Goal: Task Accomplishment & Management: Manage account settings

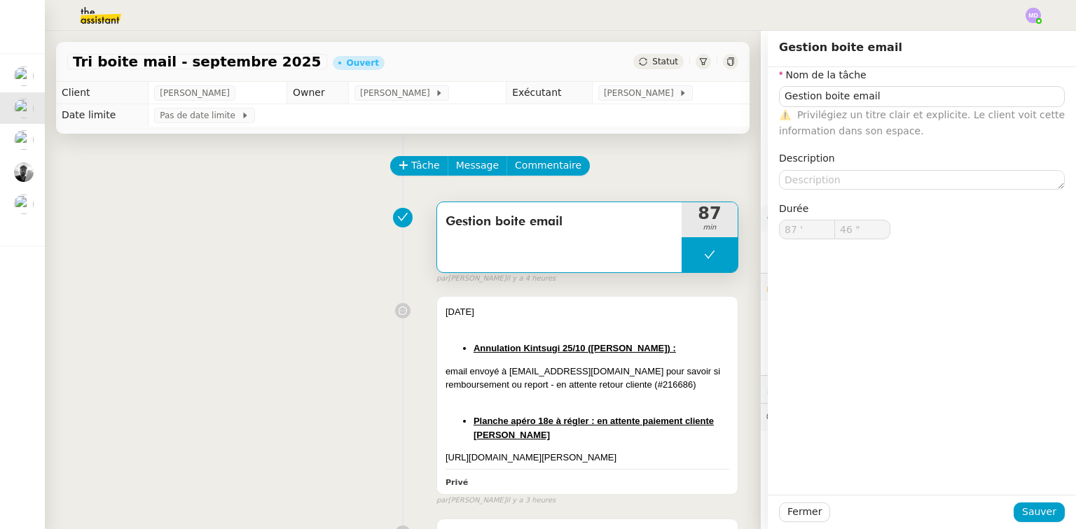
click at [686, 250] on button at bounding box center [709, 254] width 56 height 35
type input "Gestion boite email"
type input "87 '"
type input "46 ""
click at [686, 250] on div at bounding box center [695, 254] width 28 height 35
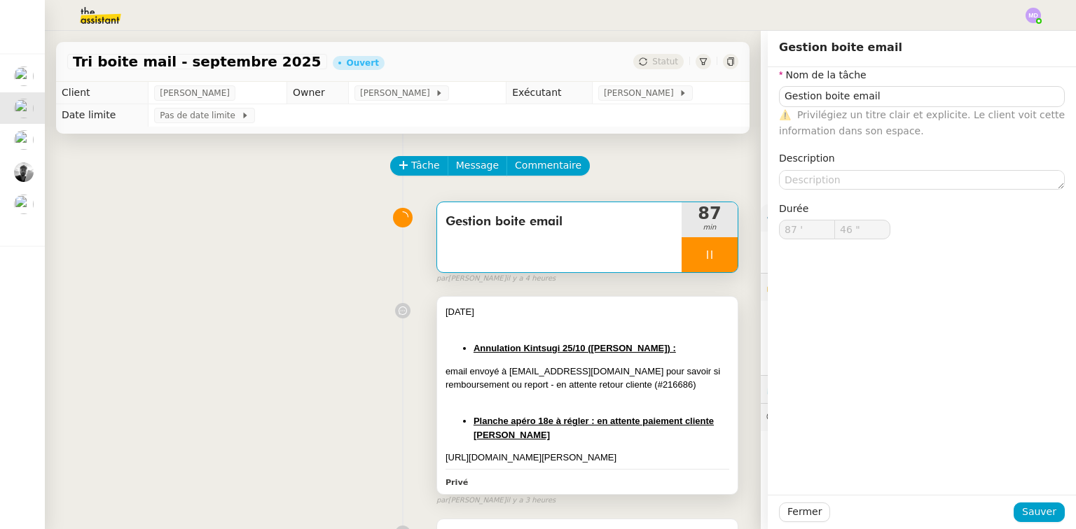
type input "Gestion boite email"
type input "87 '"
type input "46 ""
type input "Gestion boite email"
type input "87 '"
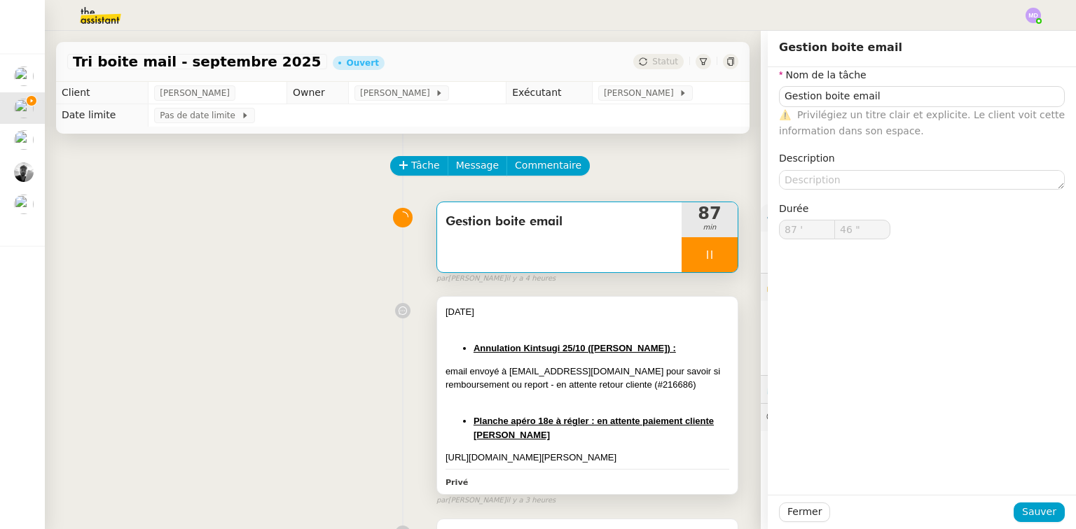
type input "46 ""
type input "Gestion boite email"
type input "87 '"
type input "58 ""
type input "88 '"
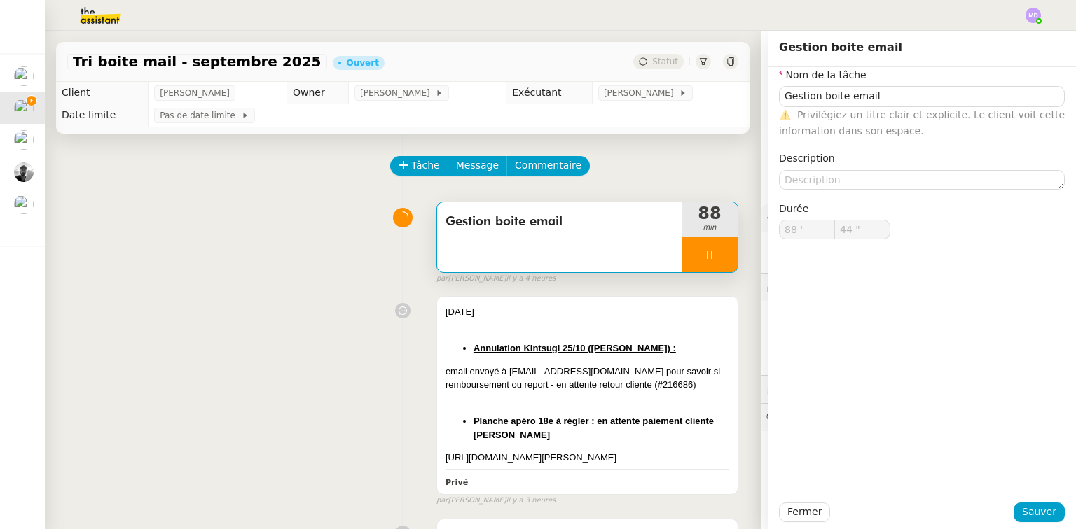
type input "45 ""
type input "89 '"
type input "37 ""
type input "96 '"
type input "52 ""
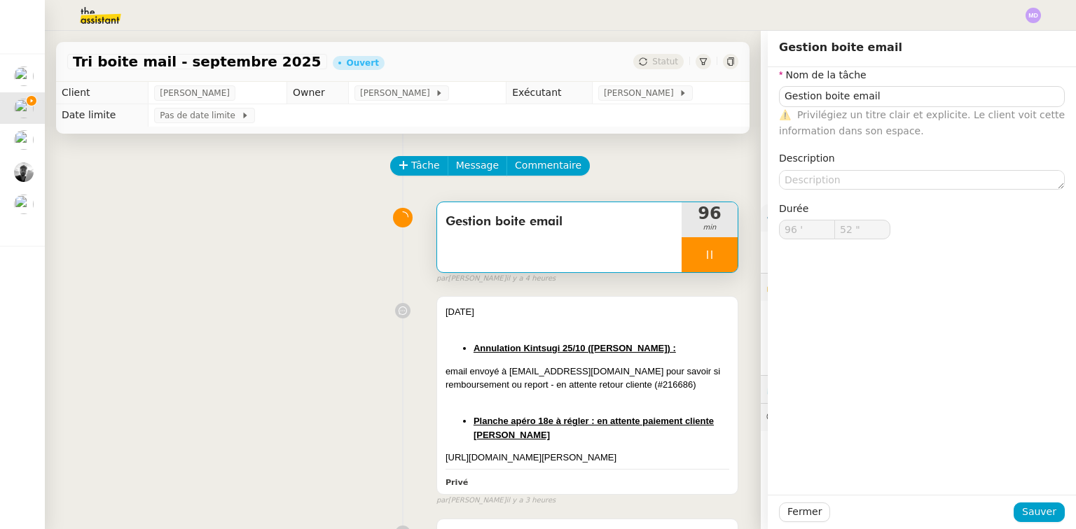
click at [705, 263] on div at bounding box center [709, 254] width 56 height 35
type input "Gestion boite email"
type input "96 '"
type input "52 ""
type input "Gestion boite email"
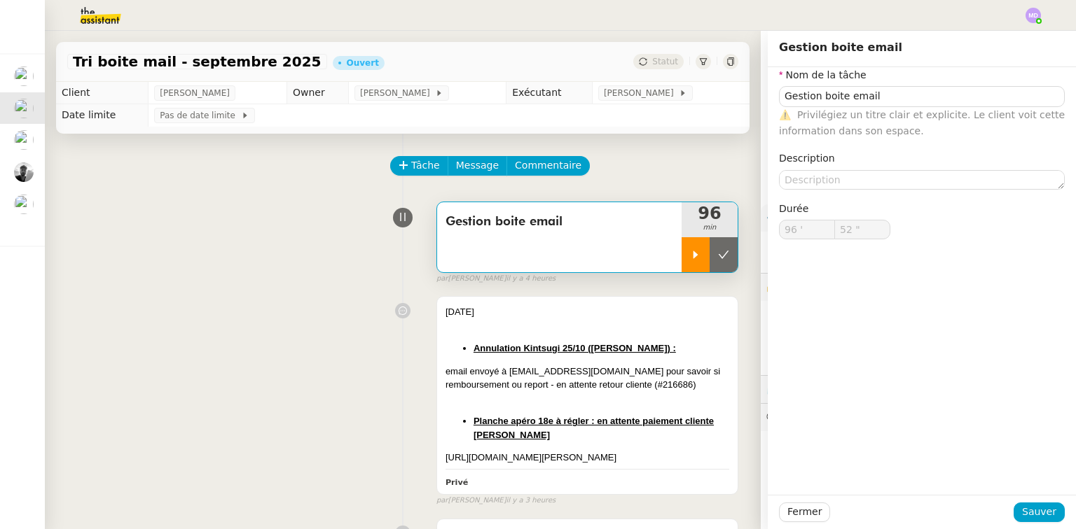
type input "96 '"
type input "52 ""
click at [690, 260] on icon at bounding box center [695, 254] width 11 height 11
type input "Gestion boite email"
type input "96 '"
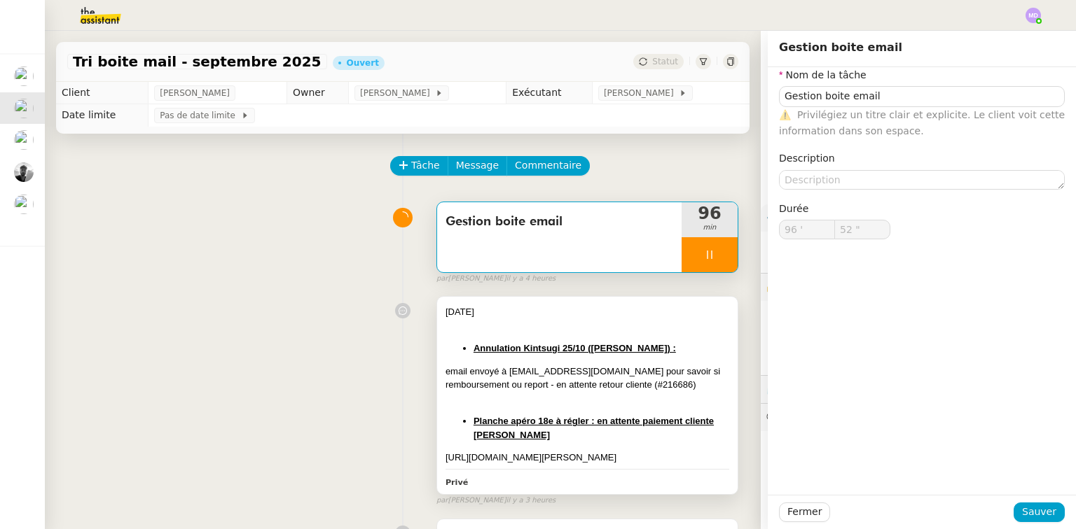
type input "52 ""
type input "Gestion boite email"
type input "96 '"
type input "59 ""
type input "97 '"
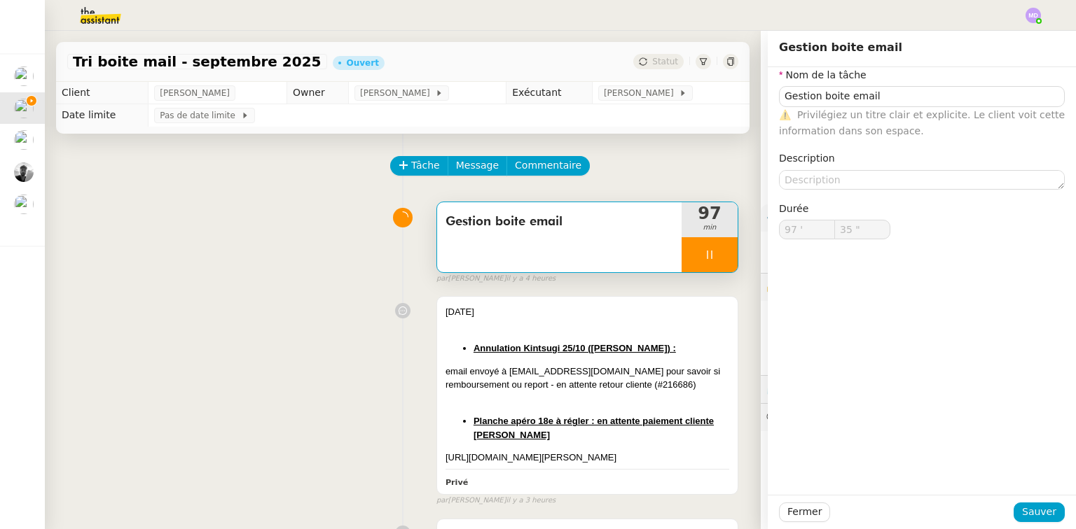
click at [538, 97] on td "Exécutant" at bounding box center [549, 93] width 86 height 22
type input "36 ""
drag, startPoint x: 812, startPoint y: 510, endPoint x: 817, endPoint y: 475, distance: 36.0
click at [812, 509] on button "Fermer" at bounding box center [804, 513] width 51 height 20
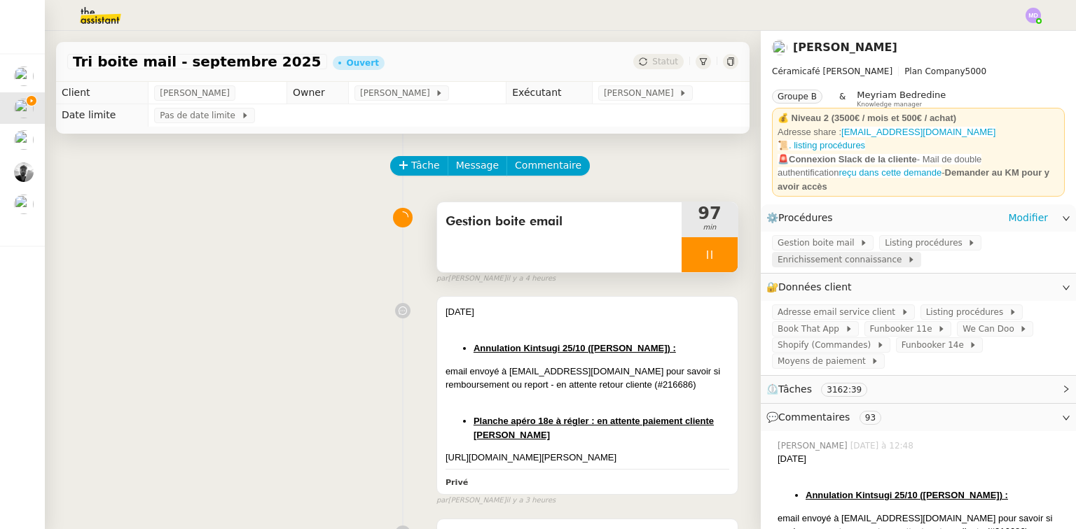
click at [819, 253] on span "Enrichissement connaissance" at bounding box center [842, 260] width 130 height 14
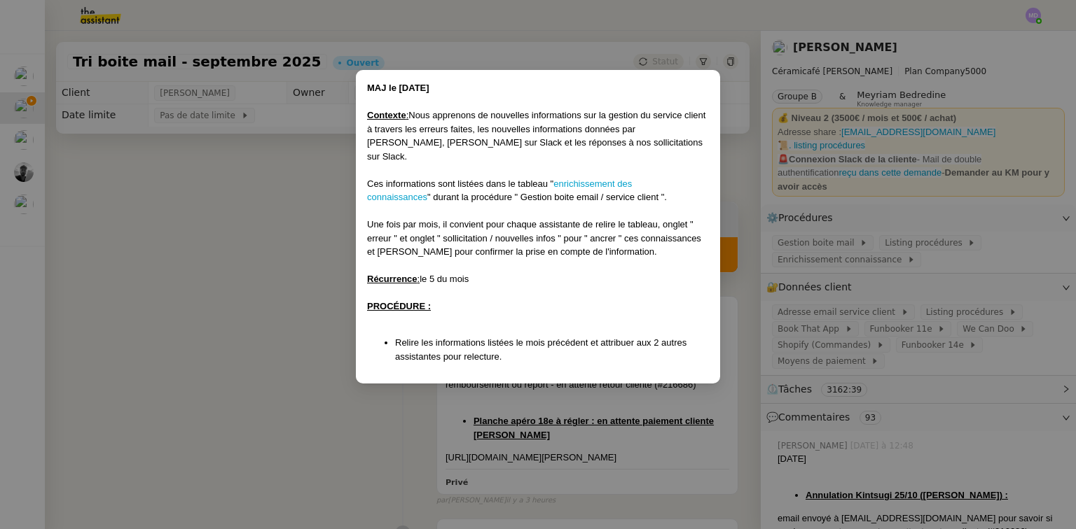
click at [590, 177] on div "Ces informations sont listées dans le tableau " enrichissement des connaissance…" at bounding box center [538, 190] width 342 height 27
click at [588, 179] on link "enrichissement des connaissances" at bounding box center [499, 191] width 265 height 25
click at [277, 291] on nz-modal-container "MAJ le [DATE] Contexte : Nous apprenons de nouvelles informations sur la gestio…" at bounding box center [538, 264] width 1076 height 529
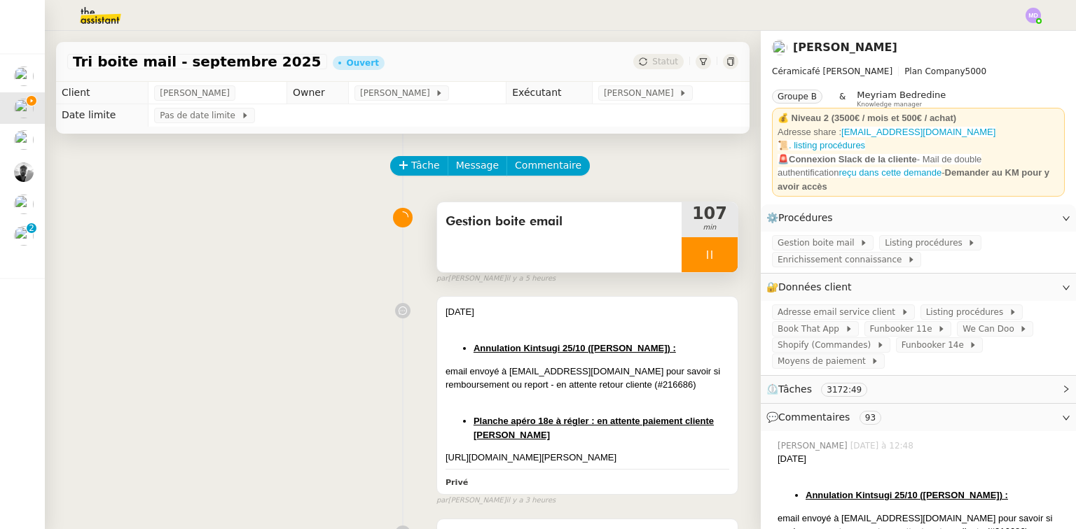
click at [716, 253] on div at bounding box center [709, 254] width 56 height 35
click at [716, 253] on button at bounding box center [723, 254] width 28 height 35
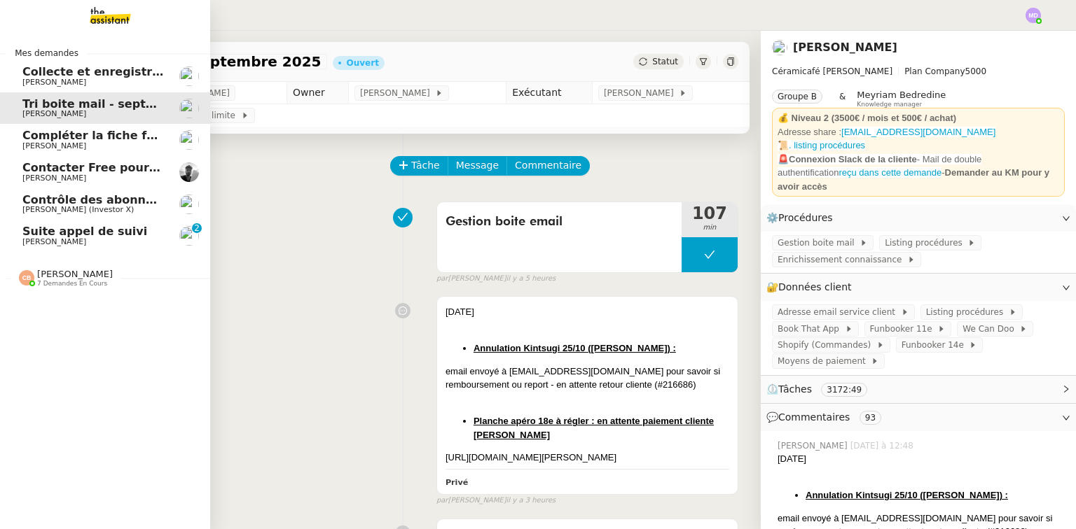
click at [28, 236] on span "Suite appel de suivi" at bounding box center [84, 231] width 125 height 13
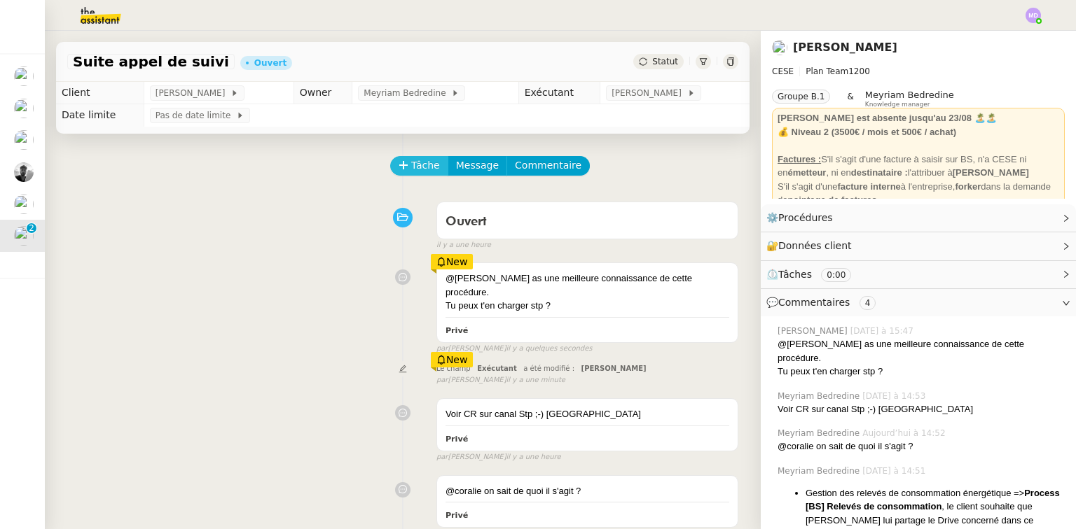
click at [411, 165] on span "Tâche" at bounding box center [425, 166] width 29 height 16
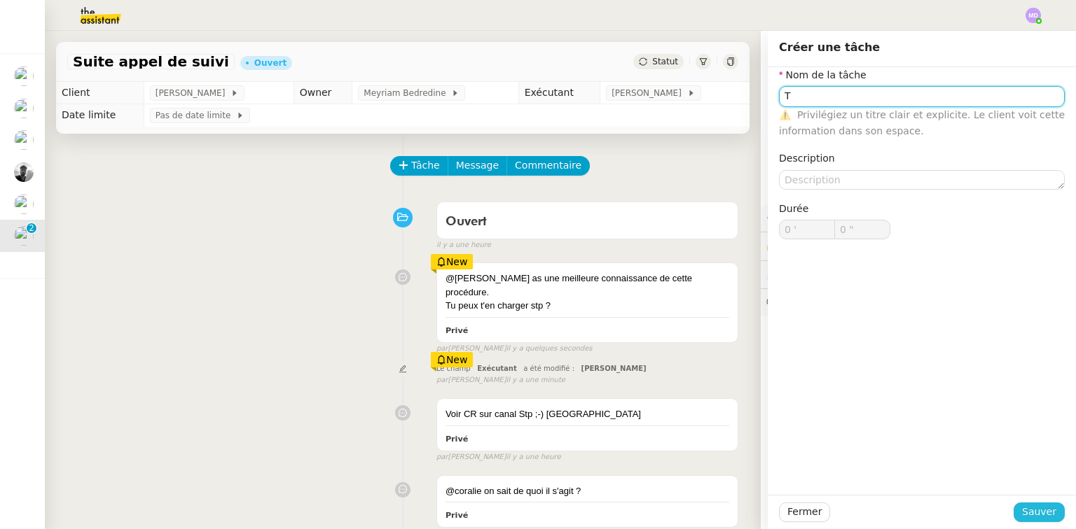
type input "T"
click at [1036, 511] on span "Sauver" at bounding box center [1039, 512] width 34 height 16
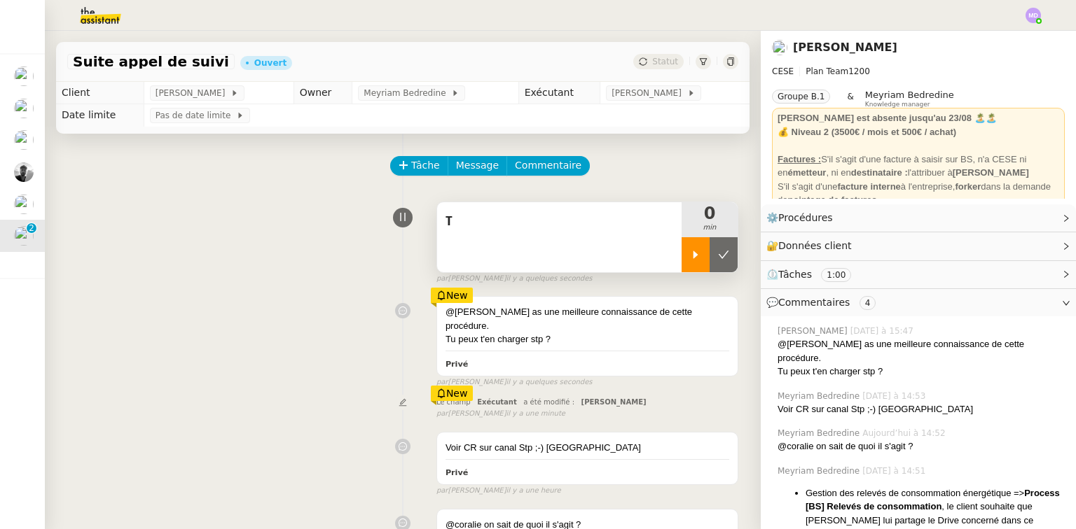
click at [690, 253] on icon at bounding box center [695, 254] width 11 height 11
click at [561, 241] on div "T" at bounding box center [559, 237] width 244 height 70
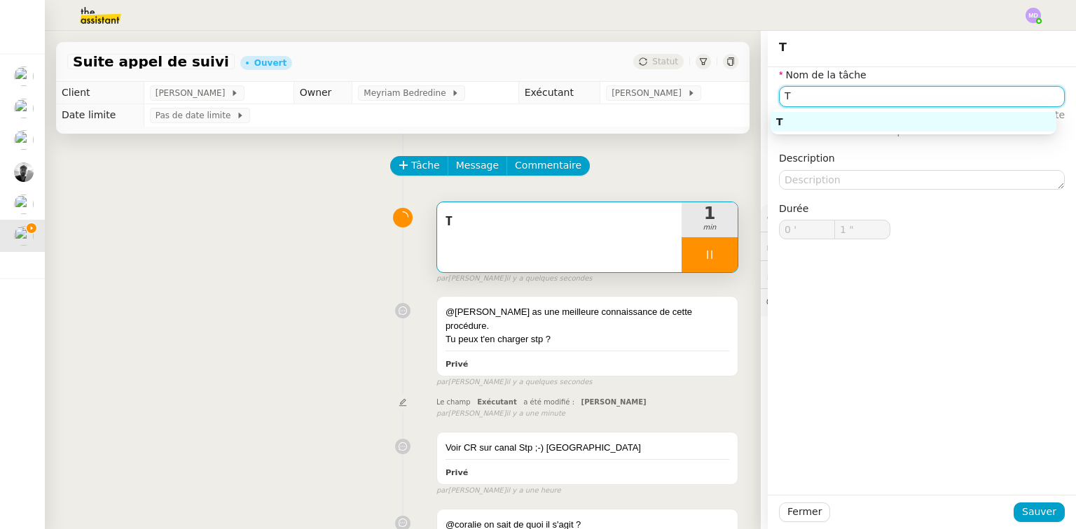
drag, startPoint x: 756, startPoint y: 96, endPoint x: 748, endPoint y: 95, distance: 8.4
click at [746, 96] on app-ticket "Suite appel de suivi Ouvert Statut Client [PERSON_NAME] Conceicao Owner Meyriam…" at bounding box center [560, 280] width 1031 height 499
type input "2 ""
type input "Etude de"
type input "3 ""
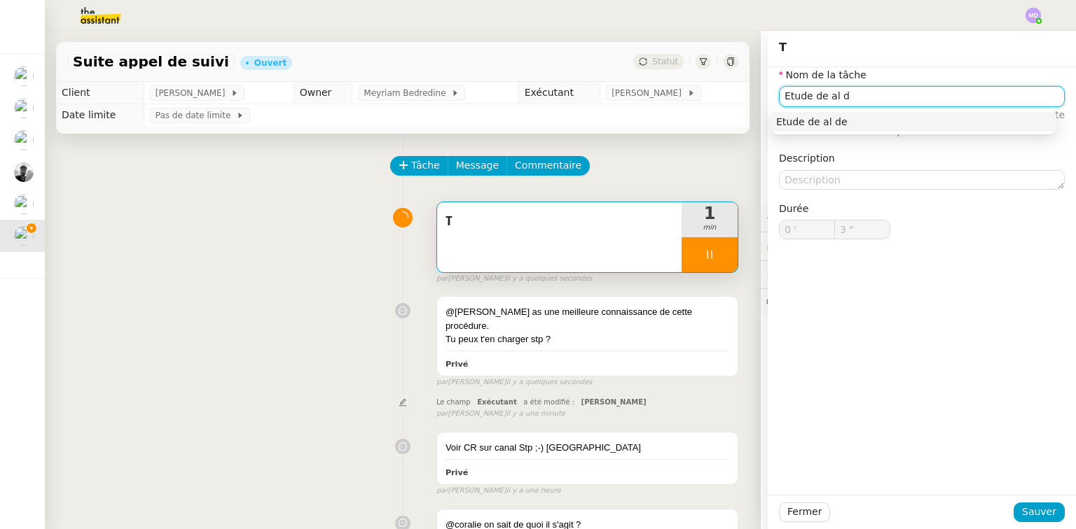
type input "Etude de al"
type input "4 ""
type input "E"
type input "5 ""
type input "Traitem"
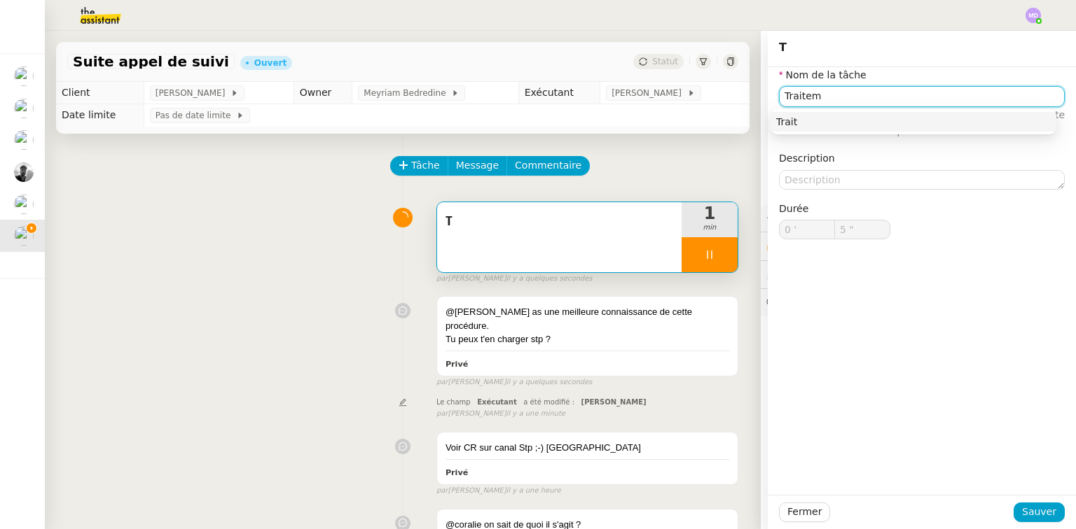
type input "6 ""
type input "Traitement des i"
type input "7 ""
type input "Traitement des i"
type input "8 ""
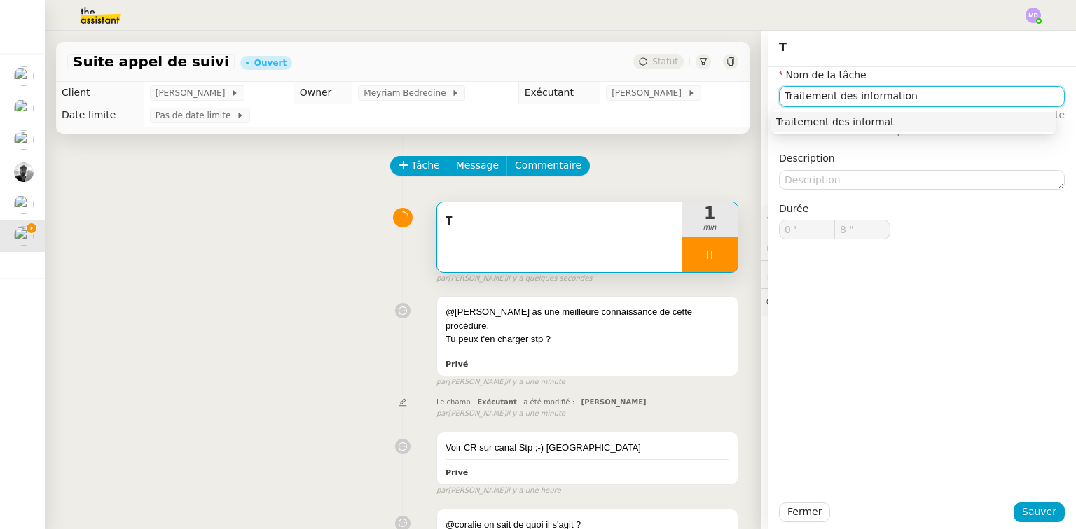
type input "Traitement des informations"
type input "10 ""
type input "Traitement des informations"
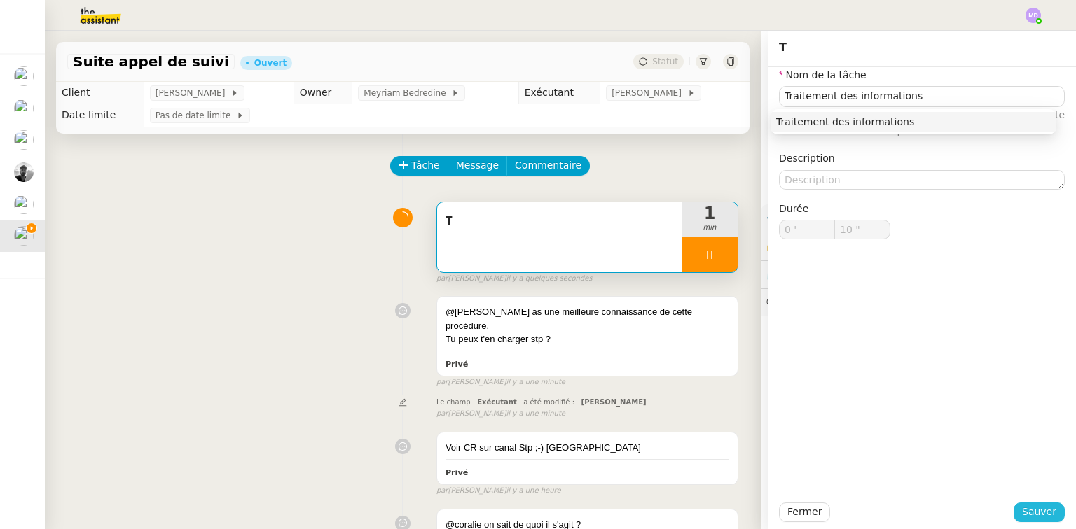
click at [1042, 512] on span "Sauver" at bounding box center [1039, 512] width 34 height 16
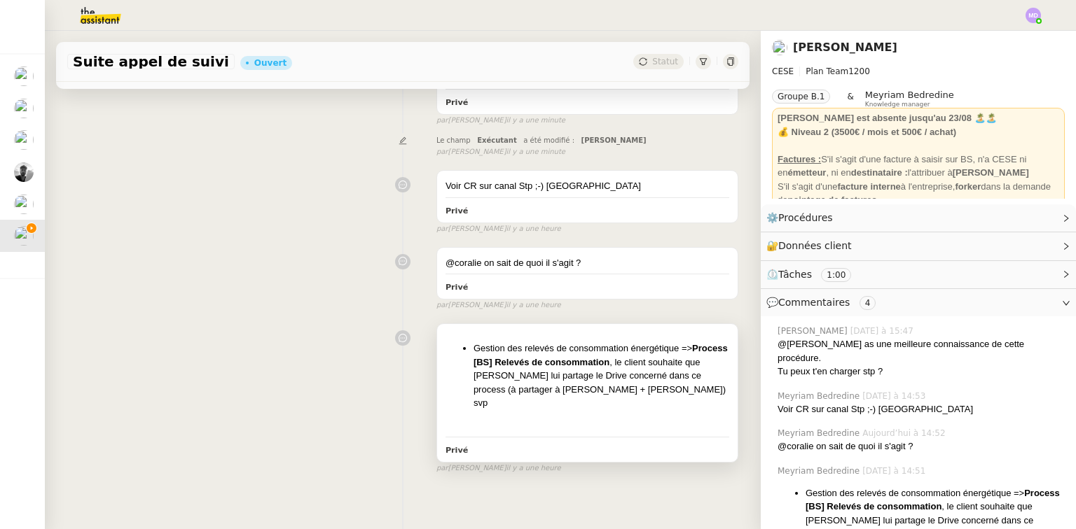
scroll to position [253, 0]
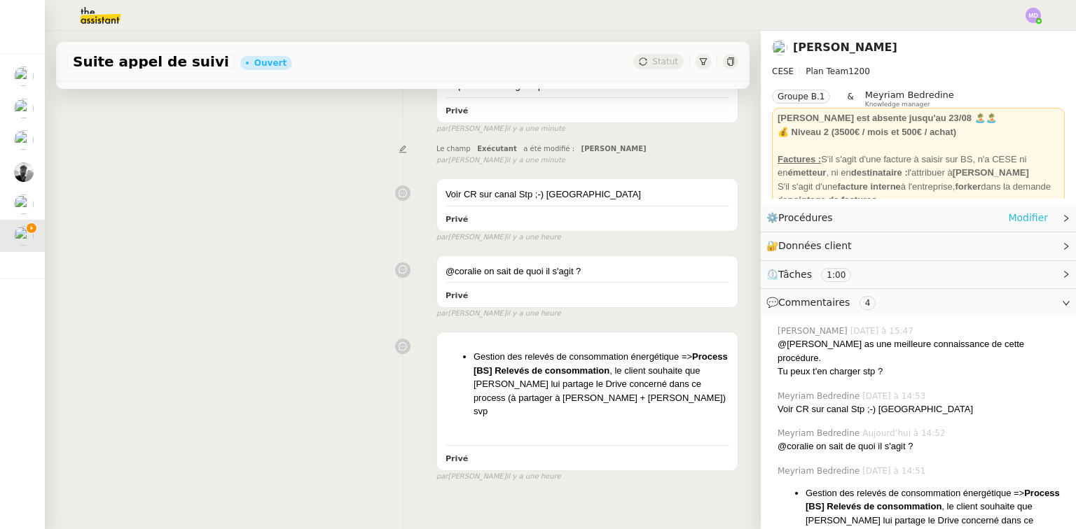
click at [1012, 222] on link "Modifier" at bounding box center [1028, 218] width 40 height 16
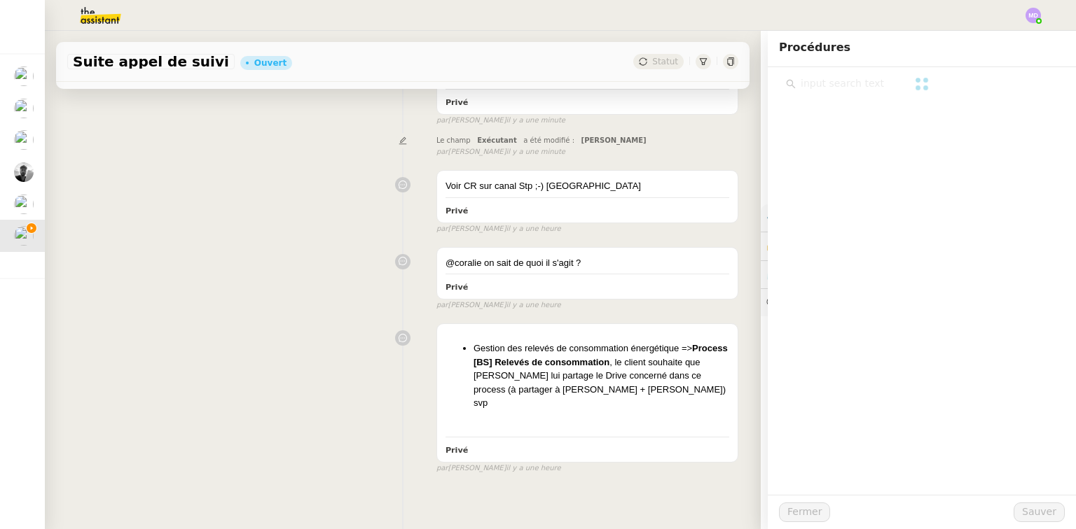
scroll to position [253, 0]
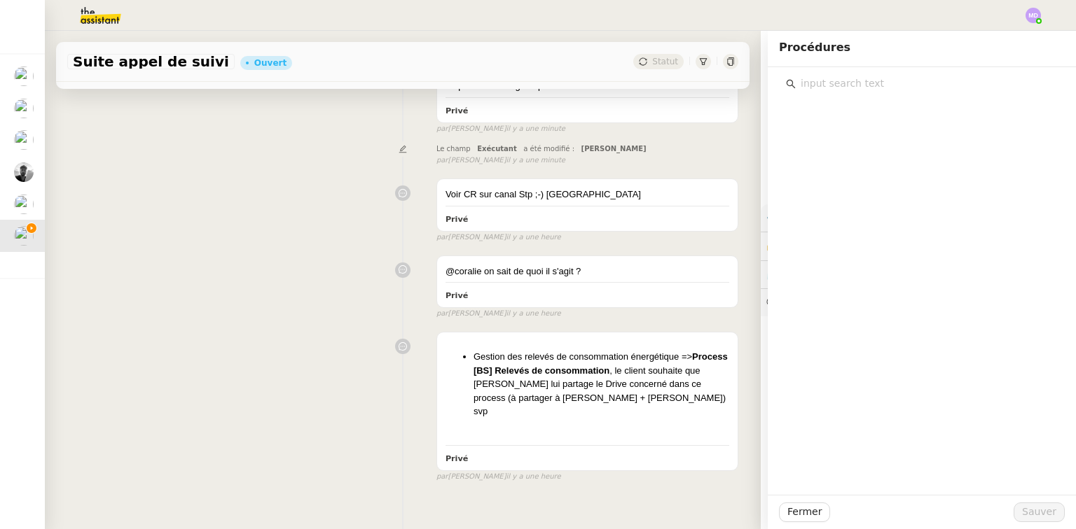
click at [804, 88] on input "text" at bounding box center [927, 83] width 262 height 19
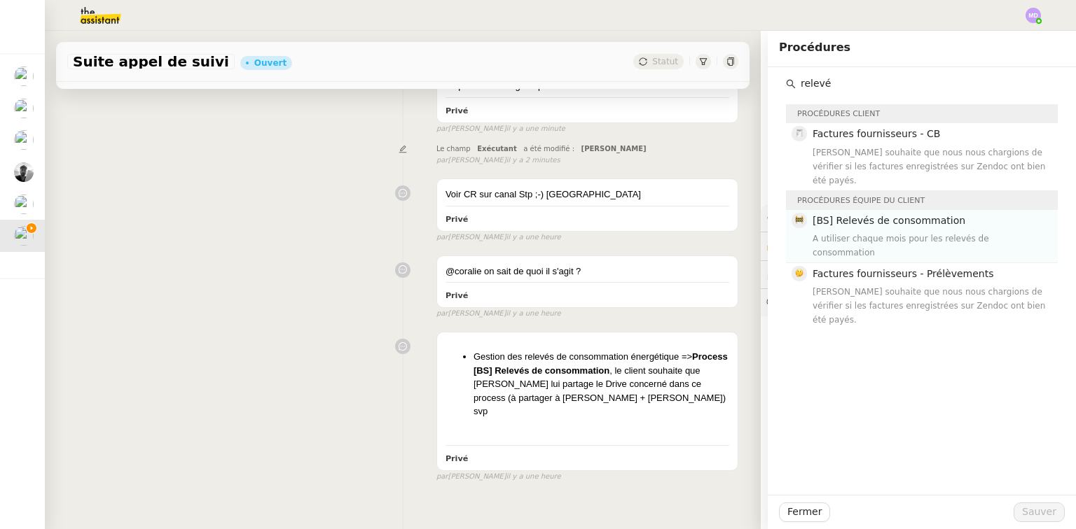
type input "relevé"
click at [863, 232] on div "A utiliser chaque mois pour les relevés de consommation" at bounding box center [930, 246] width 237 height 28
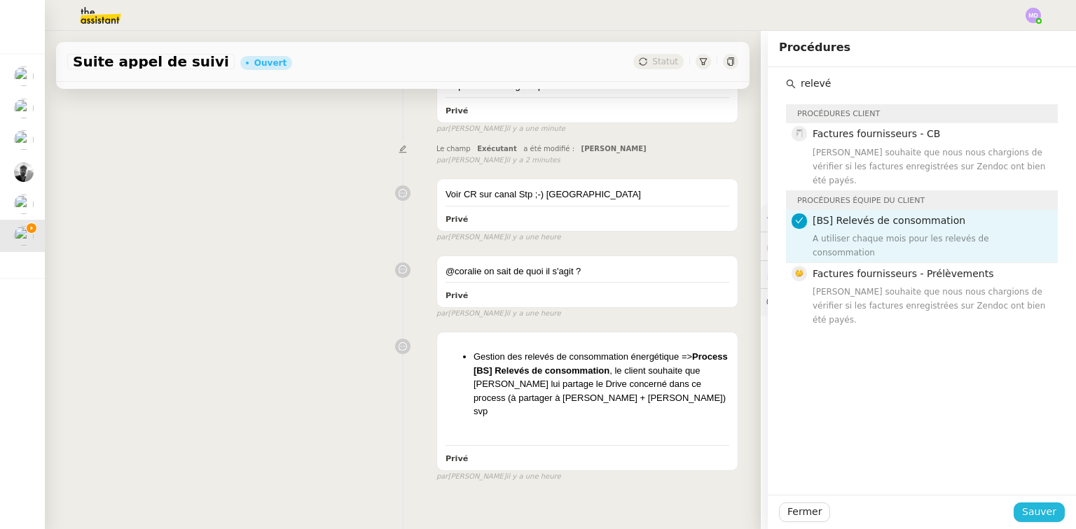
click at [1029, 508] on span "Sauver" at bounding box center [1039, 512] width 34 height 16
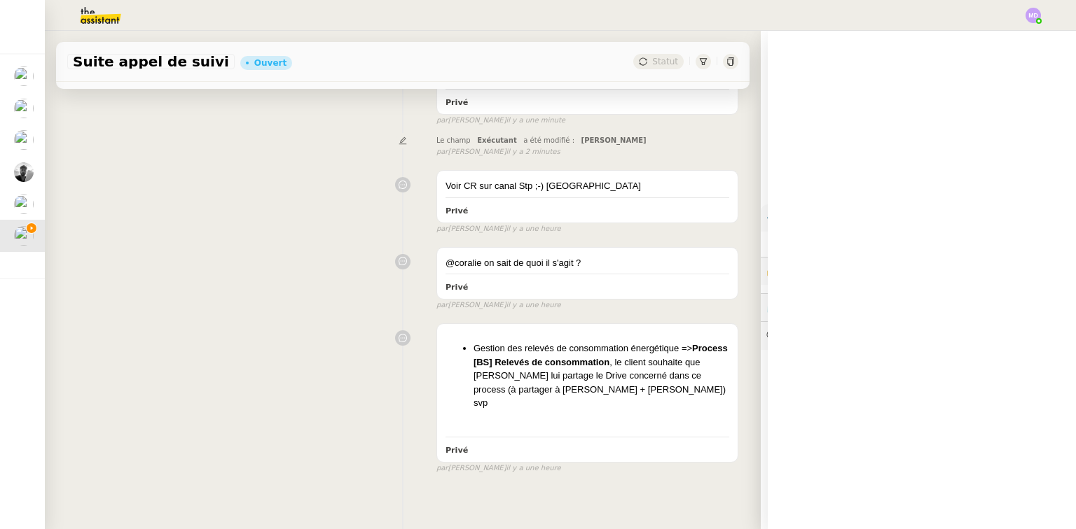
scroll to position [253, 0]
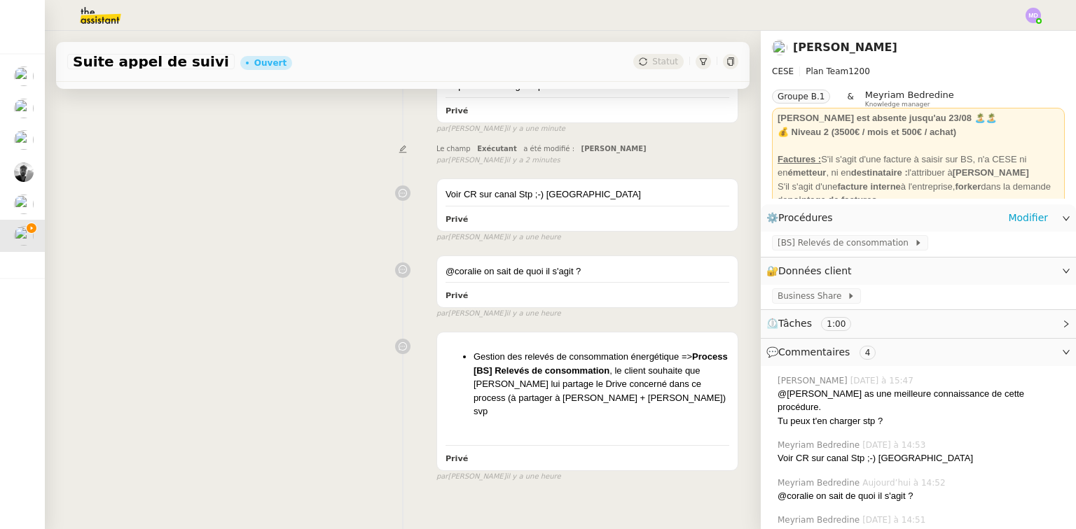
click at [832, 232] on div "[BS] Relevés de consommation" at bounding box center [917, 244] width 315 height 25
click at [826, 242] on span "[BS] Relevés de consommation" at bounding box center [845, 243] width 137 height 14
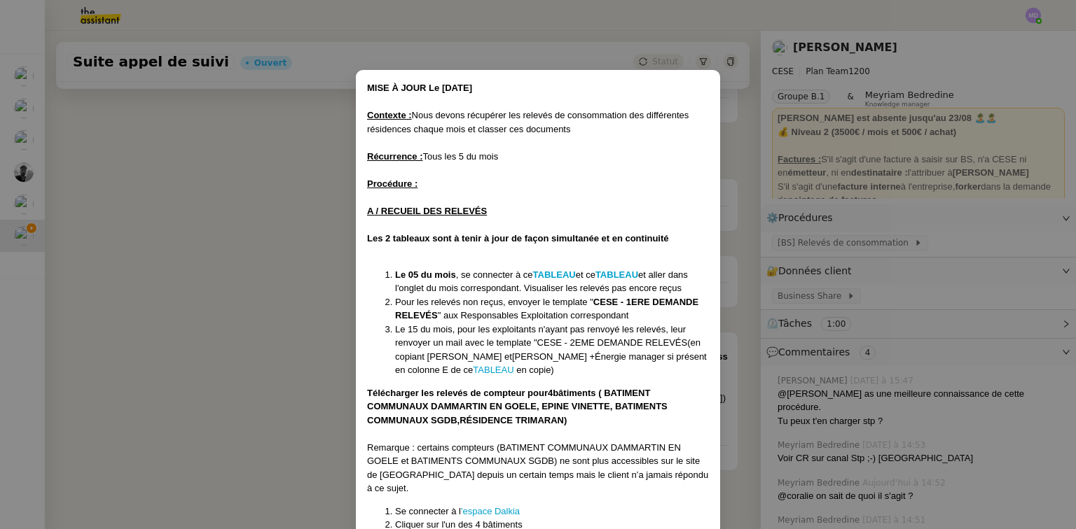
click at [78, 289] on nz-modal-container "MISE À JOUR Le [DATE] Contexte : Nous devons récupérer les relevés de consommat…" at bounding box center [538, 264] width 1076 height 529
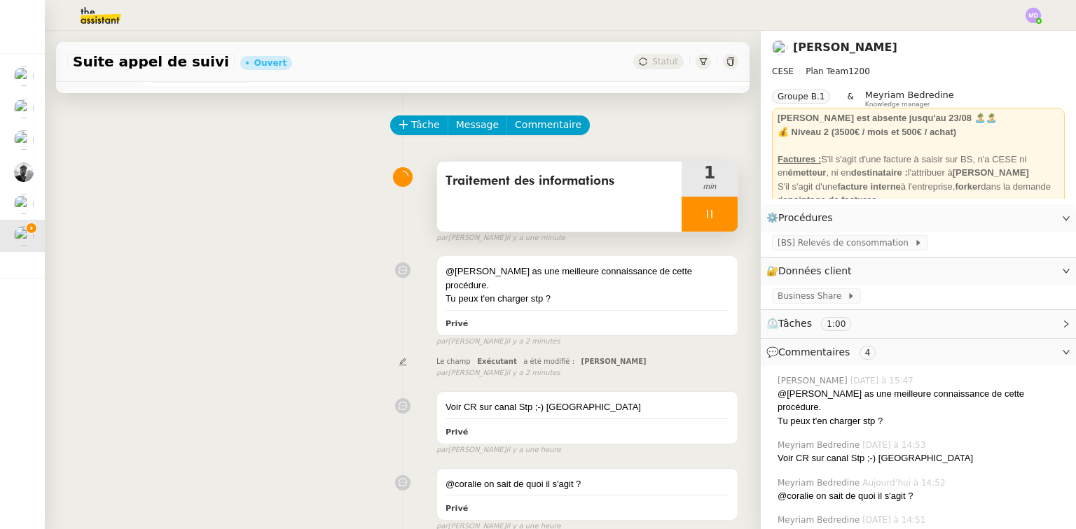
scroll to position [0, 0]
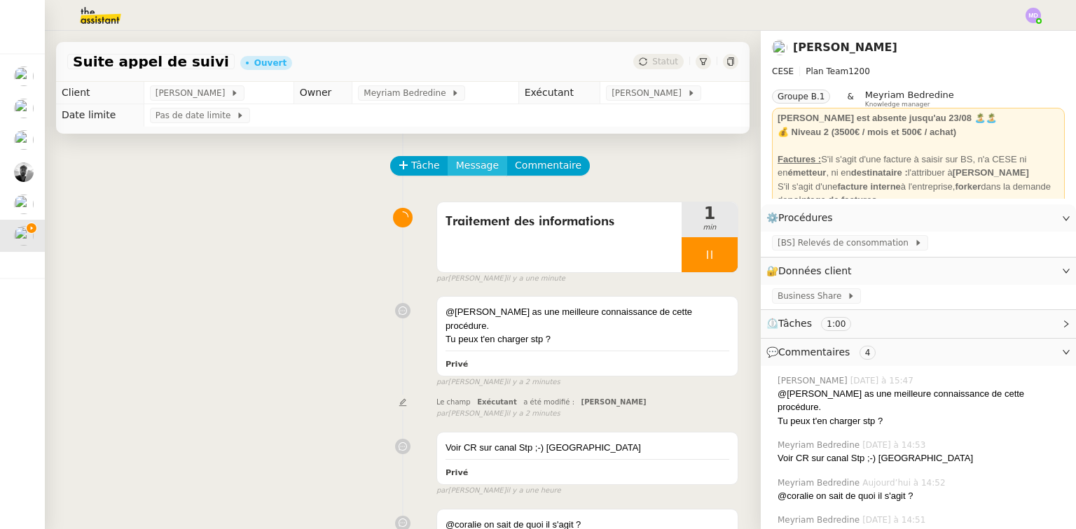
drag, startPoint x: 478, startPoint y: 168, endPoint x: 476, endPoint y: 176, distance: 7.8
click at [476, 168] on span "Message" at bounding box center [477, 166] width 43 height 16
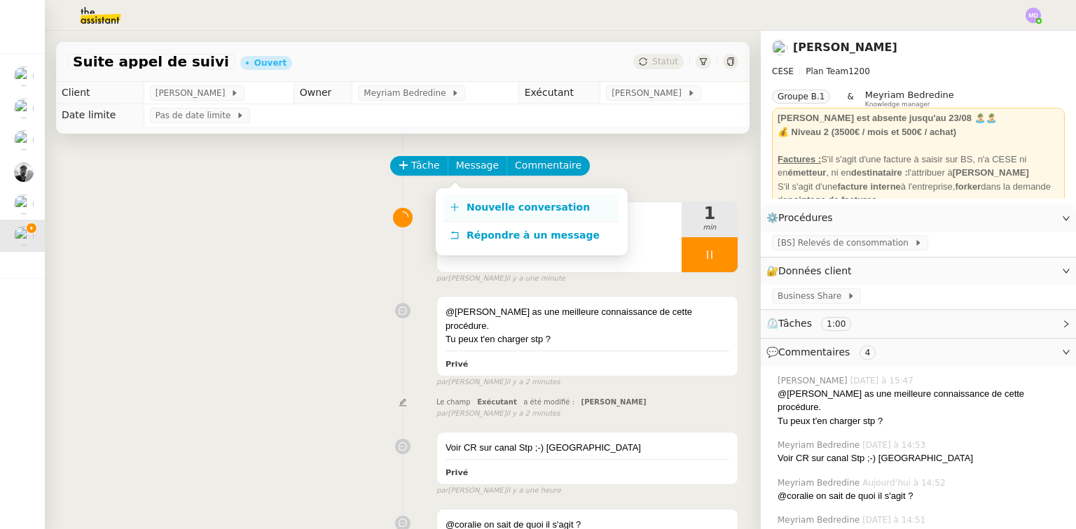
click at [478, 195] on link "Nouvelle conversation" at bounding box center [531, 208] width 175 height 28
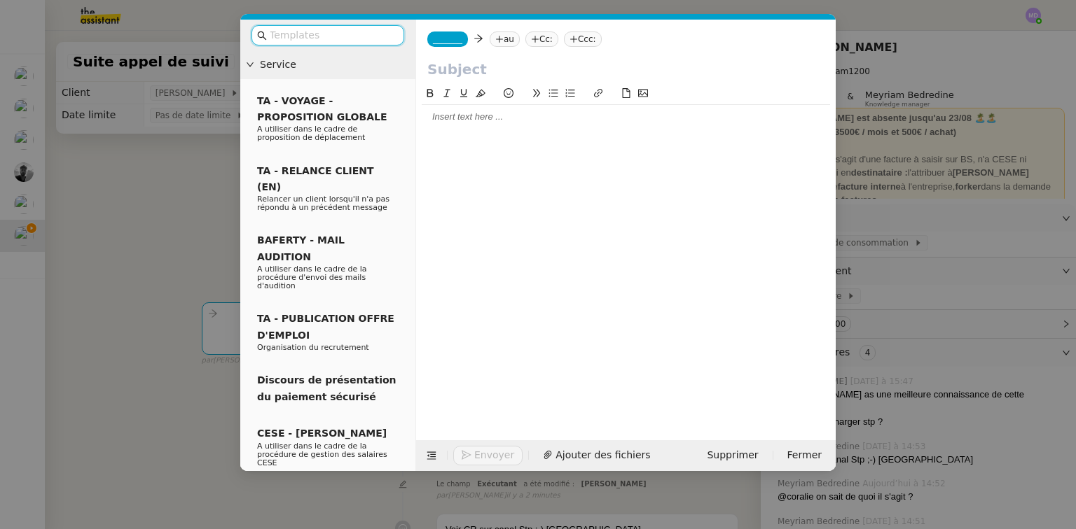
click at [433, 34] on span "_______" at bounding box center [447, 39] width 29 height 10
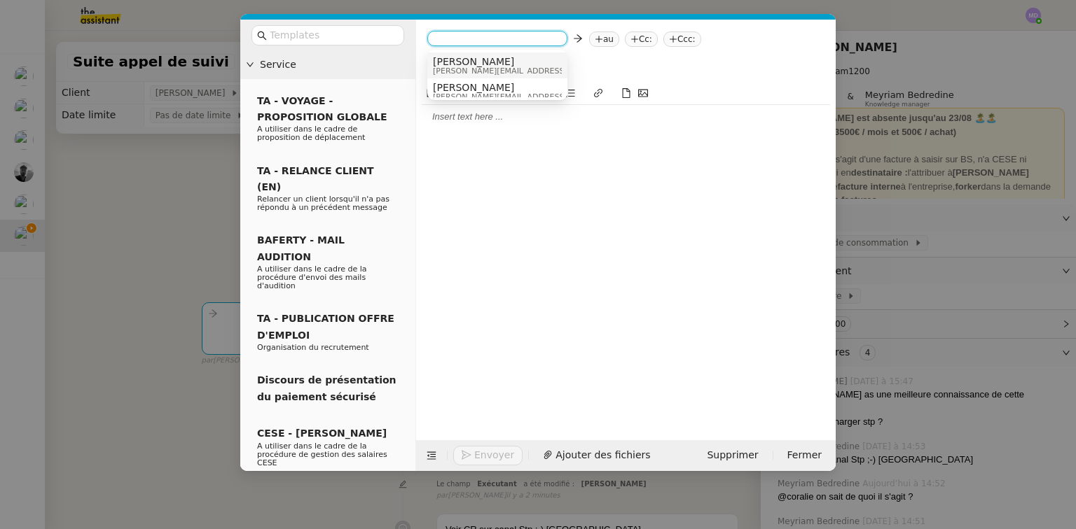
drag, startPoint x: 451, startPoint y: 64, endPoint x: 480, endPoint y: 50, distance: 31.9
click at [451, 64] on span "[PERSON_NAME]" at bounding box center [532, 61] width 199 height 11
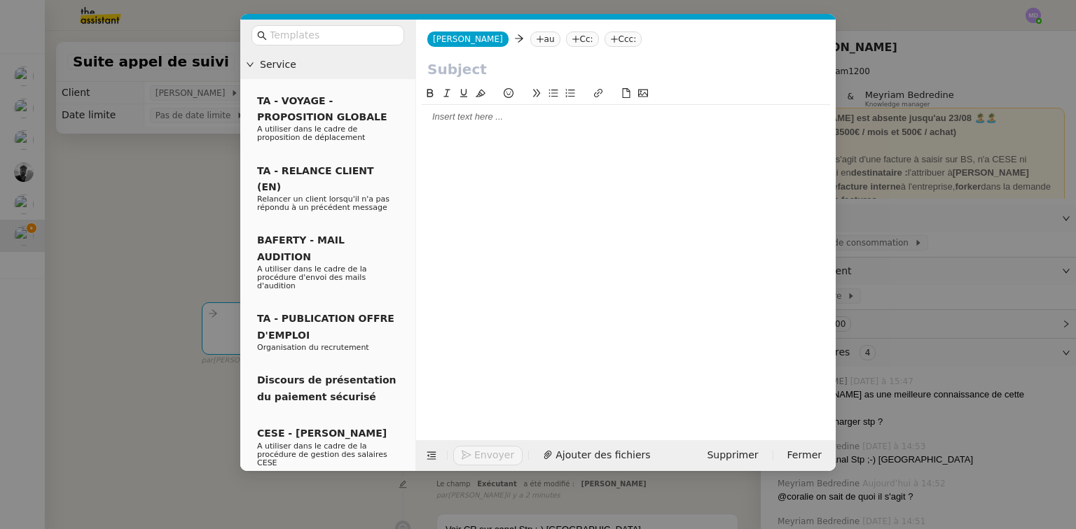
click at [530, 39] on nz-tag "au" at bounding box center [545, 39] width 30 height 15
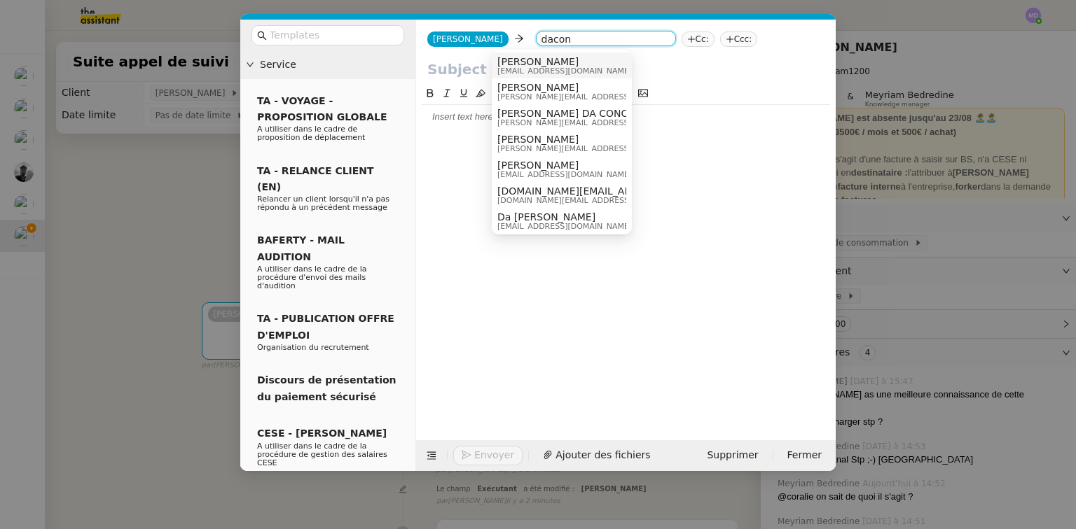
type input "dacon"
click at [527, 59] on span "[PERSON_NAME]" at bounding box center [564, 61] width 134 height 11
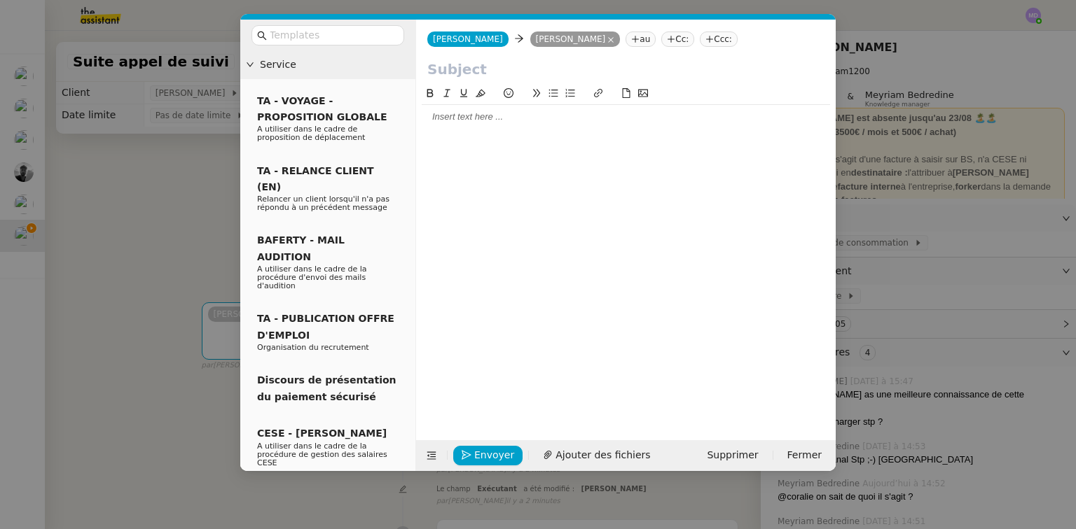
click at [625, 39] on nz-tag "au" at bounding box center [640, 39] width 30 height 15
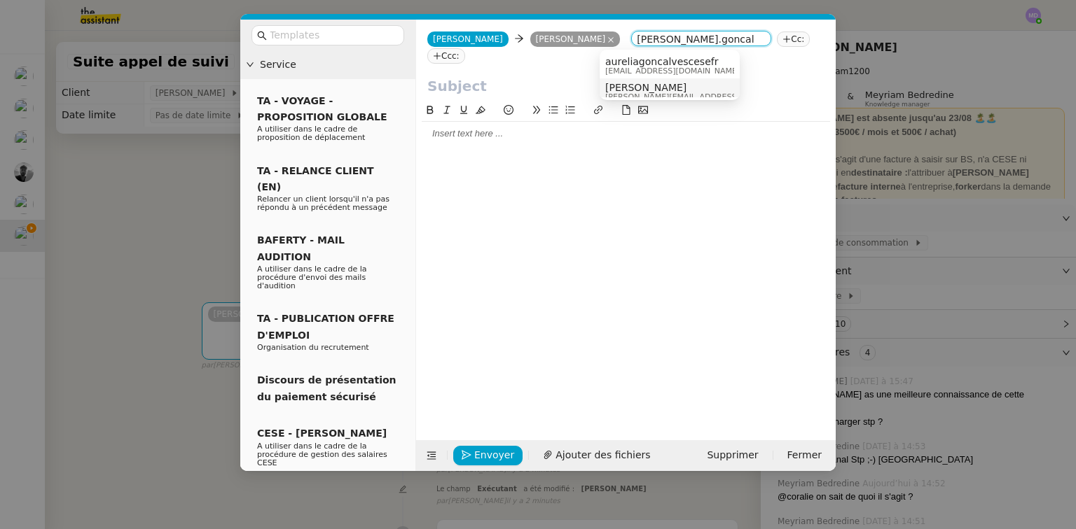
type input "[PERSON_NAME].goncal"
click at [618, 82] on span "[PERSON_NAME]" at bounding box center [704, 87] width 199 height 11
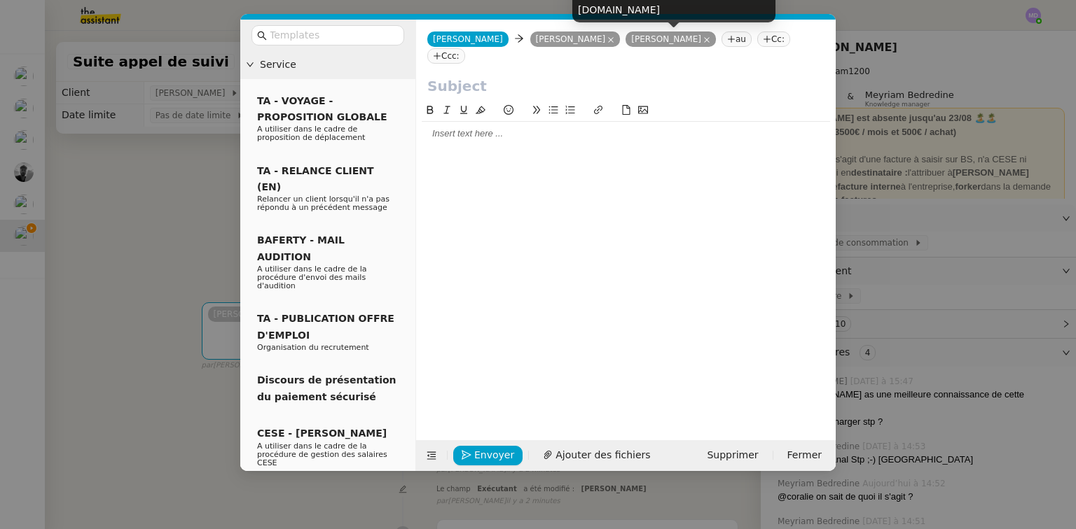
click at [578, 76] on input "text" at bounding box center [625, 86] width 397 height 21
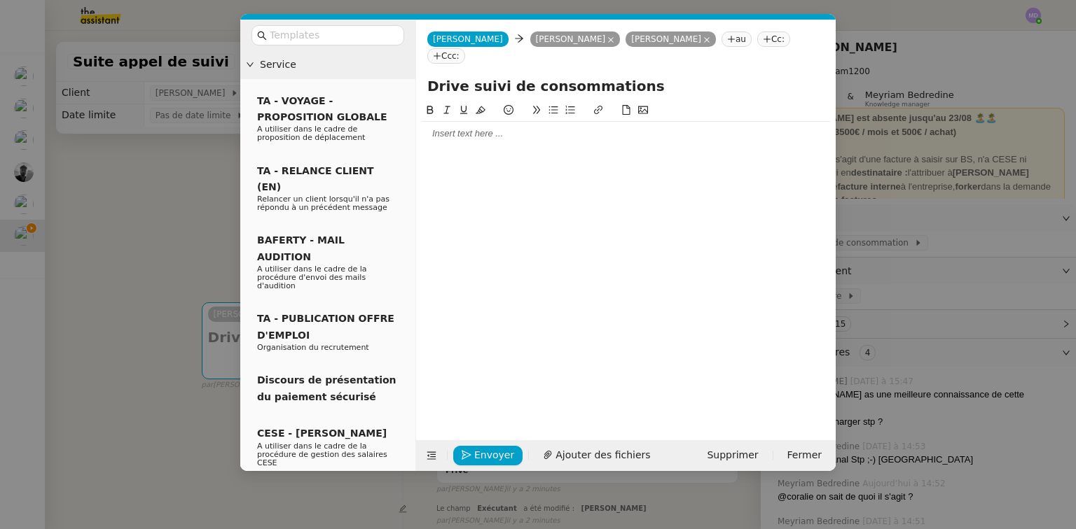
type input "Drive suivi de consommations"
click at [542, 127] on div at bounding box center [626, 133] width 408 height 13
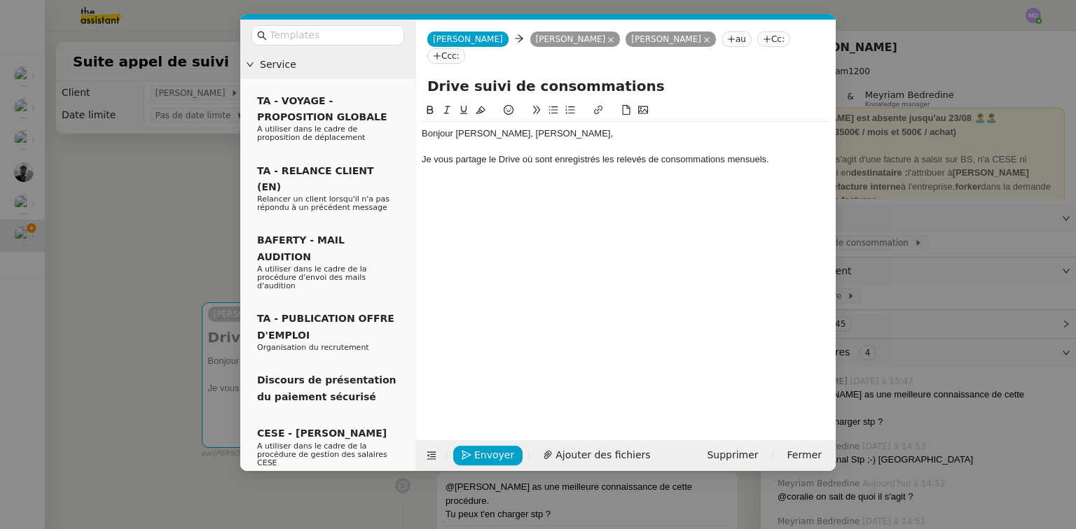
drag, startPoint x: 996, startPoint y: 232, endPoint x: 863, endPoint y: 242, distance: 133.4
click at [991, 235] on nz-modal-container "Service TA - VOYAGE - PROPOSITION GLOBALE A utiliser dans le cadre de propositi…" at bounding box center [538, 264] width 1076 height 529
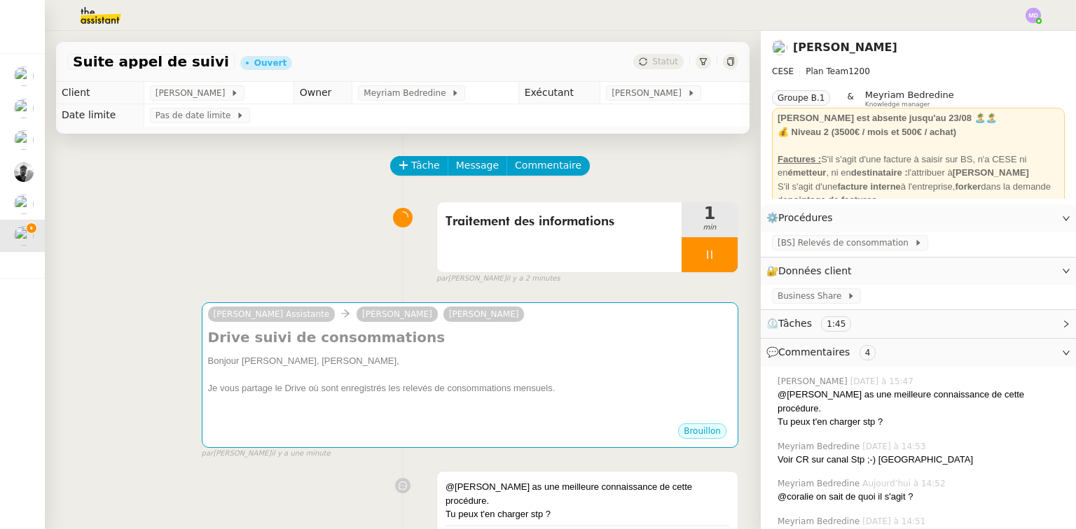
click at [860, 242] on span "[BS] Relevés de consommation" at bounding box center [845, 243] width 137 height 14
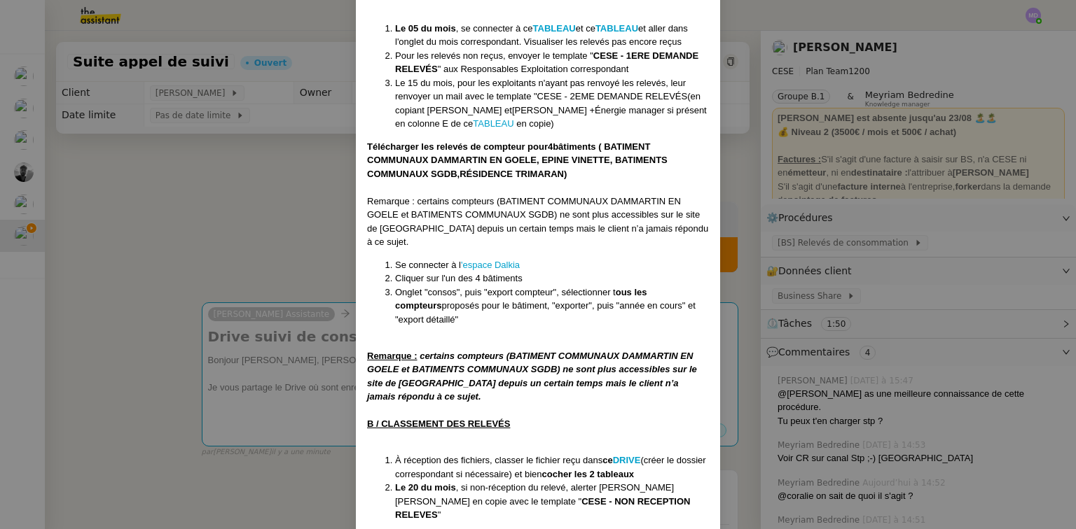
scroll to position [249, 0]
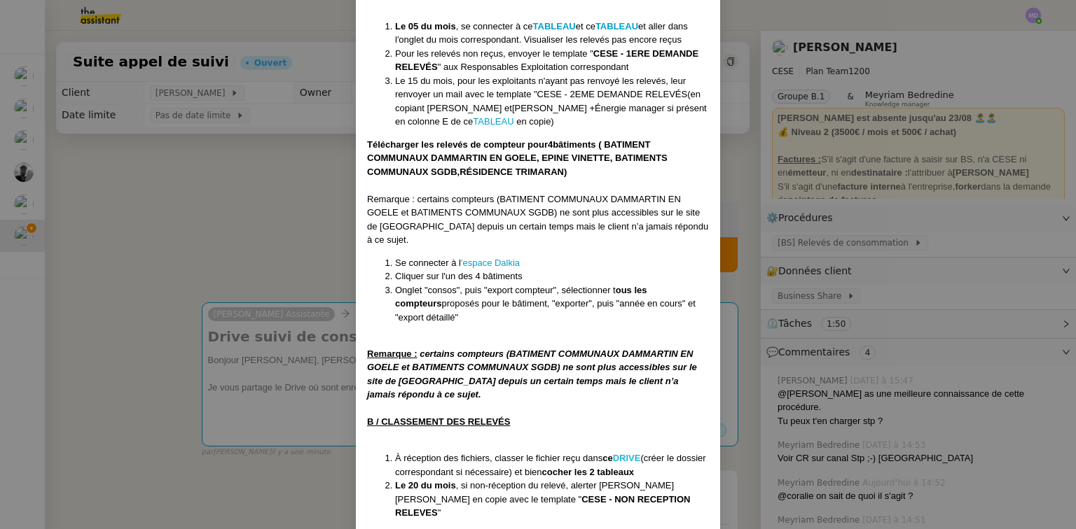
click at [627, 453] on strong "DRIVE" at bounding box center [627, 458] width 28 height 11
click at [330, 204] on nz-modal-container "MISE À JOUR Le [DATE] Contexte : Nous devons récupérer les relevés de consommat…" at bounding box center [538, 264] width 1076 height 529
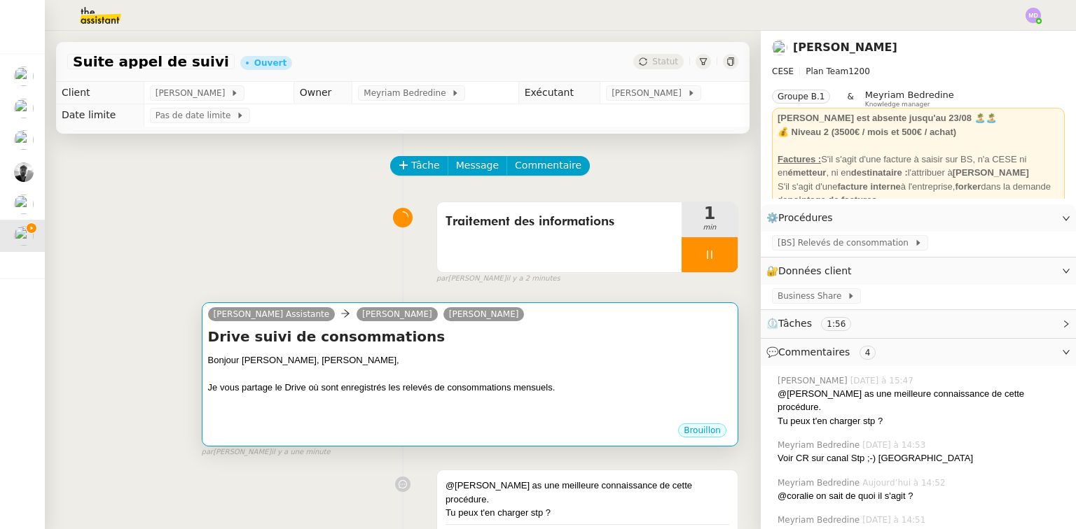
click at [426, 401] on div at bounding box center [470, 402] width 524 height 14
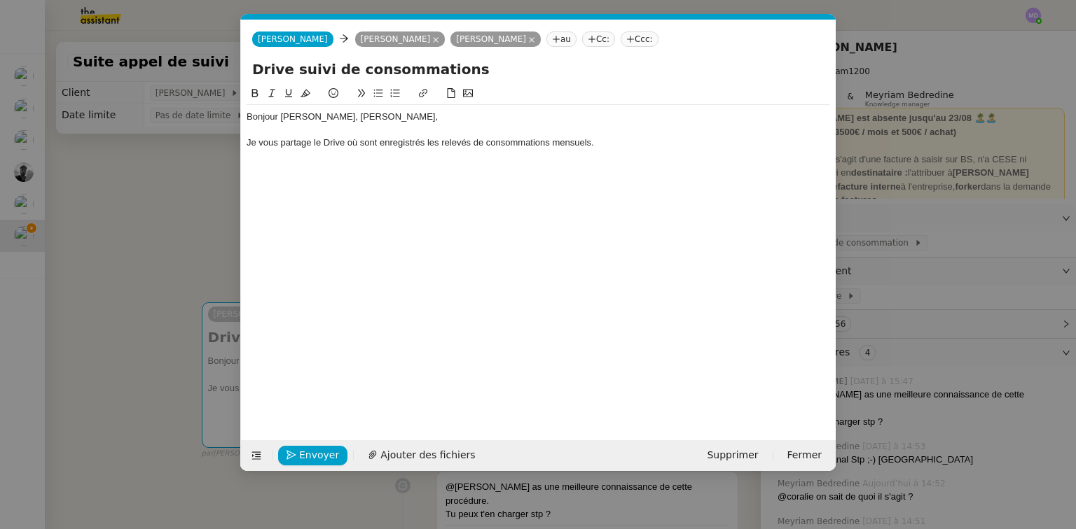
scroll to position [0, 29]
click at [334, 147] on div "Je vous partage le Drive où sont enregistrés les relevés de consommations mensu…" at bounding box center [537, 143] width 583 height 13
click at [419, 90] on icon at bounding box center [423, 93] width 10 height 10
paste input "[URL][DOMAIN_NAME]"
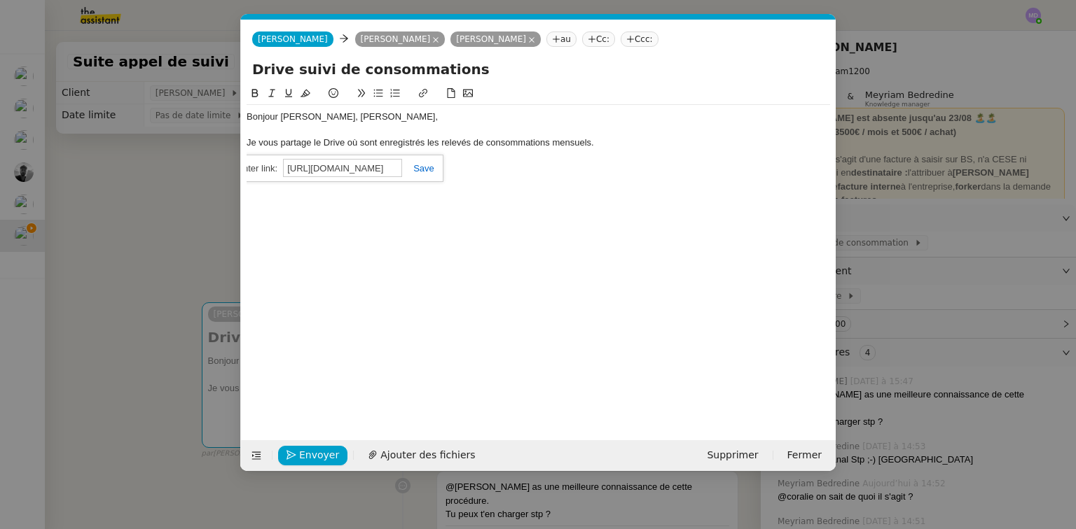
scroll to position [0, 231]
type input "[URL][DOMAIN_NAME]"
click at [422, 165] on link at bounding box center [418, 168] width 32 height 11
click at [621, 143] on div "Je vous partage le Drive où sont enregistrés les relevés de consommations mensu…" at bounding box center [537, 143] width 583 height 13
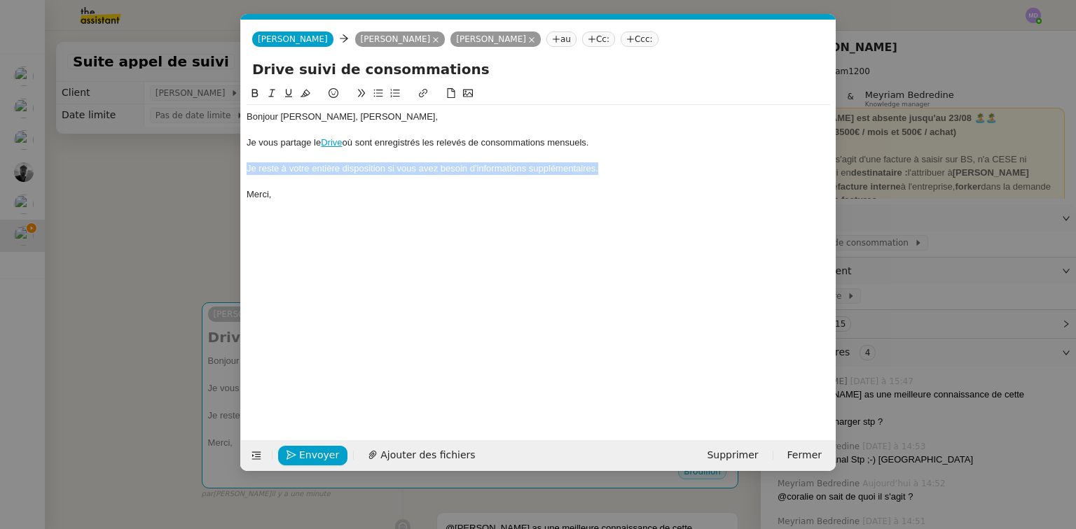
drag, startPoint x: 651, startPoint y: 167, endPoint x: 193, endPoint y: 175, distance: 457.3
click at [193, 175] on nz-modal-container "Service TA - VOYAGE - PROPOSITION GLOBALE A utiliser dans le cadre de propositi…" at bounding box center [538, 264] width 1076 height 529
click at [275, 95] on icon at bounding box center [272, 93] width 10 height 10
click at [286, 168] on em "Je reste à votre entière disposition si vous avez besoin d'informations supplém…" at bounding box center [422, 168] width 352 height 11
click at [331, 146] on link "Drive" at bounding box center [331, 142] width 21 height 11
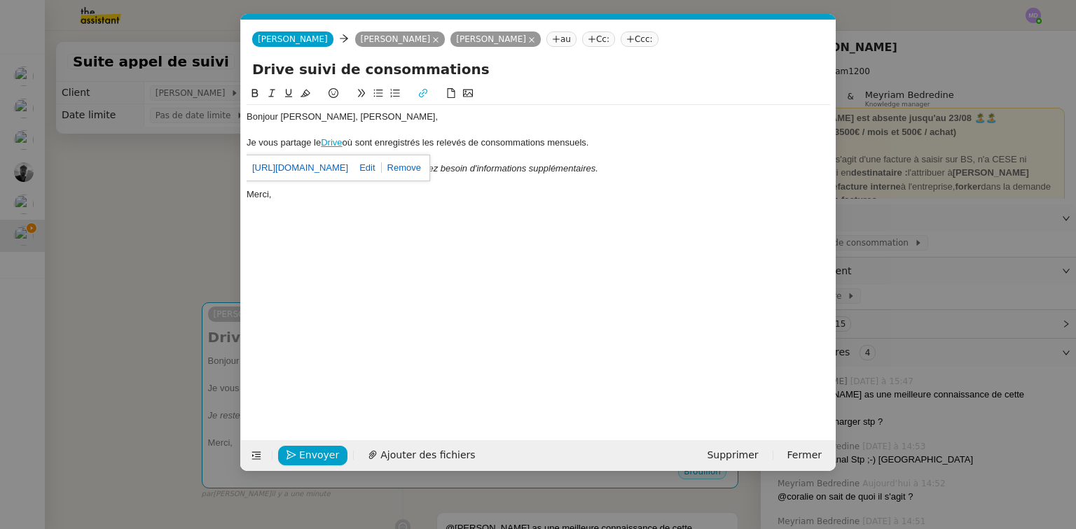
click at [334, 162] on link "[URL][DOMAIN_NAME]" at bounding box center [300, 168] width 96 height 18
click at [306, 454] on span "Envoyer" at bounding box center [319, 455] width 40 height 16
click at [353, 457] on span "Confirmer l'envoi" at bounding box center [341, 455] width 84 height 16
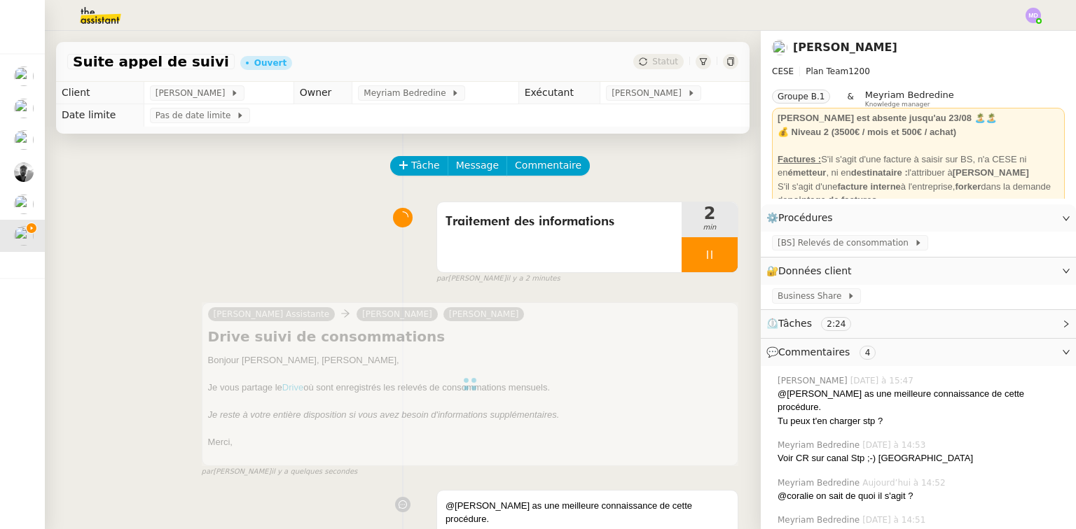
click at [705, 256] on div at bounding box center [709, 254] width 56 height 35
click at [718, 256] on icon at bounding box center [723, 255] width 11 height 8
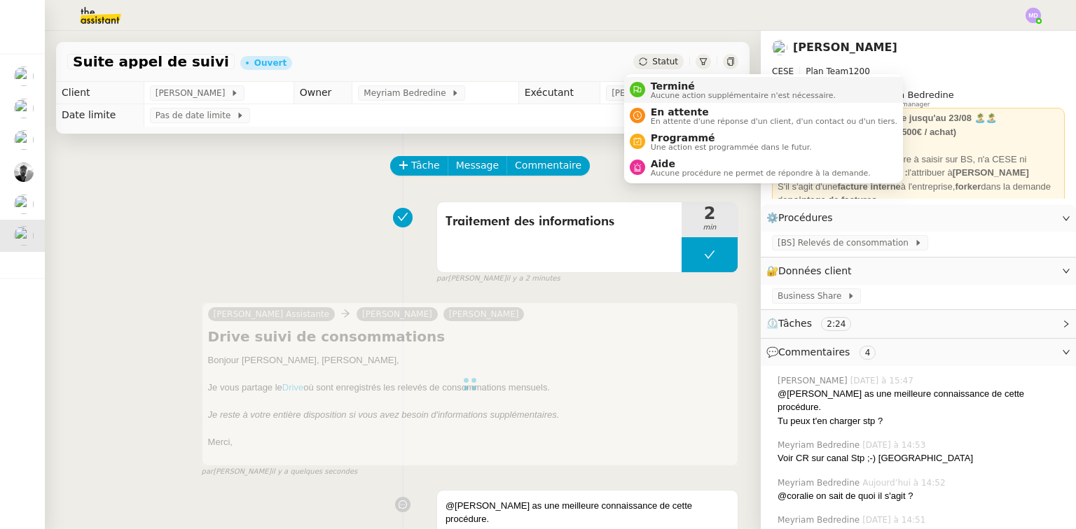
click at [658, 83] on span "Terminé" at bounding box center [743, 86] width 185 height 11
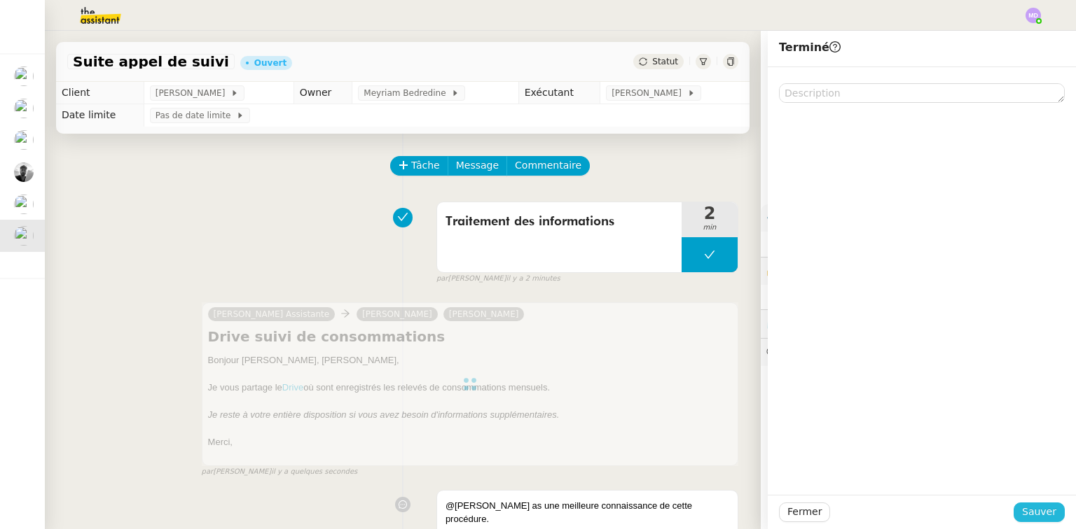
click at [1030, 510] on span "Sauver" at bounding box center [1039, 512] width 34 height 16
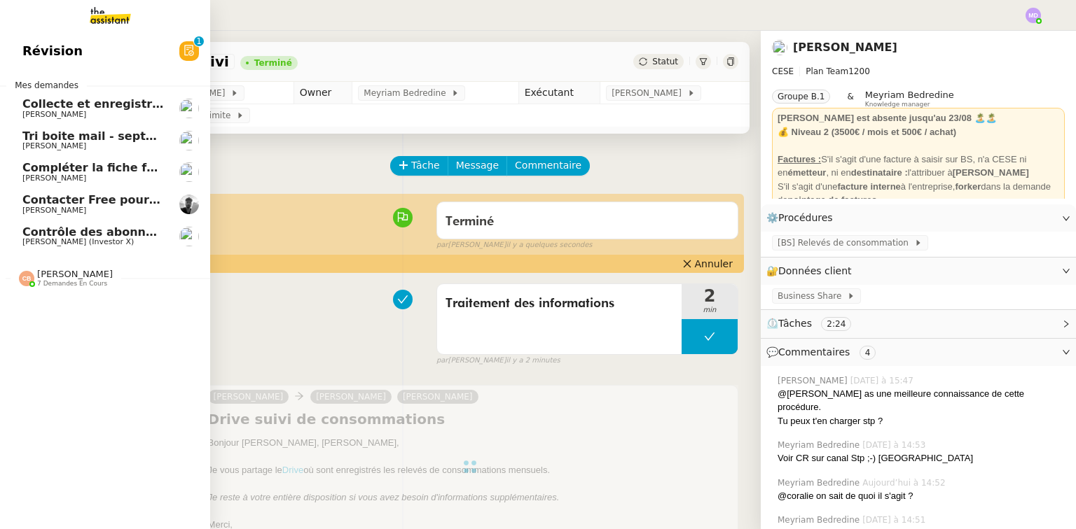
click at [75, 223] on link "Contrôle des abonnements et annulations [PERSON_NAME] (Investor X)" at bounding box center [105, 237] width 210 height 32
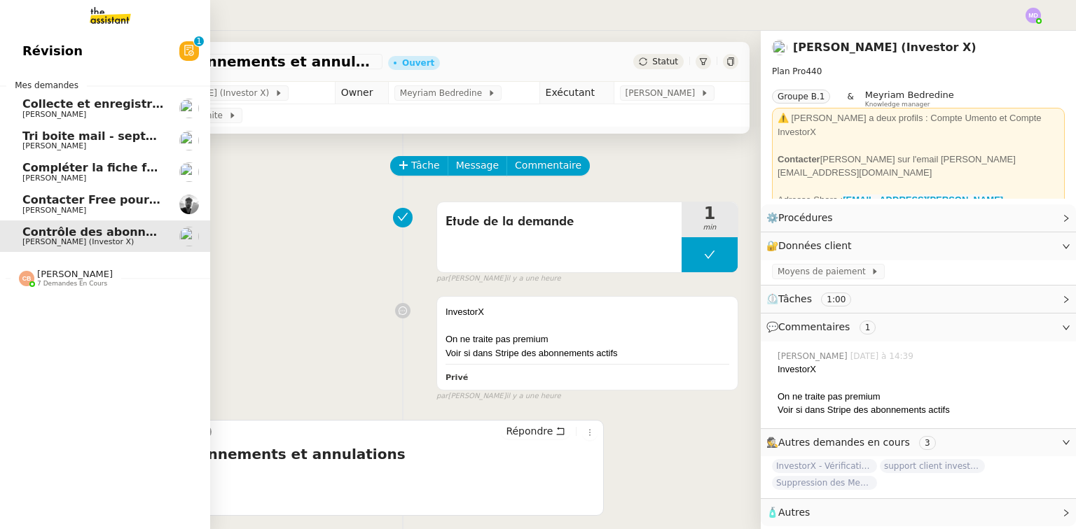
click at [48, 176] on span "[PERSON_NAME]" at bounding box center [54, 178] width 64 height 9
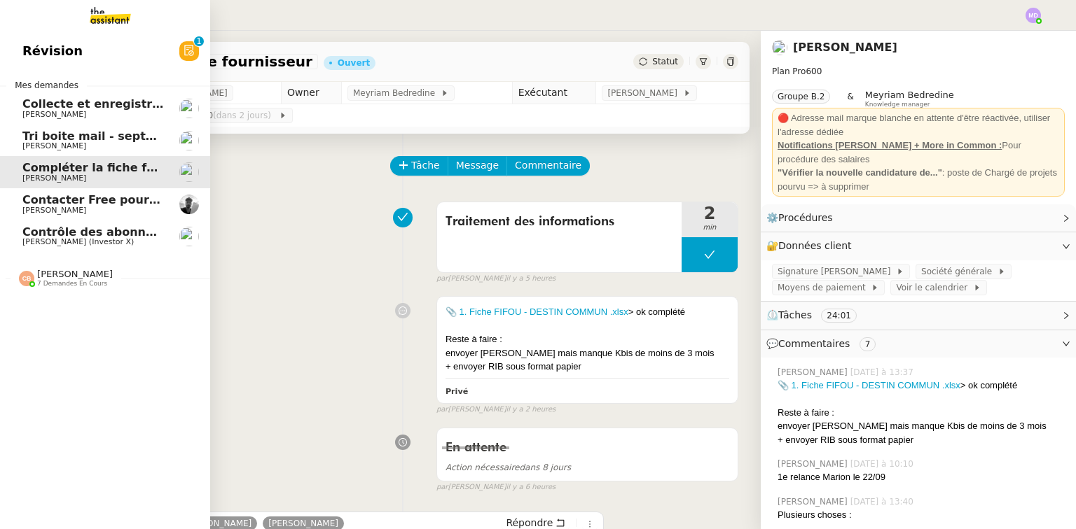
click at [73, 109] on span "Collecte et enregistrement des relevés bancaires et relevés de cartes bancaires…" at bounding box center [303, 103] width 562 height 13
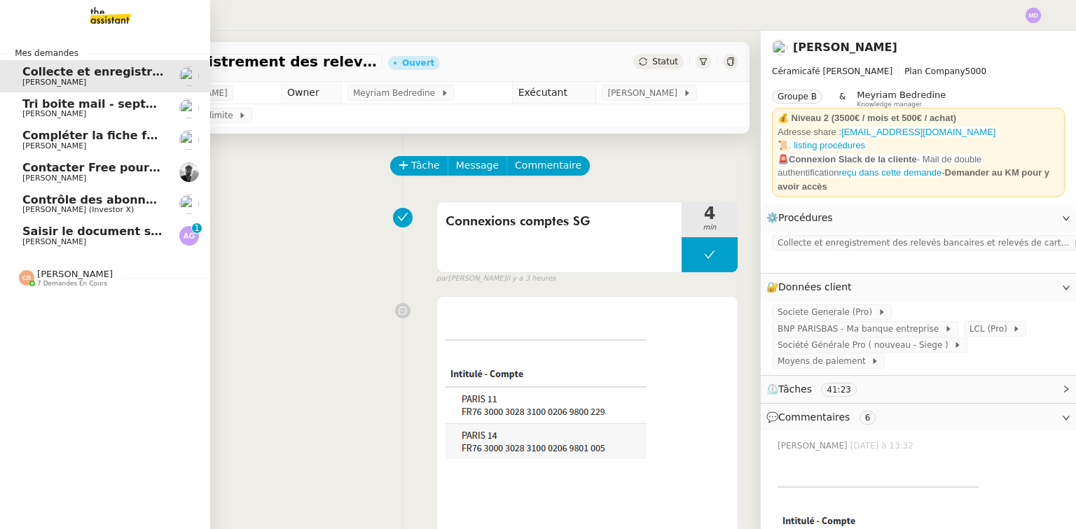
click at [40, 232] on span "Saisir le document sur Word" at bounding box center [111, 231] width 179 height 13
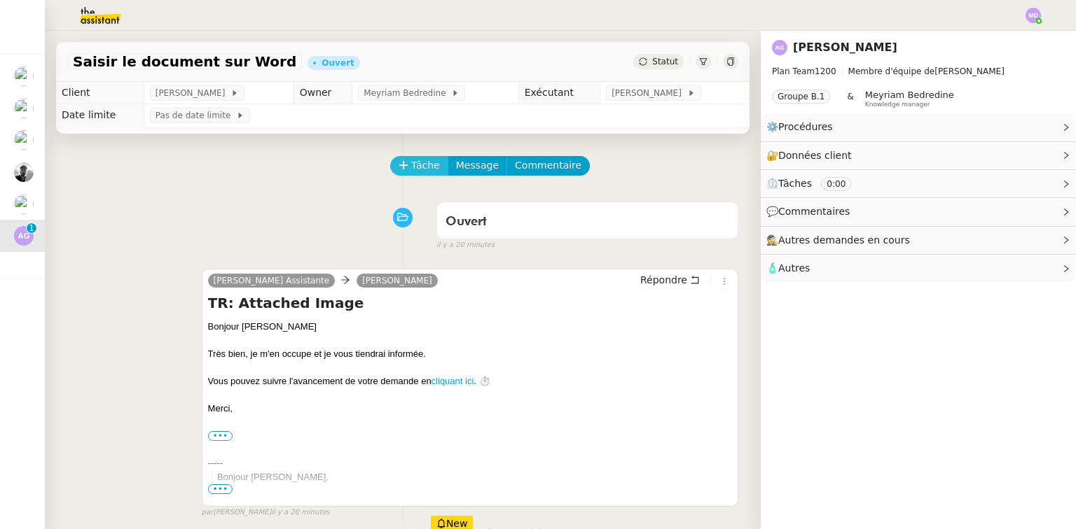
click at [403, 168] on button "Tâche" at bounding box center [419, 166] width 58 height 20
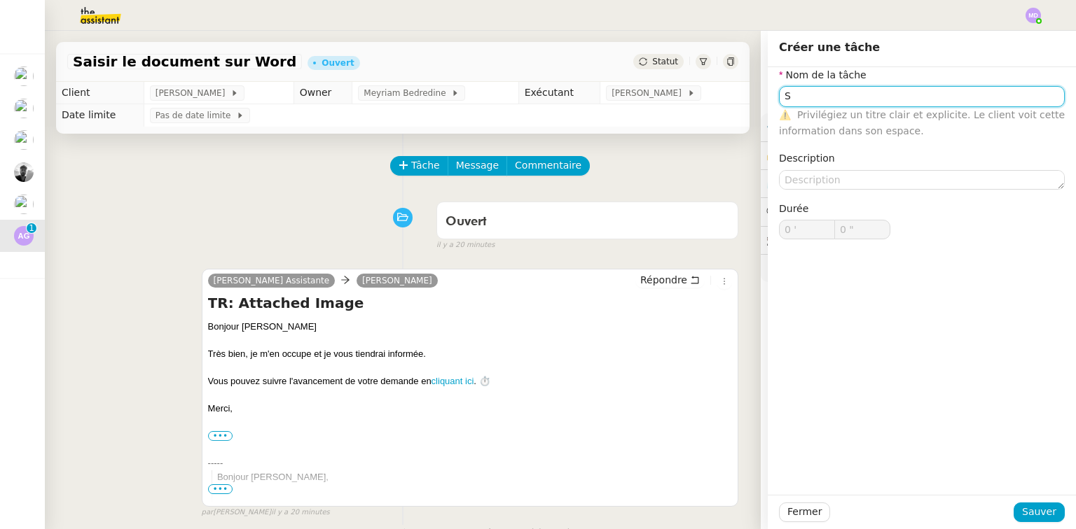
type input "S"
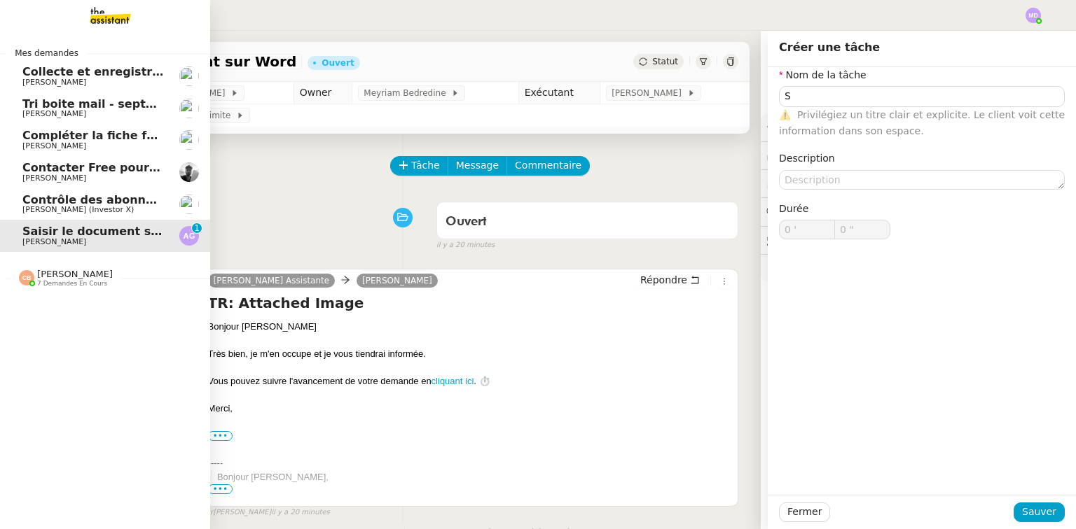
click at [25, 194] on span "Contrôle des abonnements et annulations" at bounding box center [154, 199] width 265 height 13
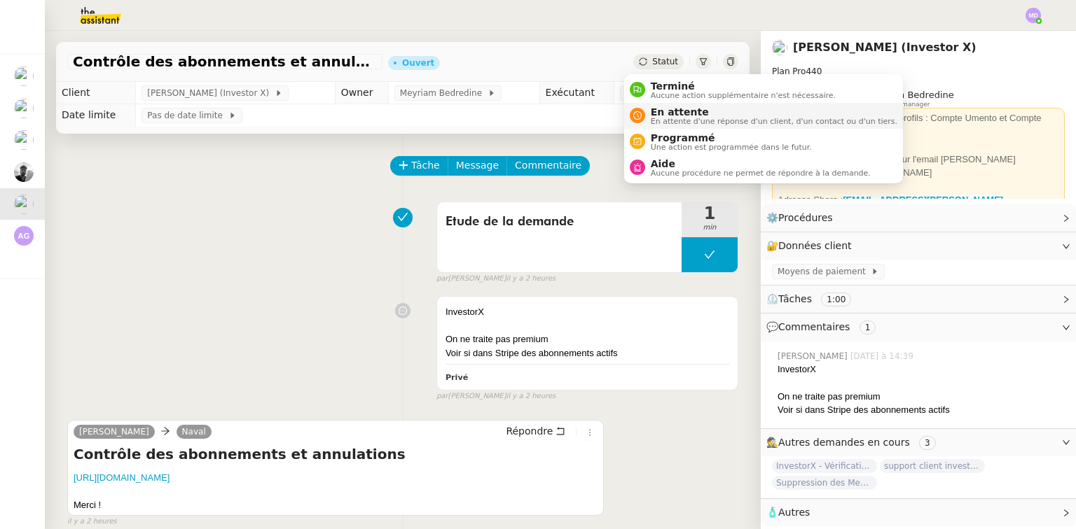
click at [657, 111] on span "En attente" at bounding box center [774, 111] width 246 height 11
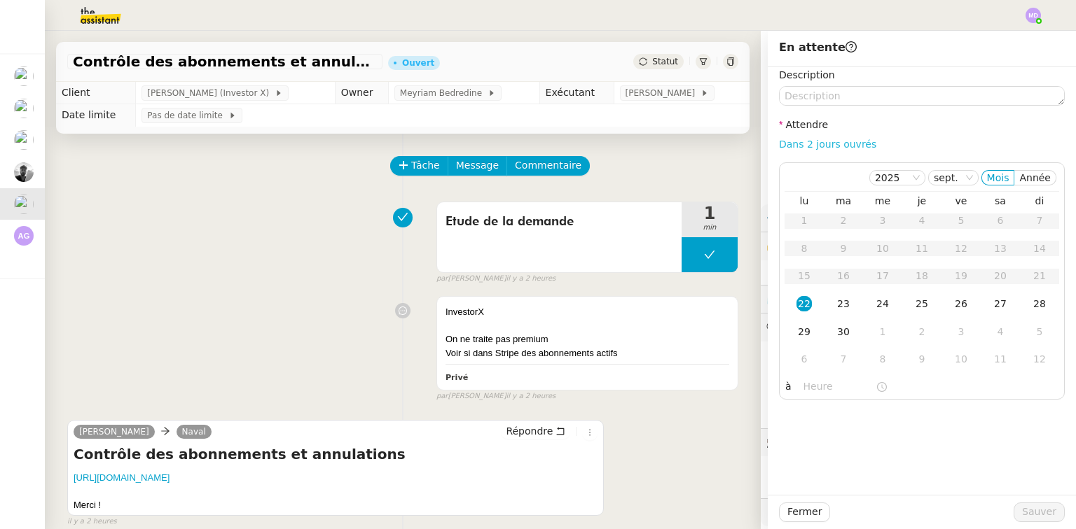
click at [797, 143] on link "Dans 2 jours ouvrés" at bounding box center [827, 144] width 97 height 11
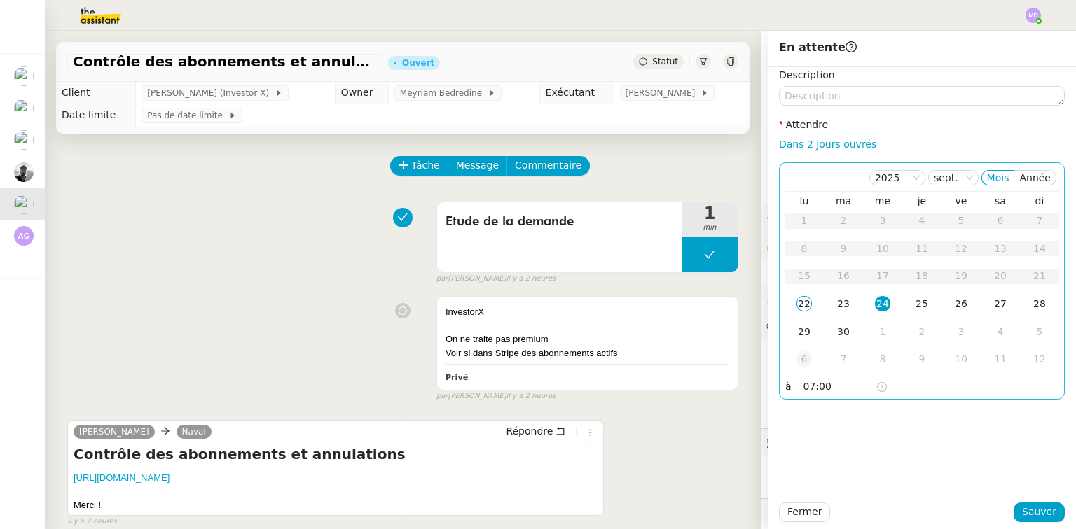
drag, startPoint x: 798, startPoint y: 300, endPoint x: 801, endPoint y: 359, distance: 58.2
click at [797, 303] on div "22" at bounding box center [803, 303] width 15 height 15
drag, startPoint x: 803, startPoint y: 385, endPoint x: 788, endPoint y: 387, distance: 14.8
click at [798, 388] on nz-time-picker "07:00" at bounding box center [845, 387] width 95 height 20
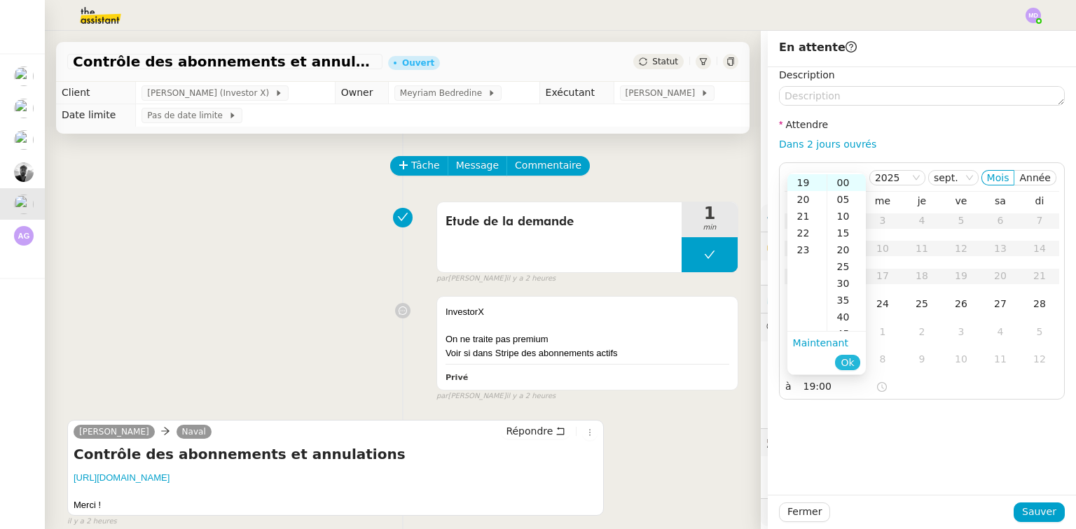
click at [849, 359] on span "Ok" at bounding box center [846, 363] width 13 height 14
type input "19:00"
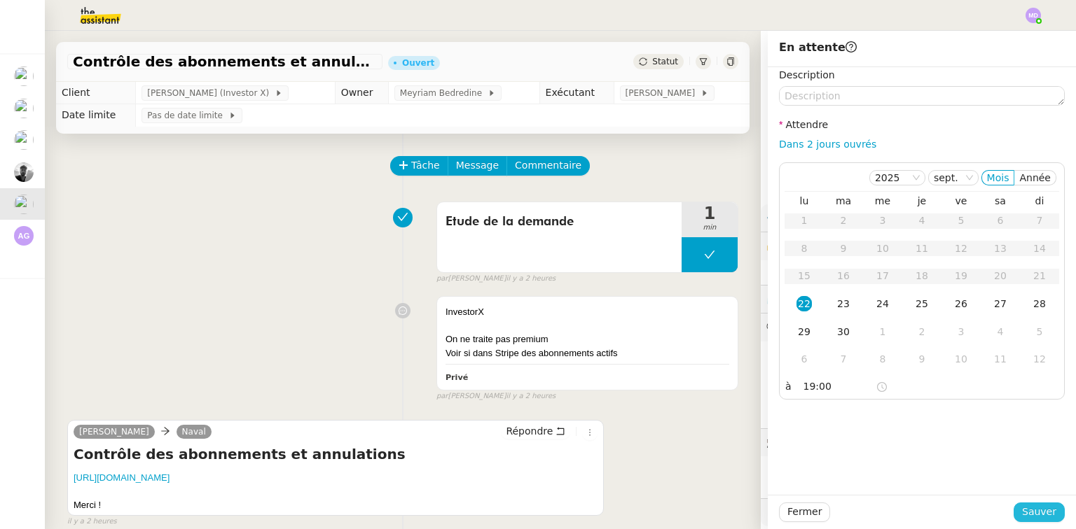
click at [1029, 515] on span "Sauver" at bounding box center [1039, 512] width 34 height 16
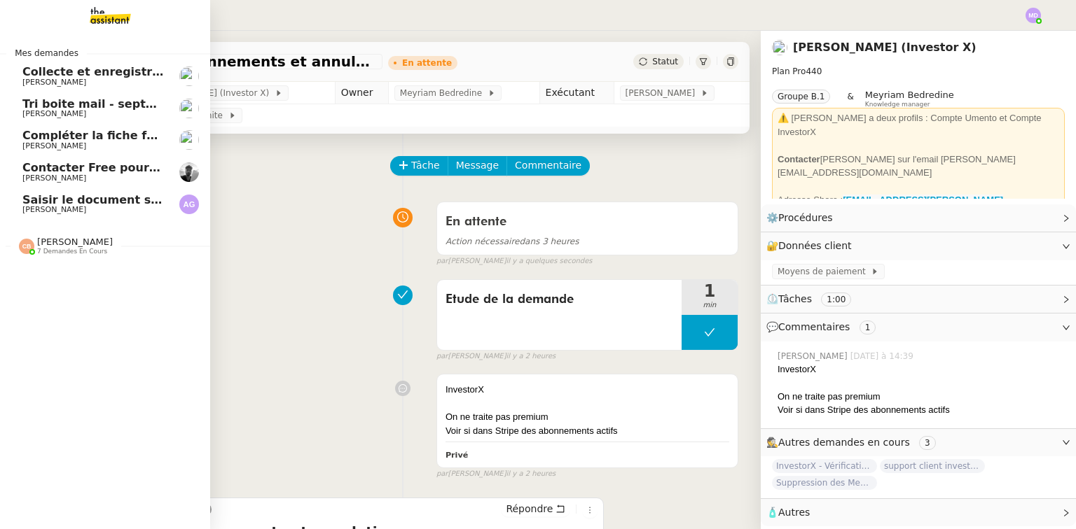
click at [32, 165] on span "Contacter Free pour la Freebox" at bounding box center [120, 167] width 197 height 13
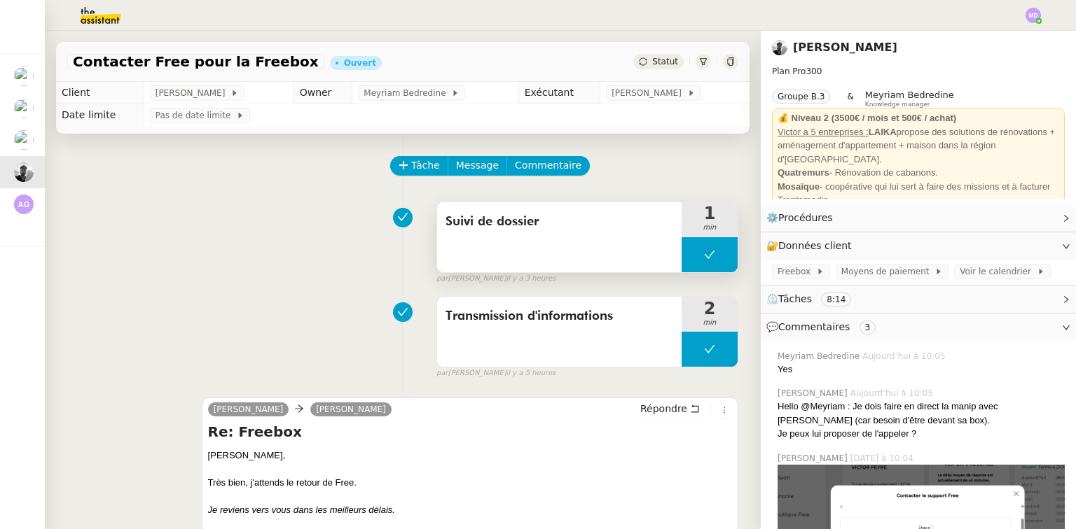
click at [702, 259] on button at bounding box center [709, 254] width 56 height 35
drag, startPoint x: 678, startPoint y: 260, endPoint x: 640, endPoint y: 244, distance: 41.1
click at [690, 260] on icon at bounding box center [695, 254] width 11 height 11
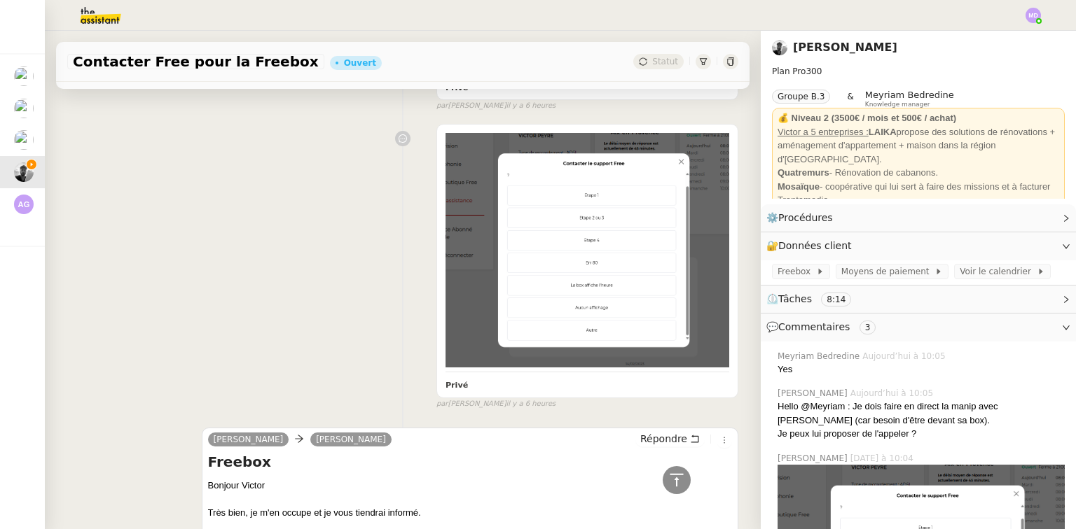
scroll to position [2013, 0]
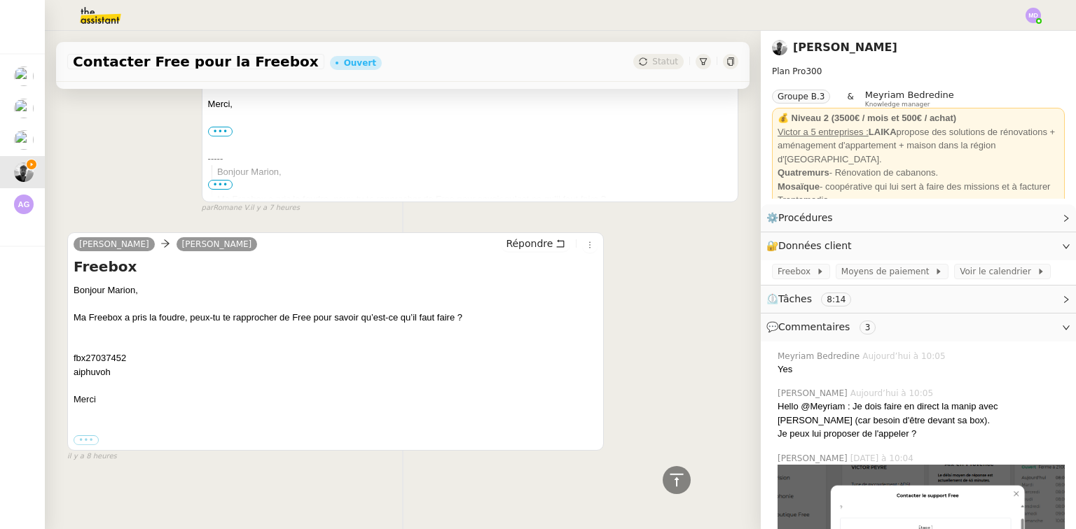
click at [94, 353] on div "fbx27037452" at bounding box center [336, 359] width 524 height 14
copy div "fbx27037452"
click at [90, 370] on div "aiphuvoh" at bounding box center [336, 373] width 524 height 14
click at [90, 369] on div "aiphuvoh" at bounding box center [336, 373] width 524 height 14
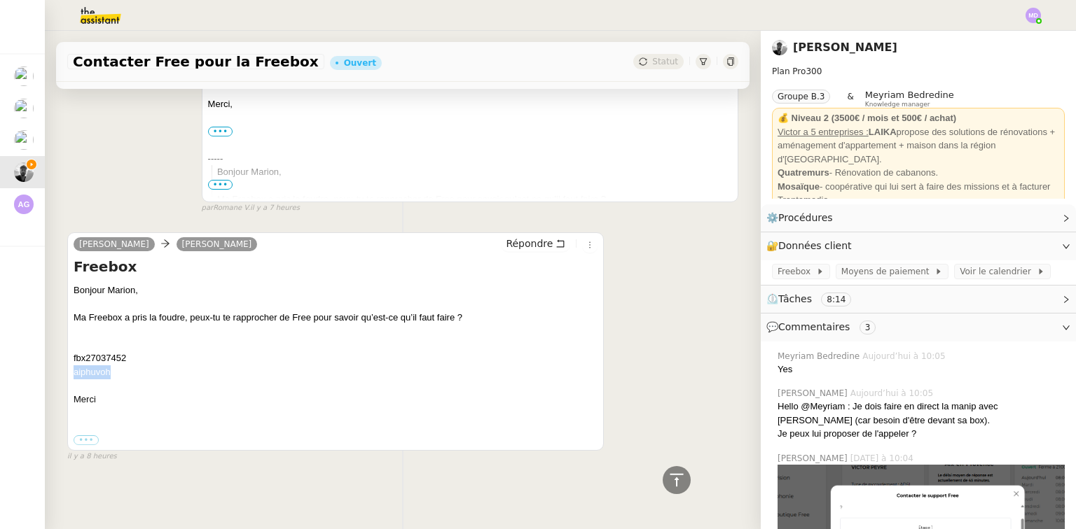
copy div "aiphuvoh"
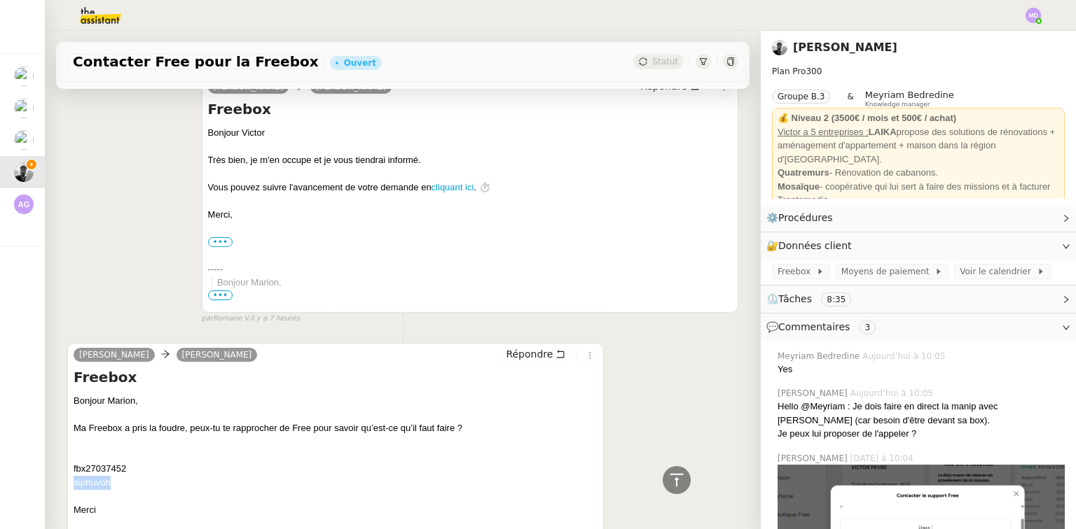
scroll to position [1788, 0]
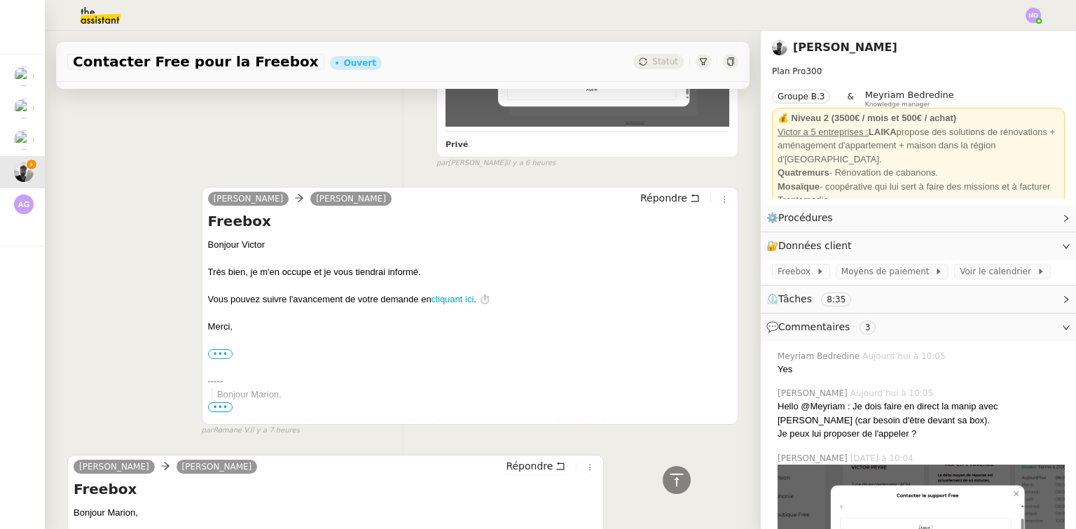
drag, startPoint x: 744, startPoint y: 405, endPoint x: 748, endPoint y: 399, distance: 7.2
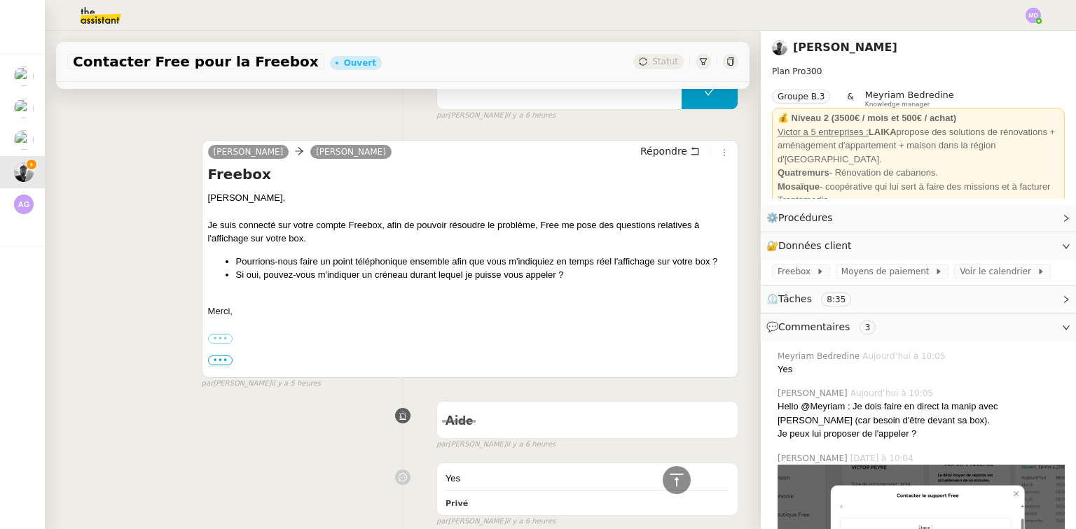
scroll to position [0, 0]
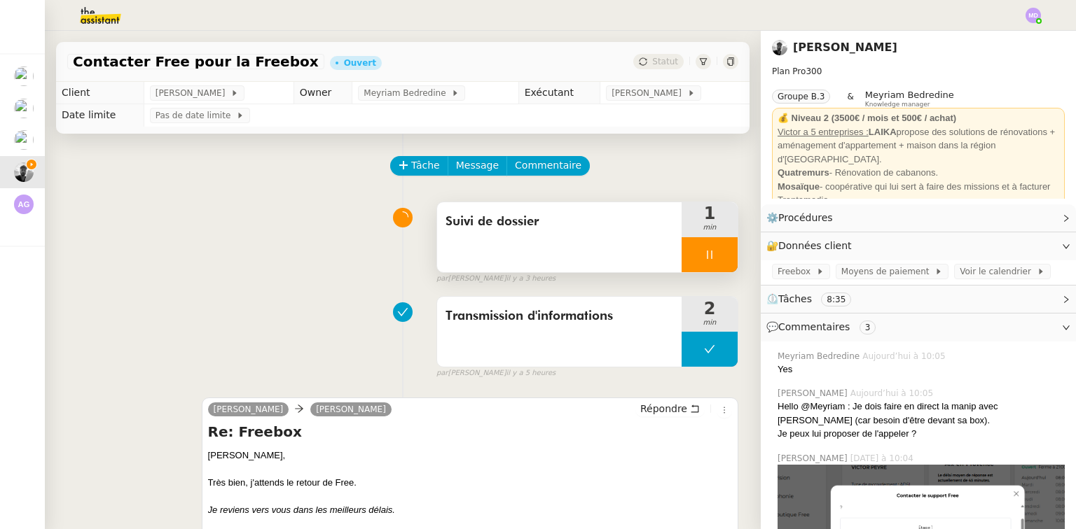
click at [707, 255] on icon at bounding box center [709, 255] width 5 height 8
click at [718, 255] on icon at bounding box center [723, 254] width 11 height 11
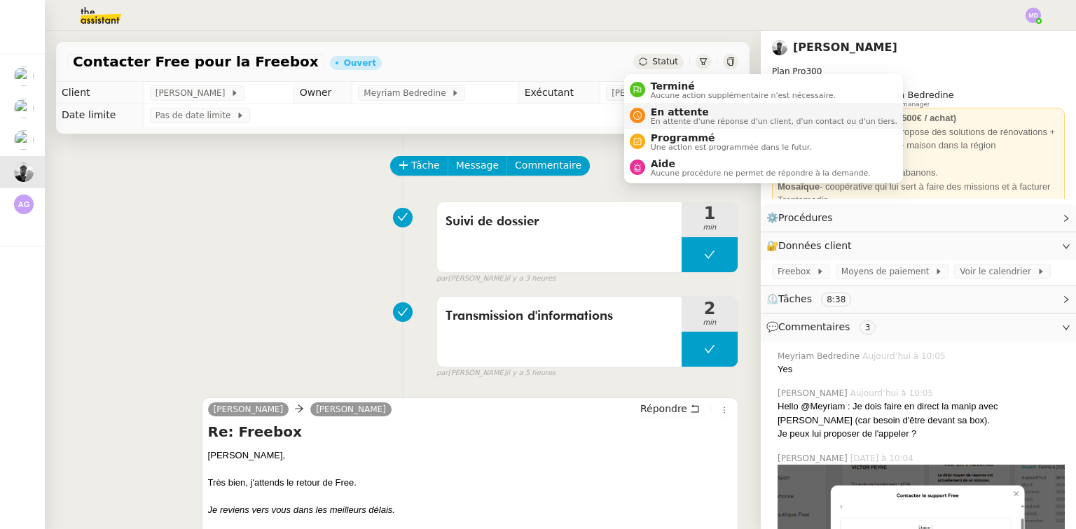
click at [645, 116] on div "En attente En attente d'une réponse d'un client, d'un contact ou d'un tiers." at bounding box center [771, 115] width 252 height 19
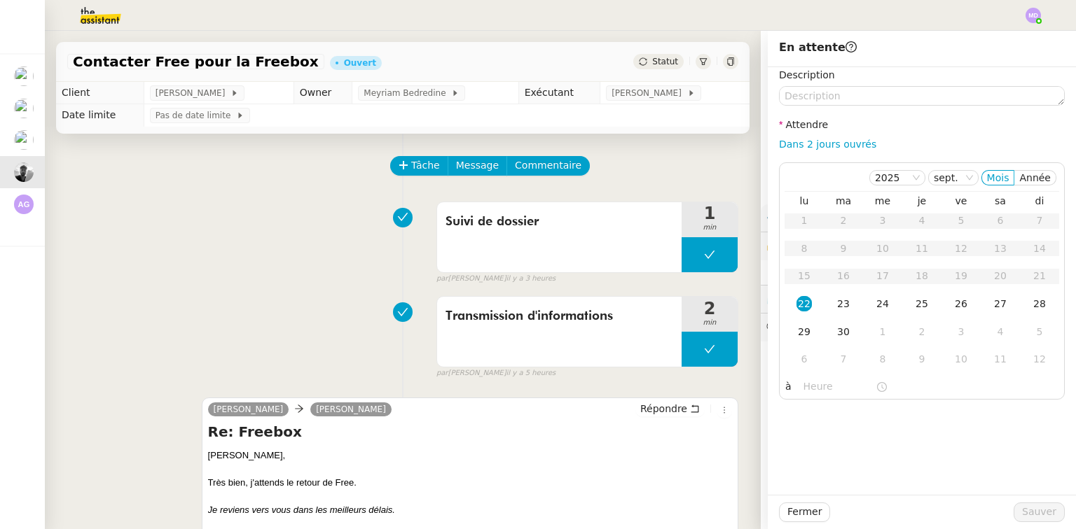
drag, startPoint x: 800, startPoint y: 136, endPoint x: 800, endPoint y: 153, distance: 16.8
click at [800, 137] on div "Description Attendre Dans 2 jours ouvrés [DATE] Mois Année lu ma me je ve sa di…" at bounding box center [922, 233] width 286 height 333
click at [800, 153] on div "Dans 2 jours ouvrés" at bounding box center [922, 145] width 286 height 16
drag, startPoint x: 807, startPoint y: 146, endPoint x: 815, endPoint y: 251, distance: 105.4
click at [807, 146] on link "Dans 2 jours ouvrés" at bounding box center [827, 144] width 97 height 11
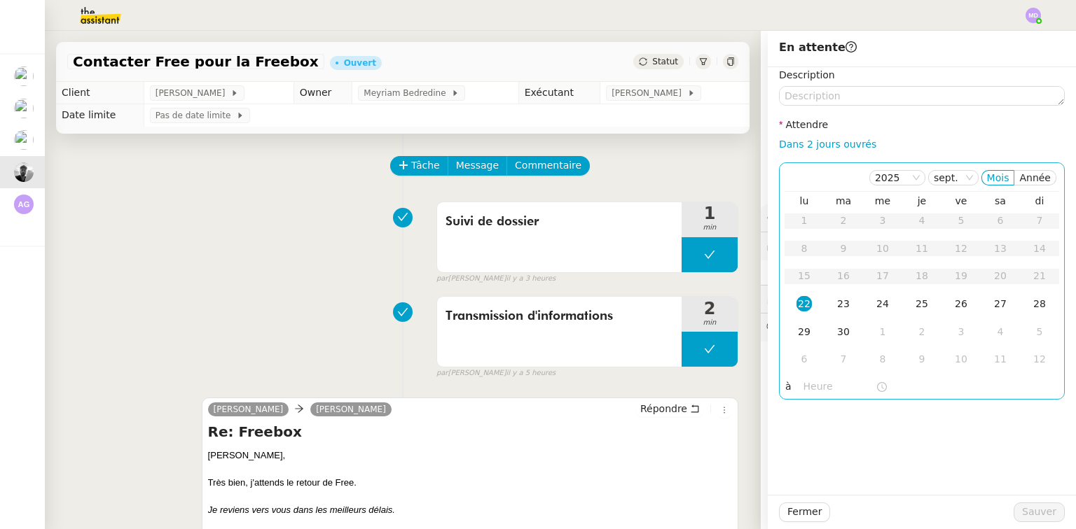
type input "07:00"
drag, startPoint x: 825, startPoint y: 296, endPoint x: 874, endPoint y: 377, distance: 95.5
click at [828, 299] on td "23" at bounding box center [843, 305] width 39 height 28
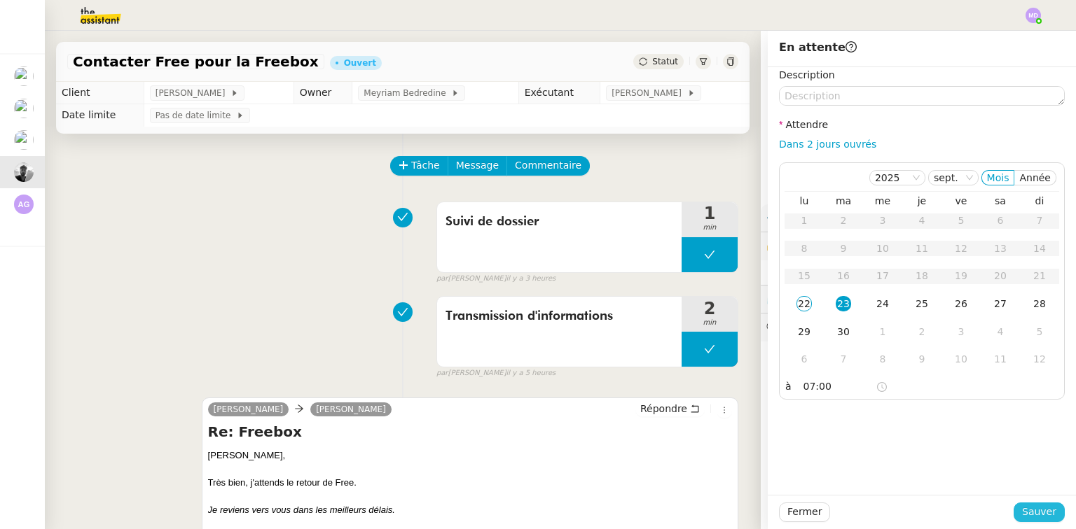
click at [1023, 510] on span "Sauver" at bounding box center [1039, 512] width 34 height 16
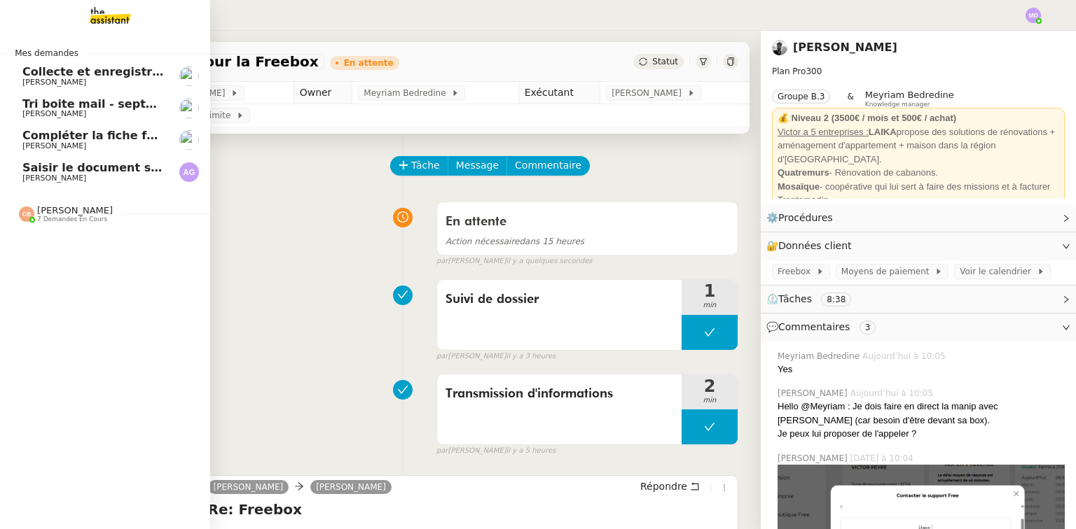
click at [38, 141] on span "[PERSON_NAME]" at bounding box center [54, 145] width 64 height 9
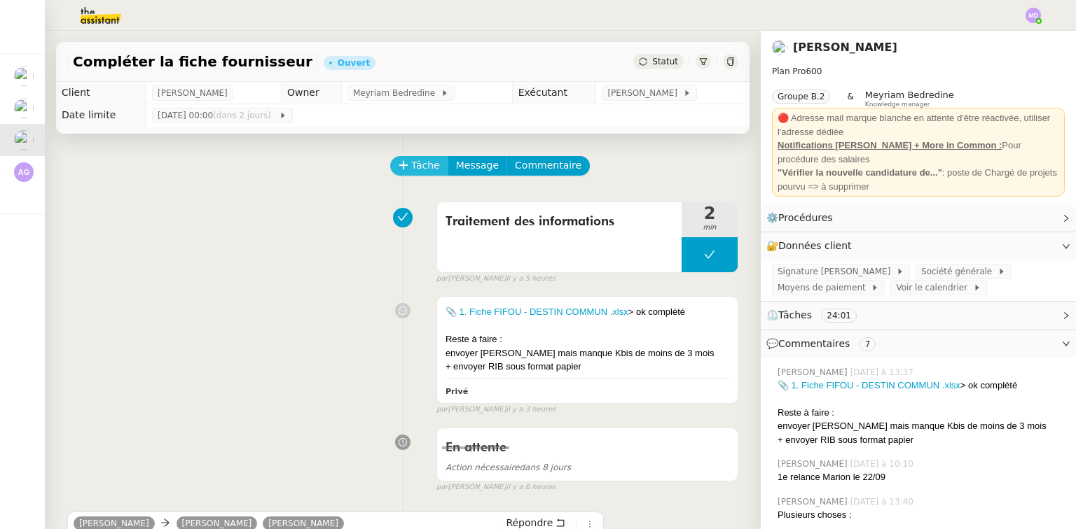
click at [411, 168] on span "Tâche" at bounding box center [425, 166] width 29 height 16
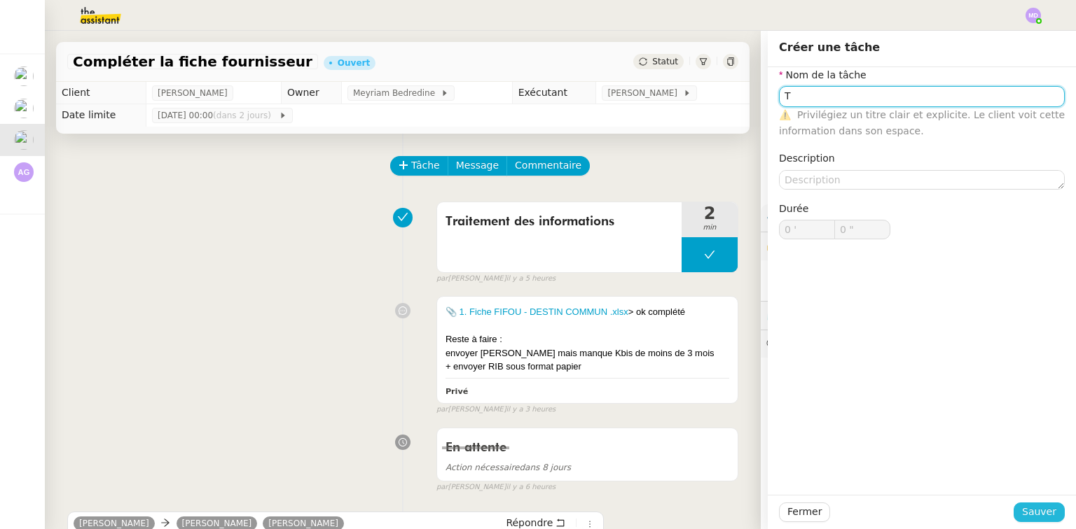
type input "T"
click at [1029, 508] on span "Sauver" at bounding box center [1039, 512] width 34 height 16
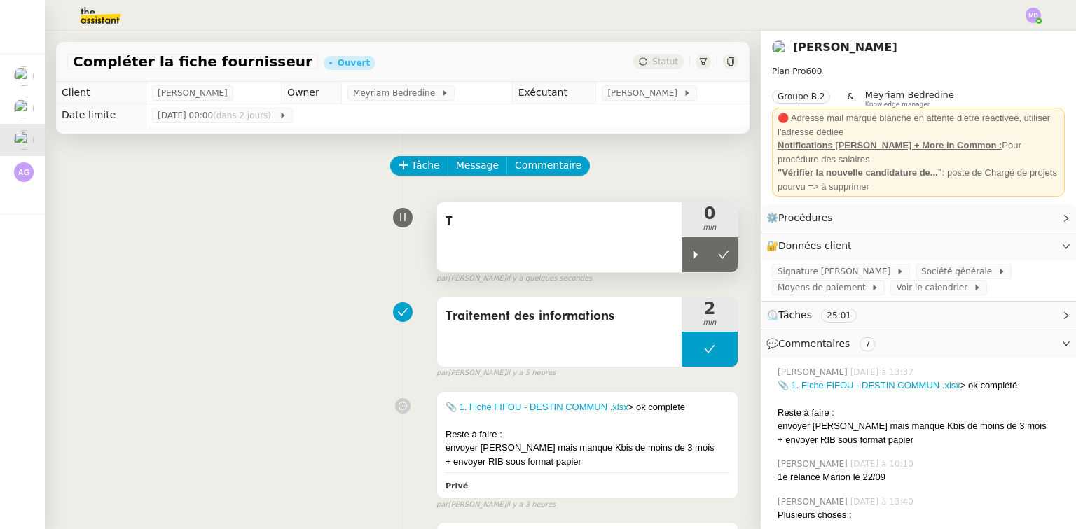
drag, startPoint x: 683, startPoint y: 269, endPoint x: 621, endPoint y: 259, distance: 63.1
click at [681, 266] on div at bounding box center [695, 254] width 28 height 35
click at [608, 259] on div "T" at bounding box center [559, 237] width 244 height 70
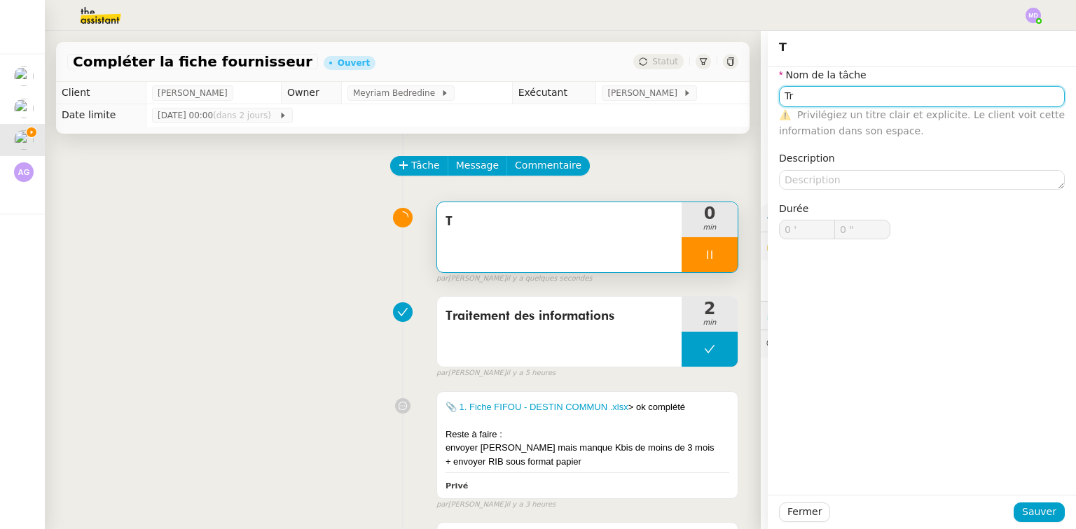
click at [833, 91] on input "Tr" at bounding box center [922, 96] width 286 height 20
type input "Tra"
type input "1 ""
type input "Transmission"
type input "2 ""
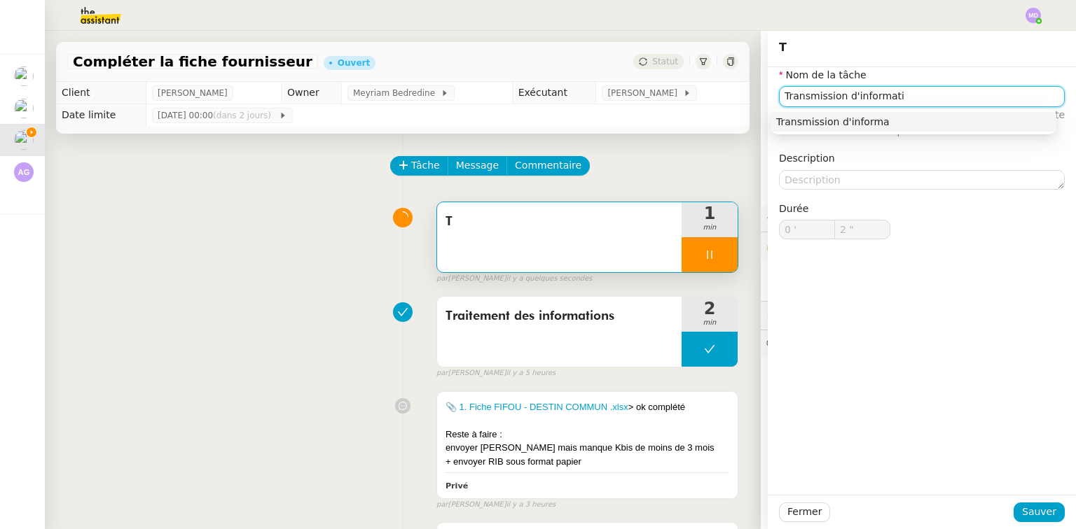
type input "Transmission d'informatio"
type input "3 ""
type input "Transmission d'informations"
click at [821, 114] on nz-auto-option "Transmission d'informations" at bounding box center [913, 122] width 286 height 20
type input "4 ""
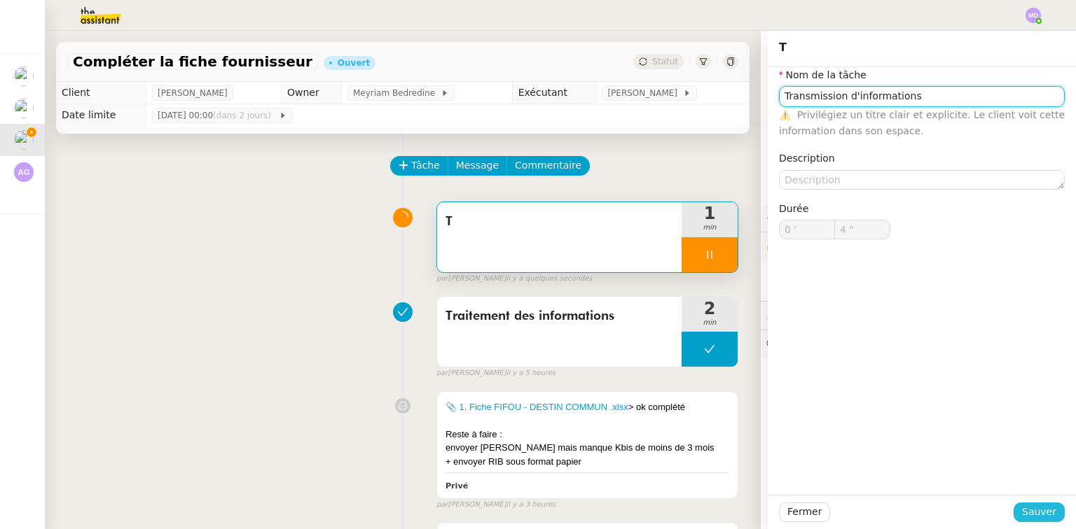
type input "Transmission d'informations"
click at [1025, 521] on button "Sauver" at bounding box center [1038, 513] width 51 height 20
type input "5 ""
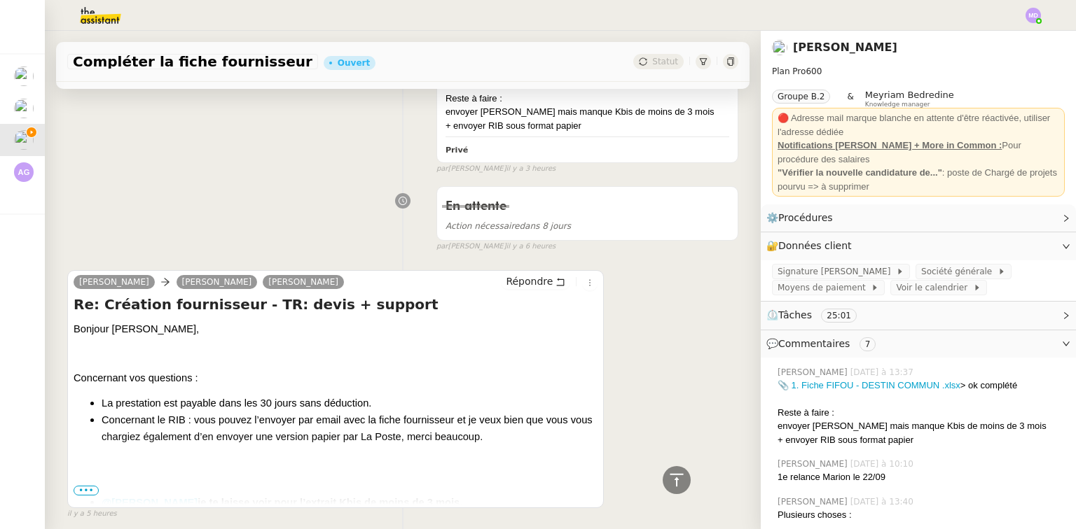
scroll to position [336, 0]
click at [540, 283] on span "Répondre" at bounding box center [529, 282] width 47 height 14
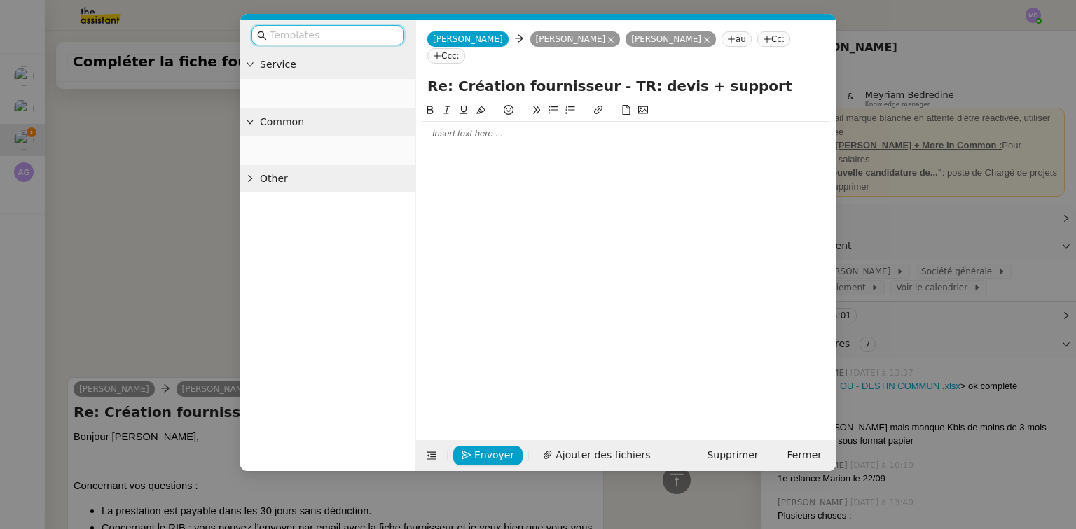
scroll to position [444, 0]
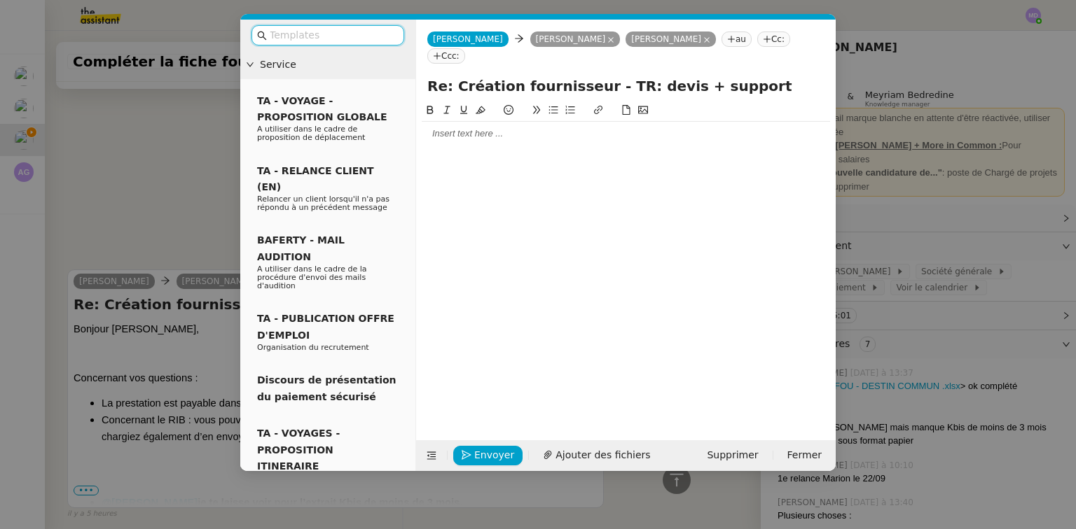
click at [491, 126] on div at bounding box center [626, 134] width 408 height 24
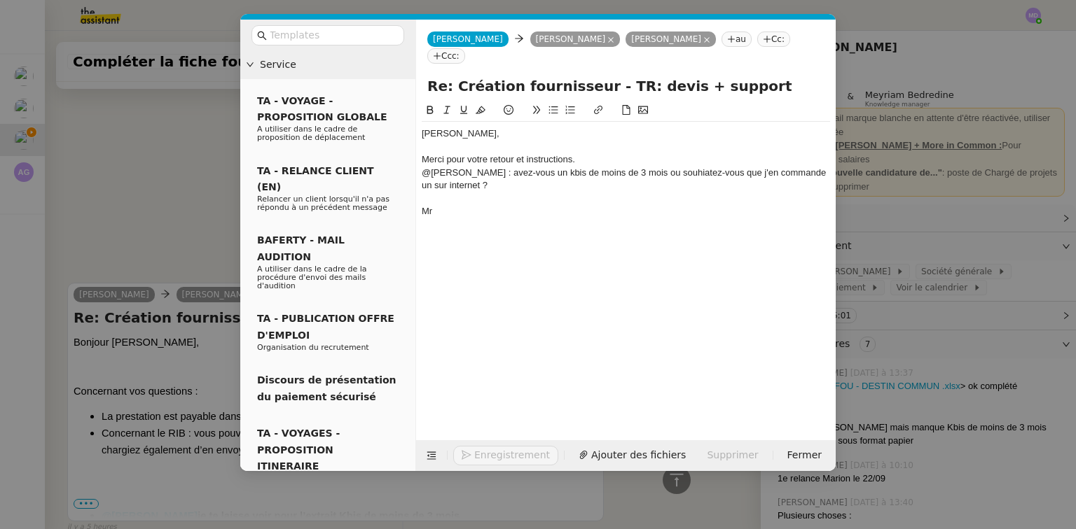
scroll to position [526, 0]
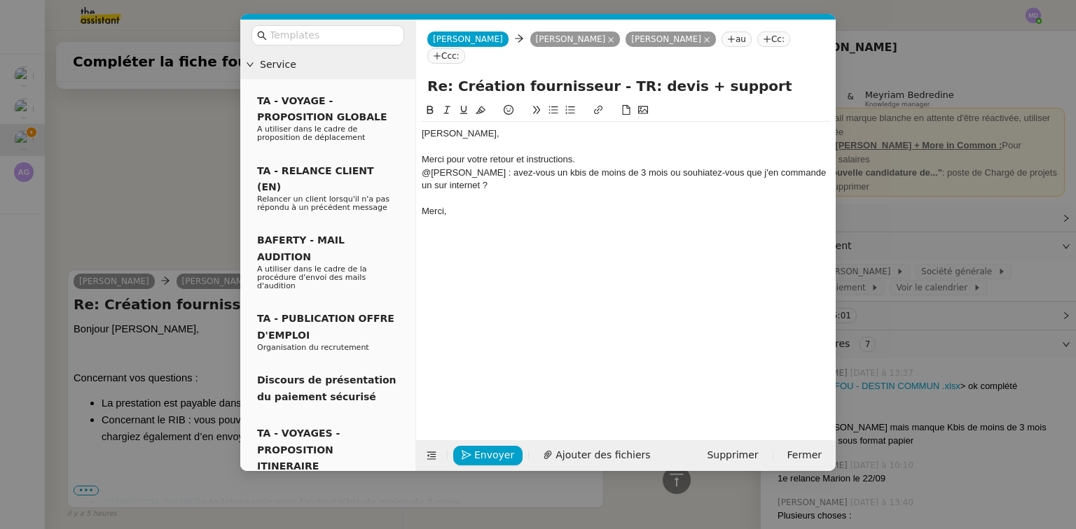
click at [422, 167] on div "@[PERSON_NAME] : avez-vous un kbis de moins de 3 mois ou souhiatez-vous que j'e…" at bounding box center [626, 180] width 408 height 26
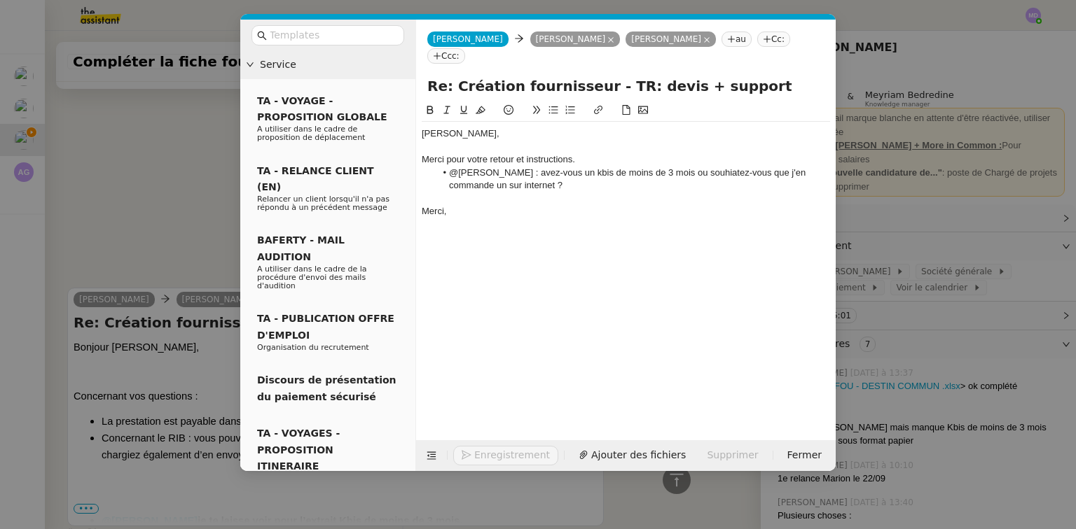
scroll to position [543, 0]
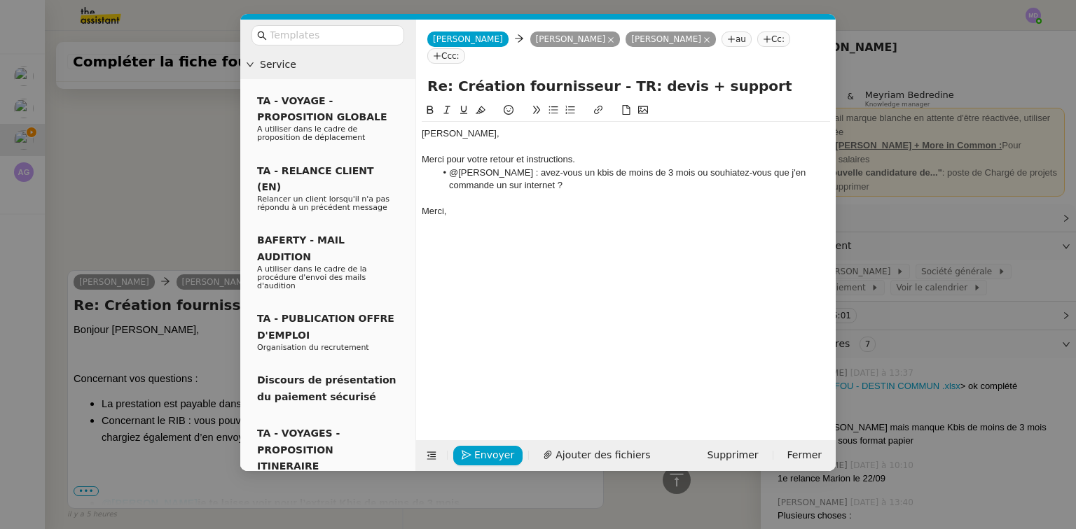
click at [693, 167] on li "@[PERSON_NAME] : avez-vous un kbis de moins de 3 mois ou souhiatez-vous que j'e…" at bounding box center [633, 180] width 395 height 26
click at [0, 0] on lt-strong "ai" at bounding box center [0, 0] width 0 height 0
click at [528, 173] on li "@[PERSON_NAME] : avez-vous un kbis de moins de 3 mois ou souhaitez-vous que j'e…" at bounding box center [633, 180] width 395 height 26
click at [936, 196] on nz-modal-container "Service TA - VOYAGE - PROPOSITION GLOBALE A utiliser dans le cadre de propositi…" at bounding box center [538, 264] width 1076 height 529
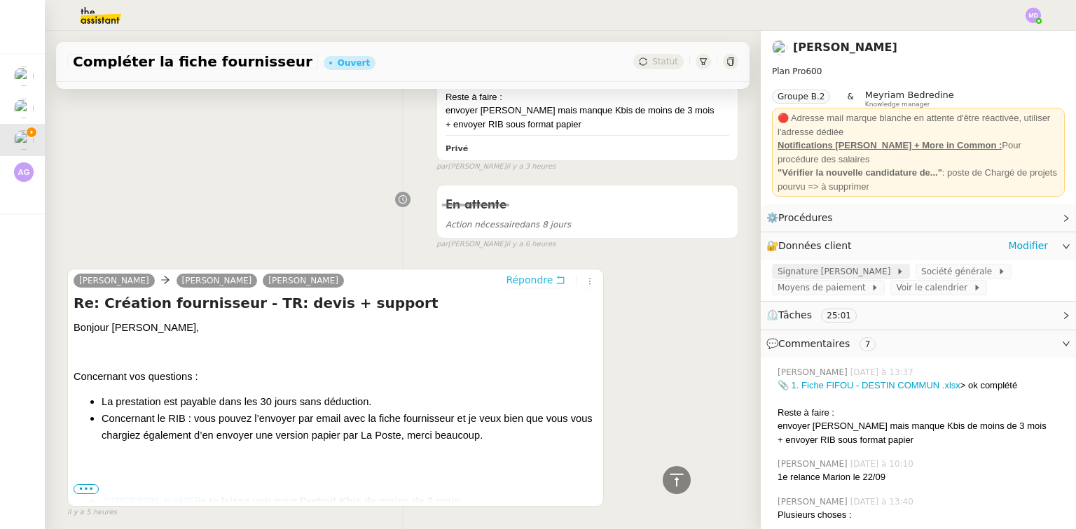
scroll to position [543, 0]
click at [833, 286] on span "Moyens de paiement" at bounding box center [823, 288] width 93 height 14
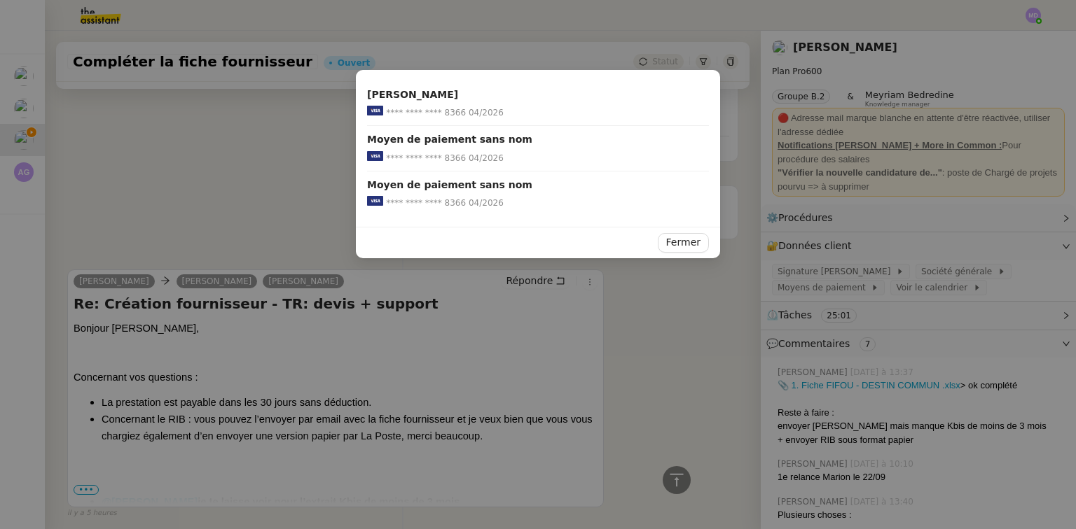
click at [289, 194] on nz-modal-container "[PERSON_NAME] **** **** **** 8366 04/2026 Moyen de paiement sans nom **** **** …" at bounding box center [538, 264] width 1076 height 529
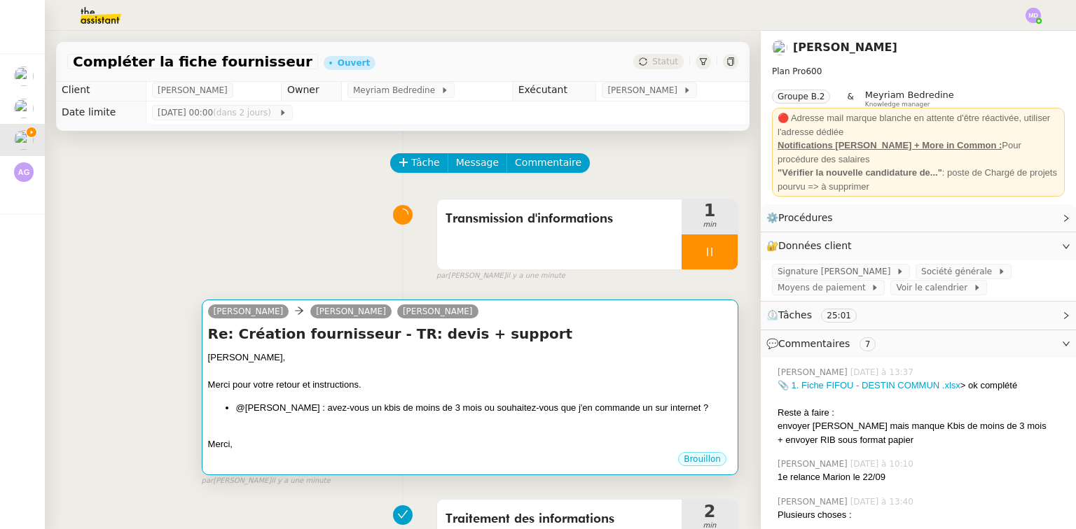
scroll to position [0, 0]
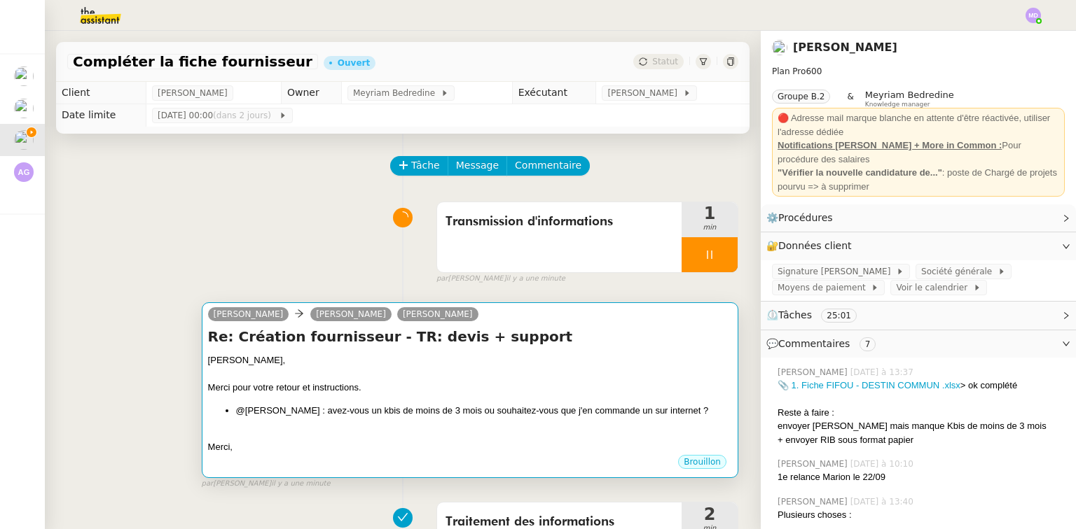
click at [577, 395] on div "Merci pour votre retour et instructions." at bounding box center [470, 388] width 524 height 14
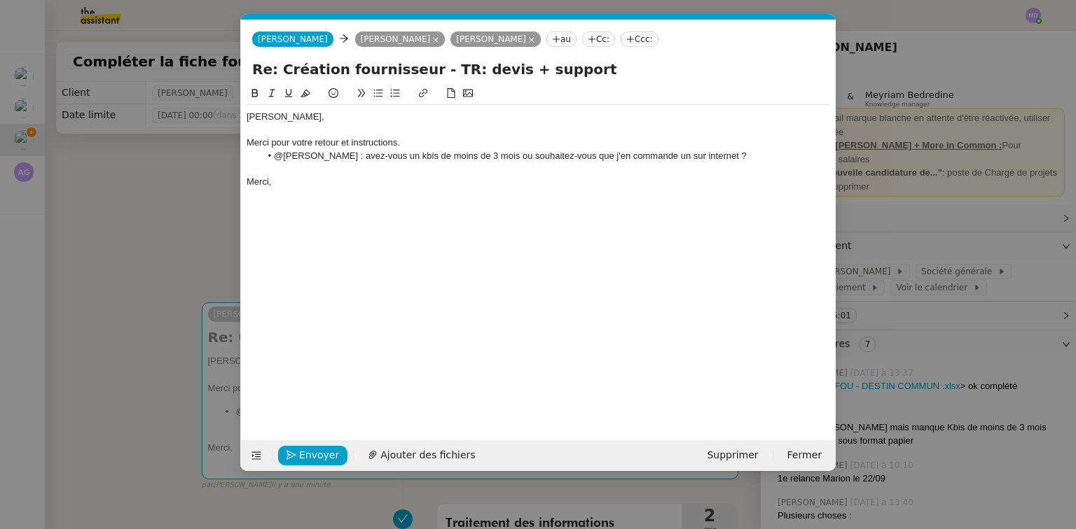
scroll to position [0, 29]
click at [317, 457] on span "Envoyer" at bounding box center [319, 455] width 40 height 16
click at [317, 456] on span "Confirmer l'envoi" at bounding box center [341, 455] width 84 height 16
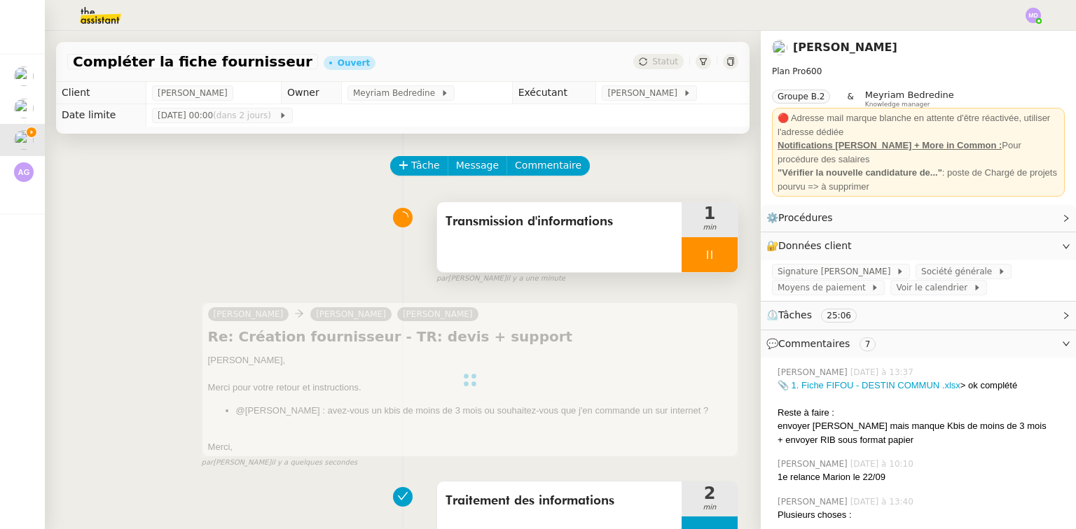
click at [695, 266] on div at bounding box center [709, 254] width 56 height 35
drag, startPoint x: 707, startPoint y: 263, endPoint x: 641, endPoint y: 95, distance: 180.5
click at [709, 257] on button at bounding box center [723, 254] width 28 height 35
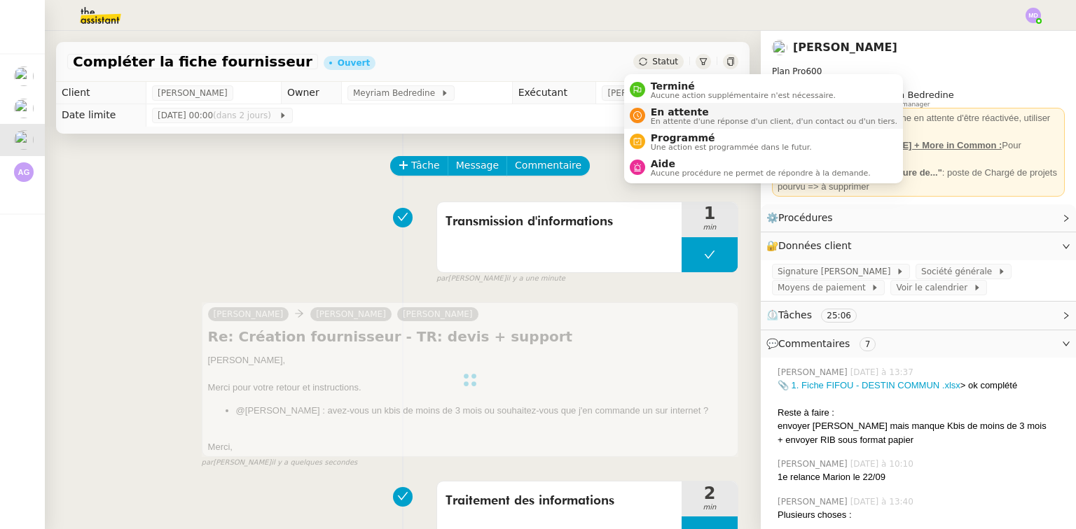
click at [647, 112] on div "En attente En attente d'une réponse d'un client, d'un contact ou d'un tiers." at bounding box center [771, 115] width 252 height 19
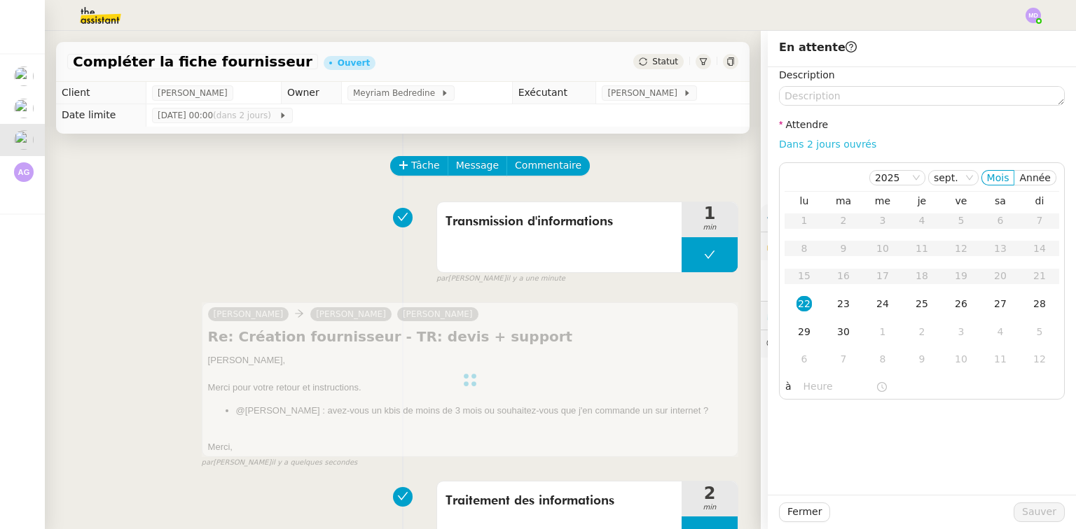
drag, startPoint x: 803, startPoint y: 158, endPoint x: 810, endPoint y: 142, distance: 17.6
click at [803, 157] on div "Description Attendre Dans 2 jours ouvrés [DATE] Mois Année lu ma me je ve sa di…" at bounding box center [922, 233] width 286 height 333
drag, startPoint x: 810, startPoint y: 139, endPoint x: 813, endPoint y: 165, distance: 26.1
click at [810, 141] on link "Dans 2 jours ouvrés" at bounding box center [827, 144] width 97 height 11
type input "07:00"
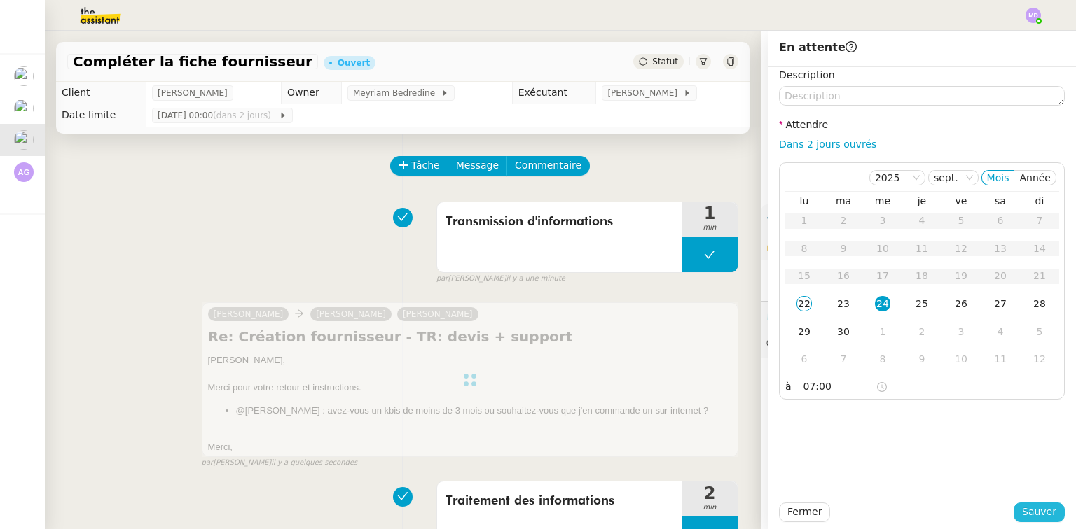
click at [1028, 510] on span "Sauver" at bounding box center [1039, 512] width 34 height 16
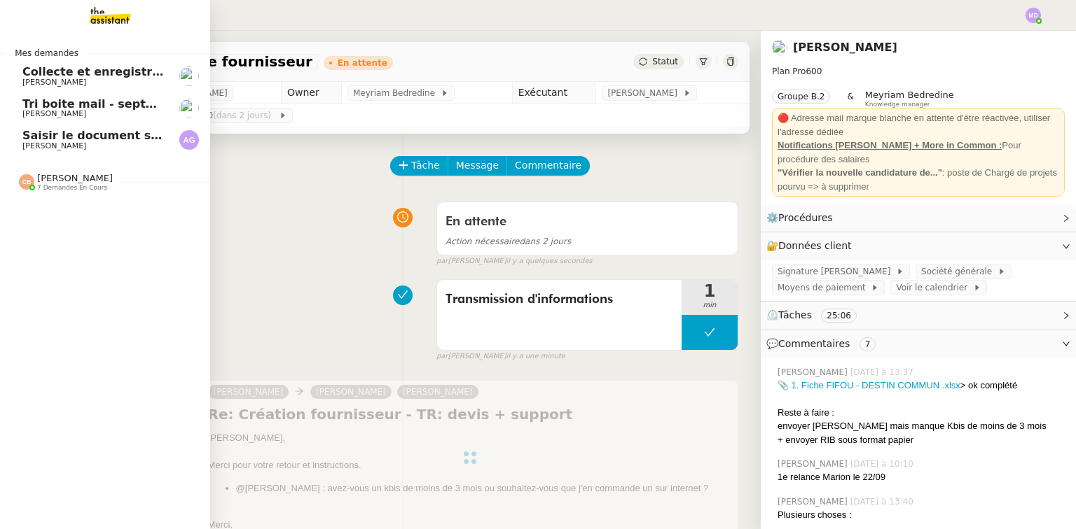
click at [81, 109] on span "Tri boite mail - septembre 2025" at bounding box center [121, 103] width 199 height 13
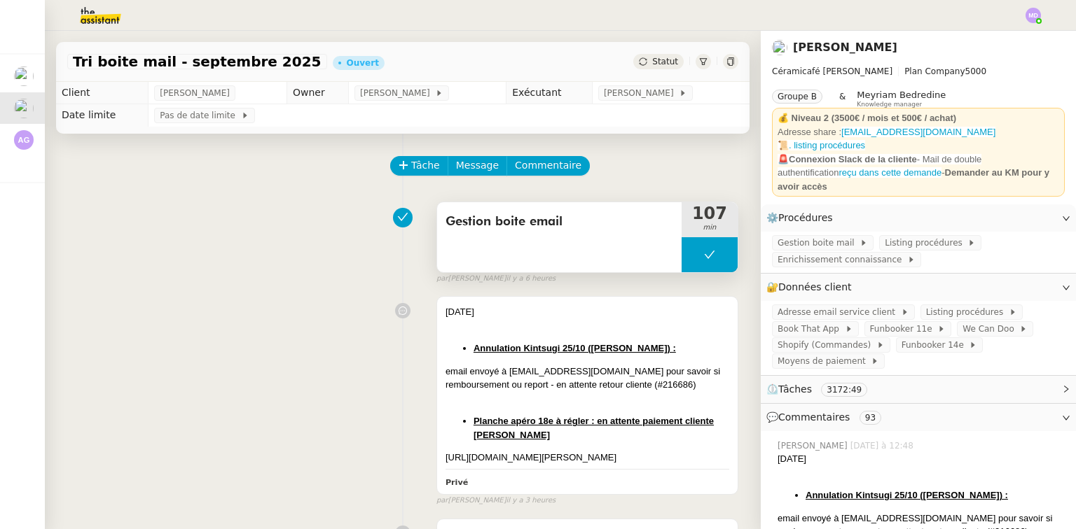
click at [704, 255] on icon at bounding box center [709, 254] width 11 height 11
click at [681, 259] on button at bounding box center [709, 254] width 56 height 35
click at [681, 259] on div at bounding box center [709, 254] width 56 height 35
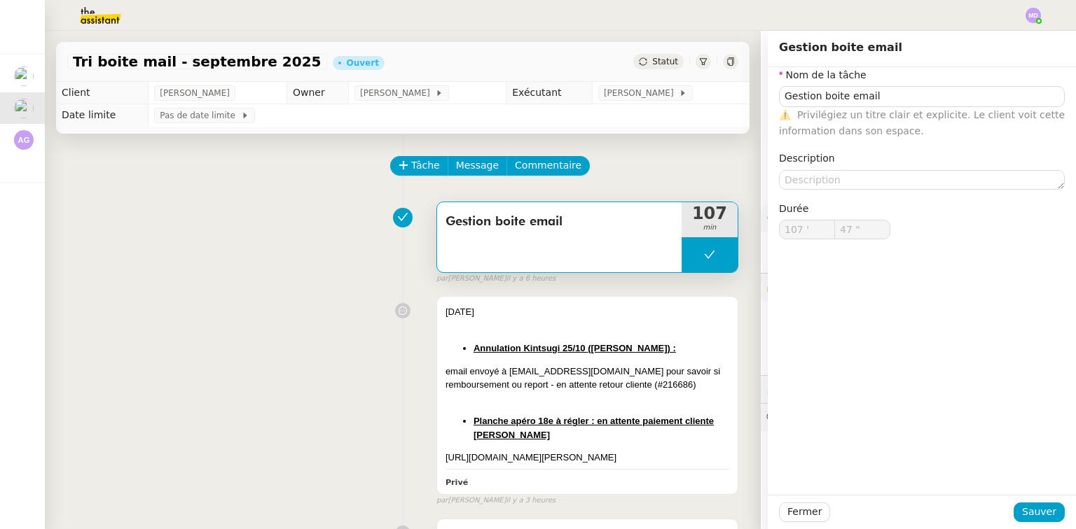
type input "Gestion boite email"
type input "107 '"
type input "47 ""
click at [681, 259] on button at bounding box center [709, 254] width 56 height 35
click at [690, 259] on icon at bounding box center [695, 254] width 11 height 11
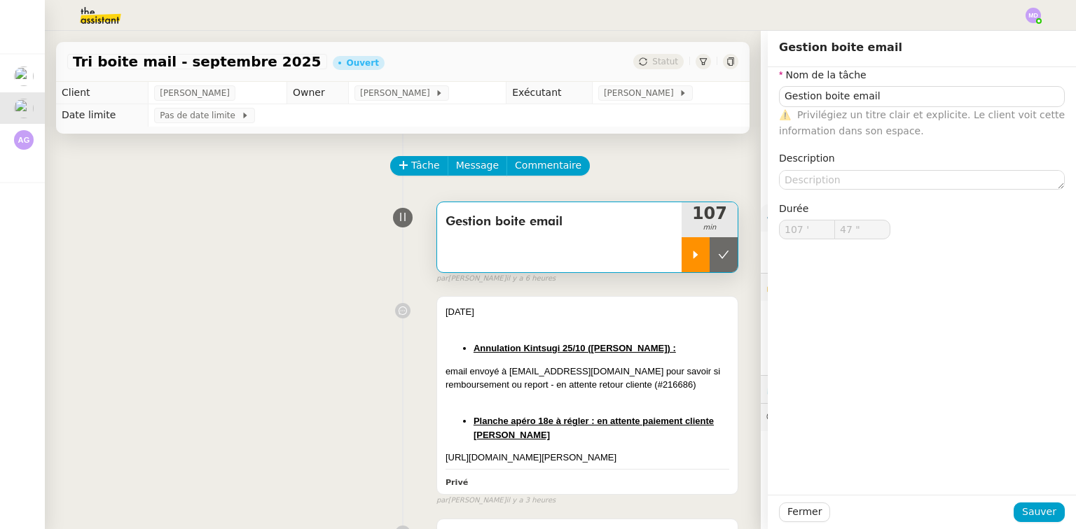
type input "Gestion boite email"
type input "107 '"
type input "47 ""
type input "Gestion boite email"
type input "107 '"
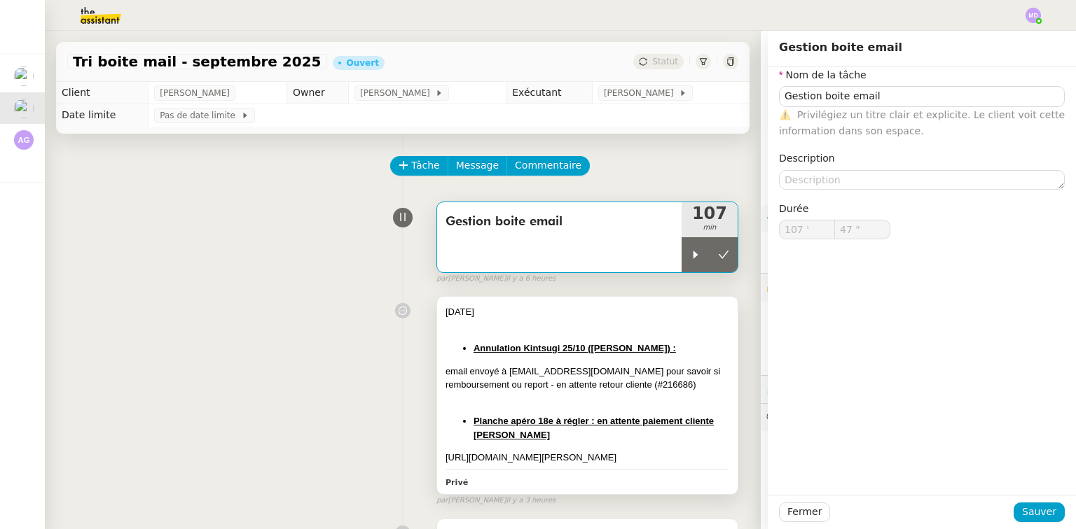
type input "47 ""
type input "Gestion boite email"
type input "107 '"
type input "47 ""
type input "Gestion boite email"
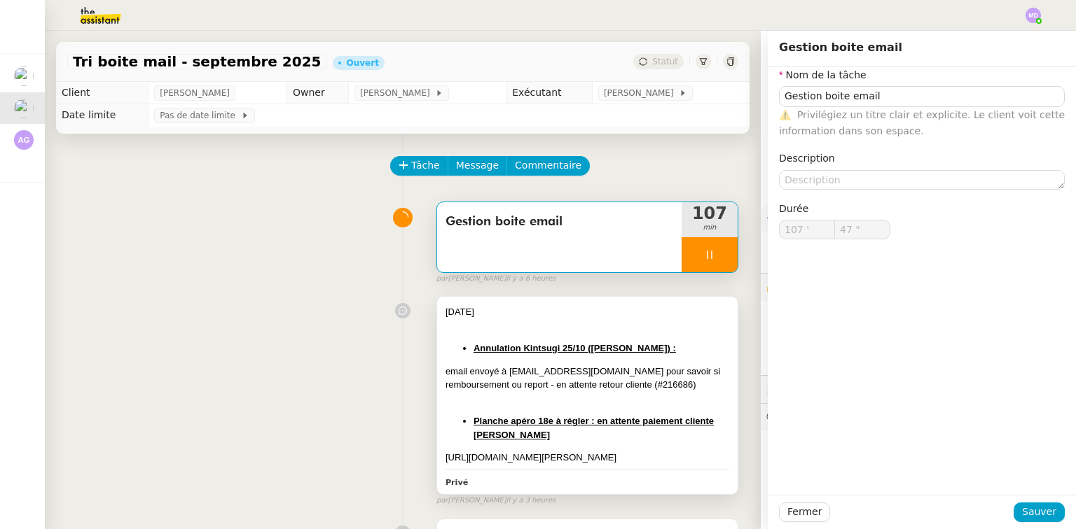
type input "107 '"
type input "58 ""
type input "108 '"
type input "51 ""
type input "109 '"
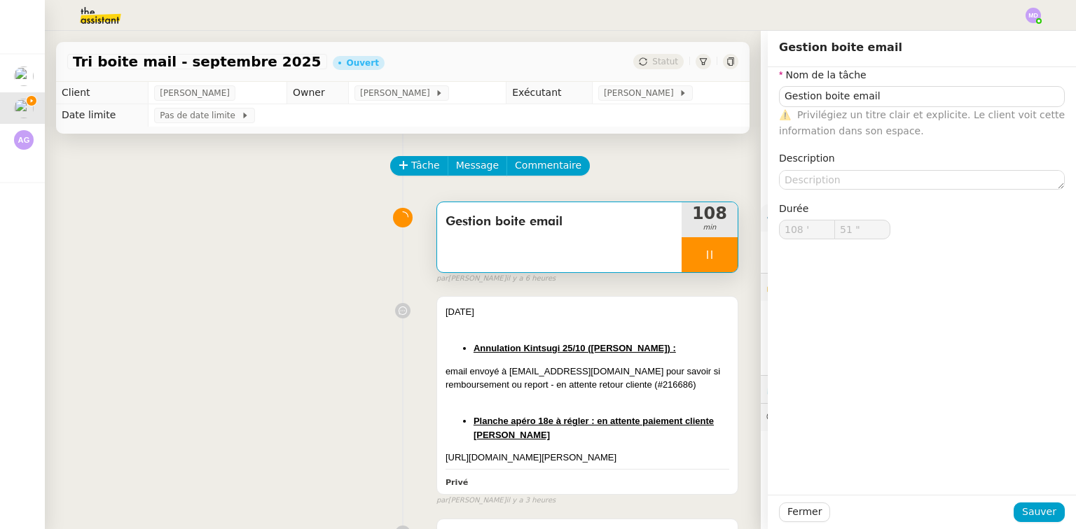
type input "7 ""
type input "111 '"
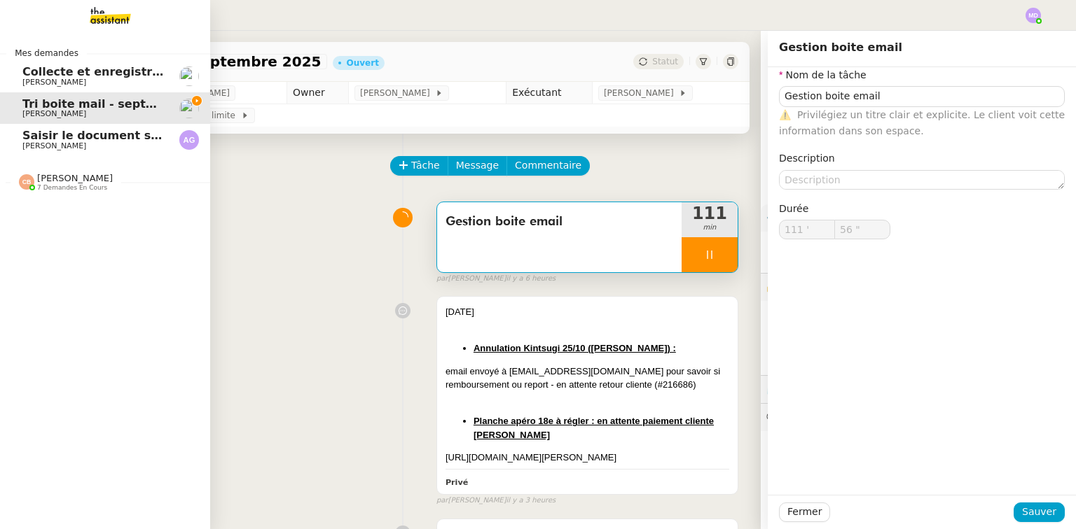
type input "57 ""
click at [27, 135] on span "Saisir le document sur Word" at bounding box center [111, 135] width 179 height 13
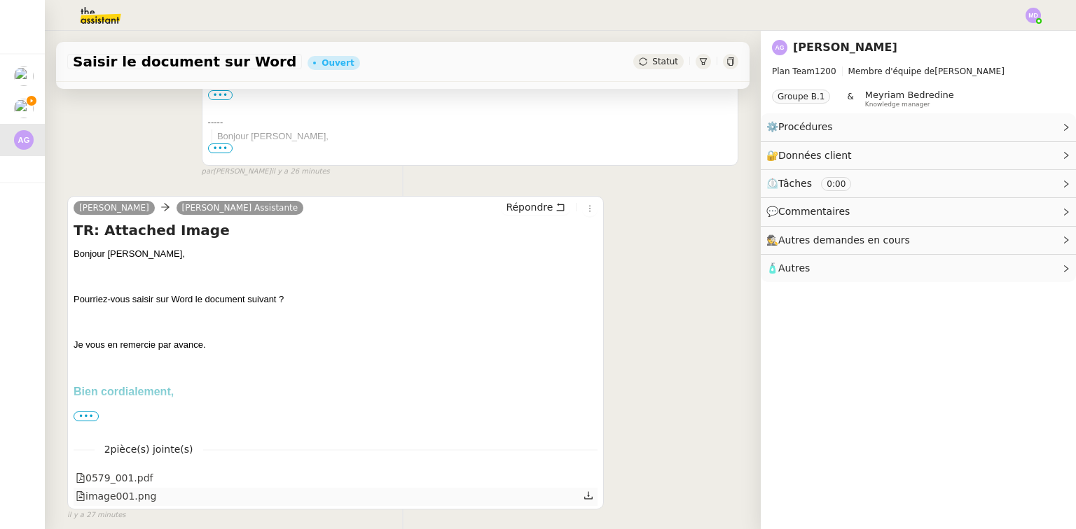
scroll to position [408, 0]
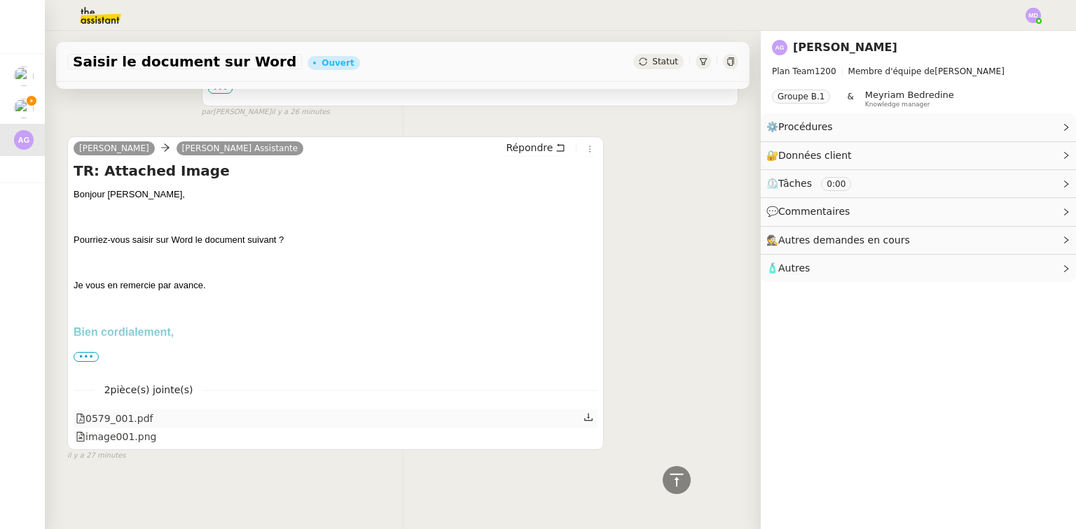
click at [583, 412] on icon at bounding box center [588, 417] width 10 height 10
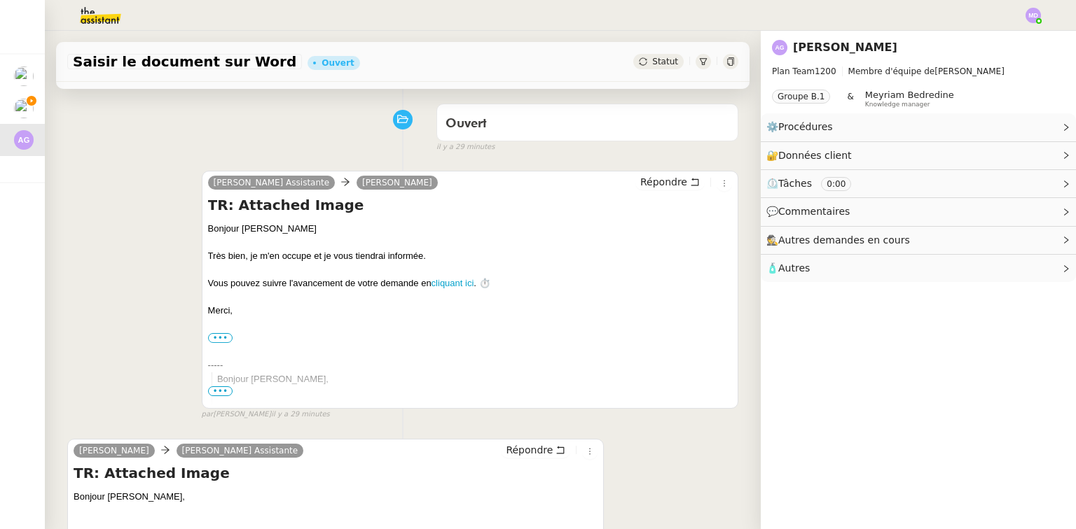
scroll to position [0, 0]
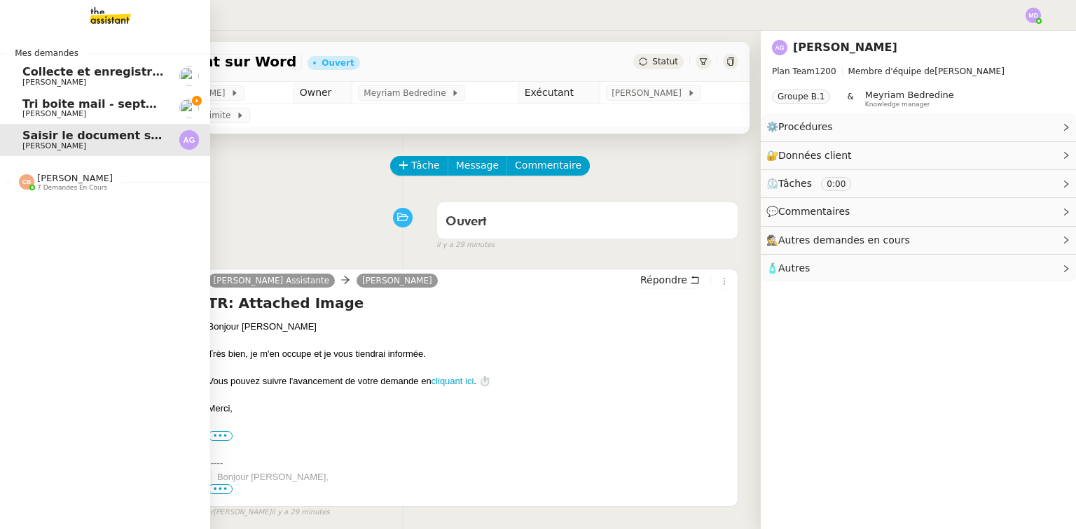
click at [33, 104] on span "Tri boite mail - septembre 2025" at bounding box center [121, 103] width 199 height 13
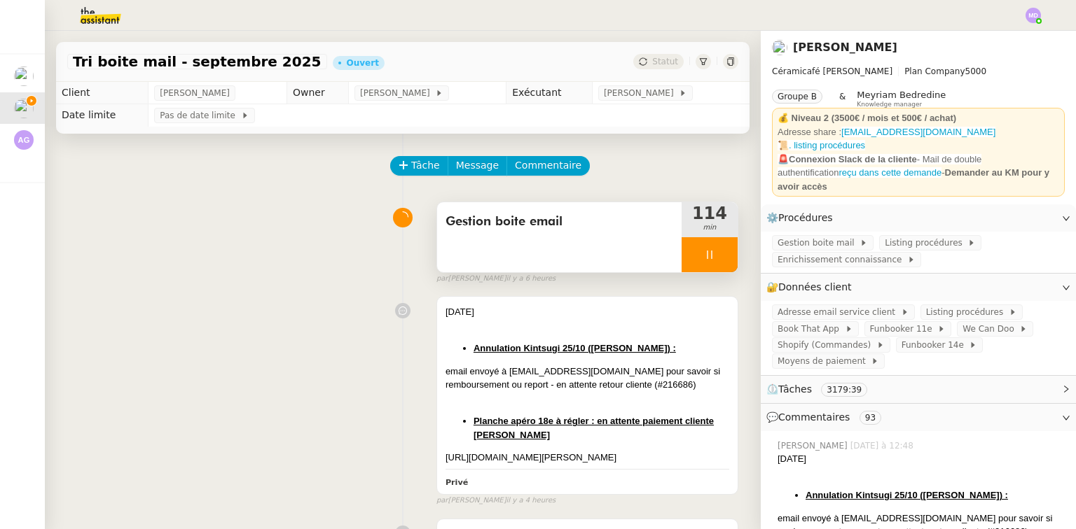
click at [714, 269] on div at bounding box center [709, 254] width 56 height 35
drag, startPoint x: 714, startPoint y: 269, endPoint x: 569, endPoint y: 236, distance: 148.6
click at [713, 268] on button at bounding box center [723, 254] width 28 height 35
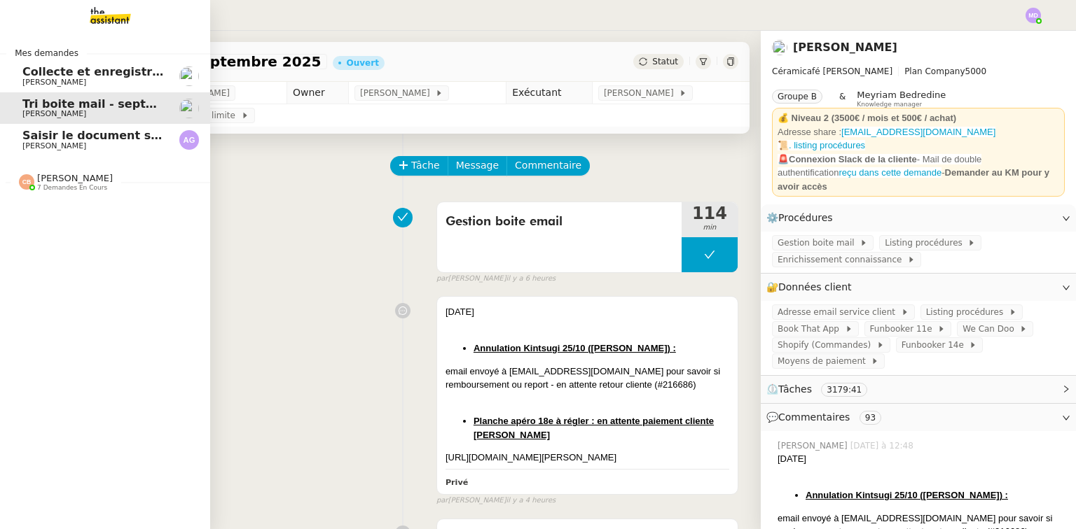
click at [36, 146] on span "[PERSON_NAME]" at bounding box center [54, 145] width 64 height 9
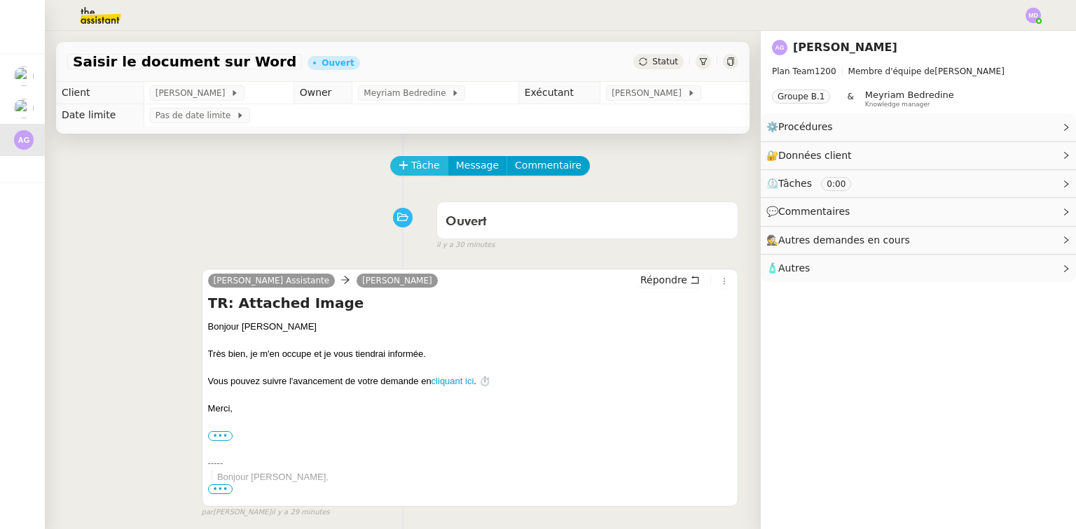
click at [412, 163] on span "Tâche" at bounding box center [425, 166] width 29 height 16
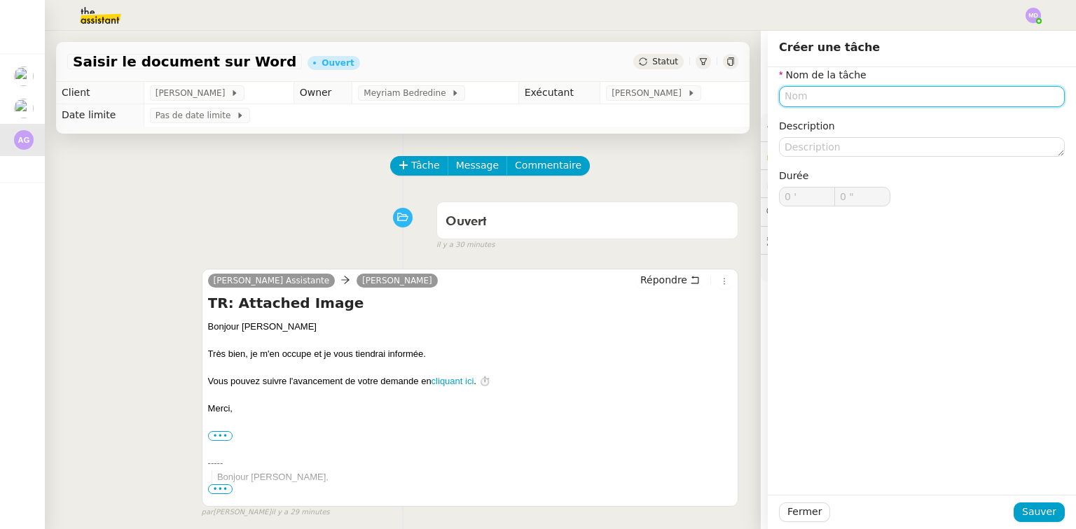
click at [783, 102] on input "text" at bounding box center [922, 96] width 286 height 20
type input "a"
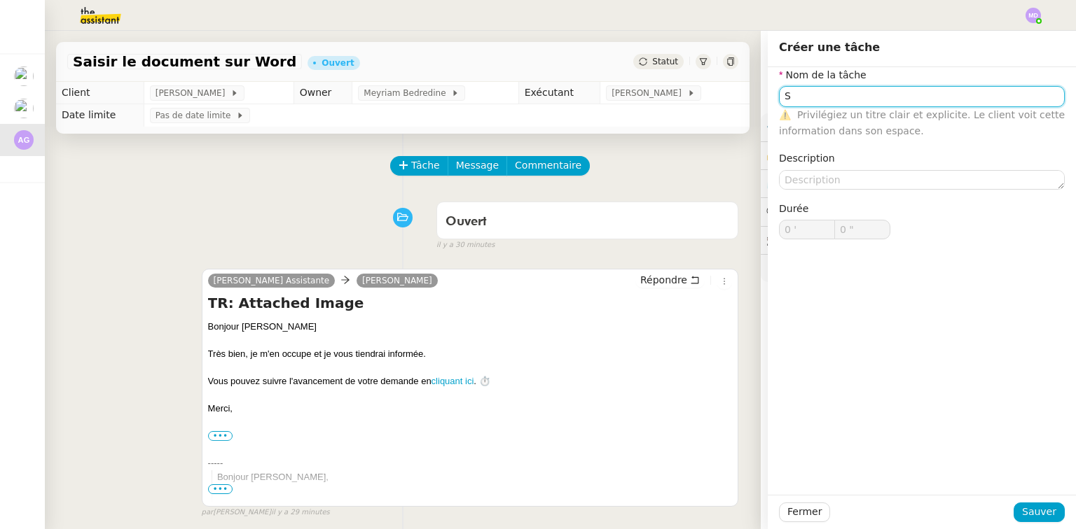
type input "S"
click at [1027, 522] on div "Fermer Sauver" at bounding box center [921, 512] width 308 height 34
drag, startPoint x: 1027, startPoint y: 520, endPoint x: 1019, endPoint y: 510, distance: 12.5
click at [1025, 519] on span "Sauver" at bounding box center [1039, 512] width 34 height 16
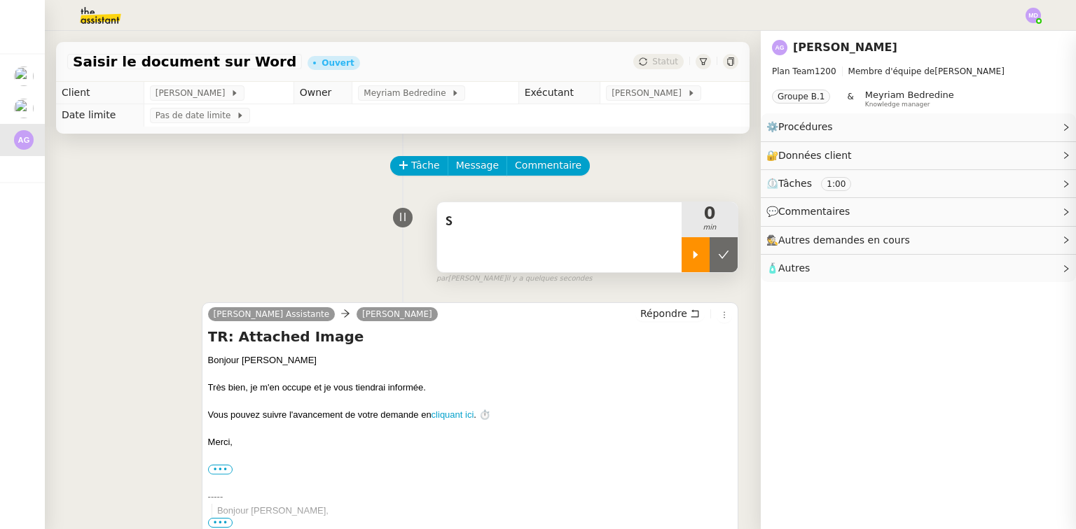
click at [689, 253] on div at bounding box center [695, 254] width 28 height 35
click at [627, 235] on div "S" at bounding box center [559, 237] width 244 height 70
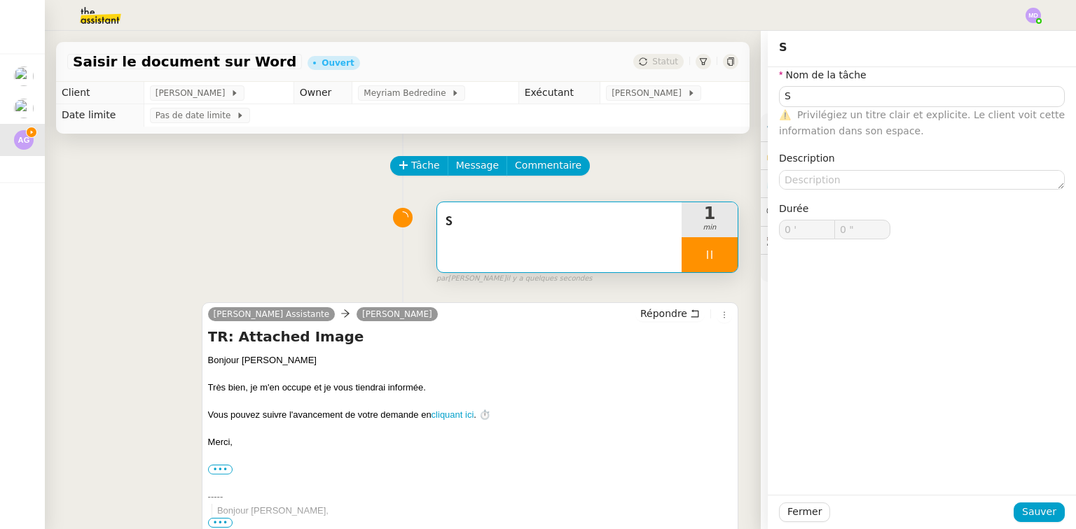
click at [819, 85] on nz-form-label "Nom de la tâche" at bounding box center [823, 76] width 88 height 19
type input "1 ""
click at [814, 92] on input "S" at bounding box center [922, 96] width 286 height 20
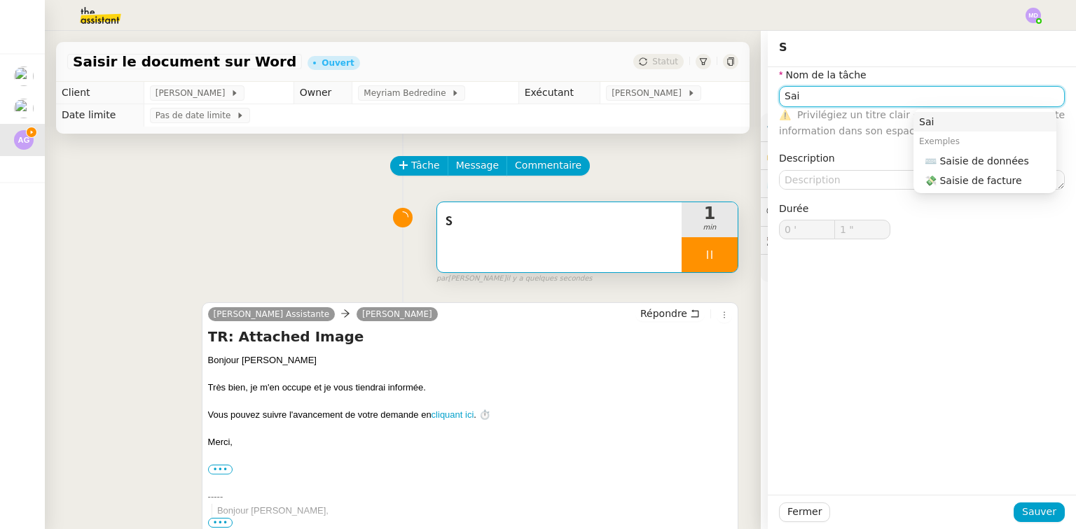
type input "Sais"
type input "2 ""
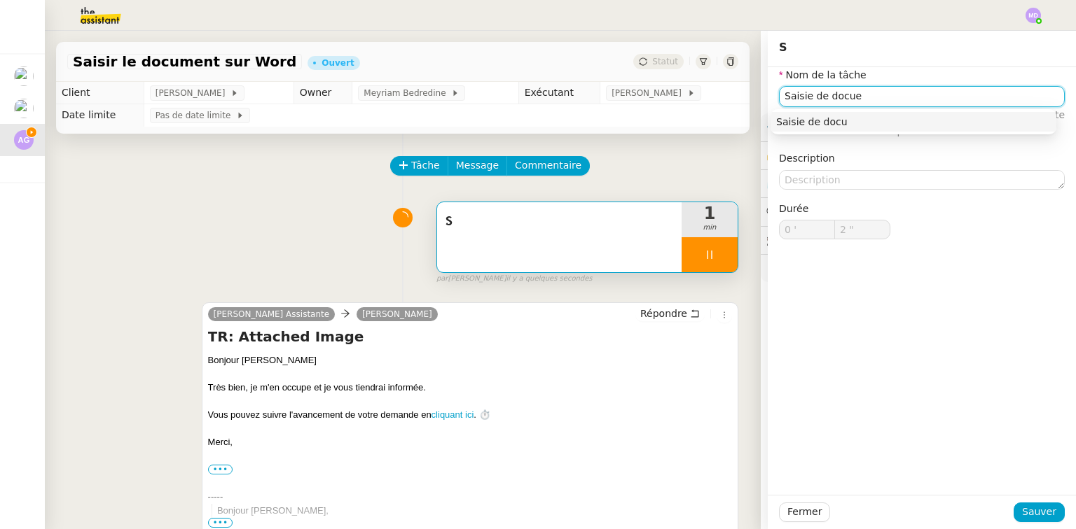
type input "Saisie de docuem"
type input "3 ""
type input "Saisie de documen"
type input "4 ""
type input "Saisie de document sur Wor"
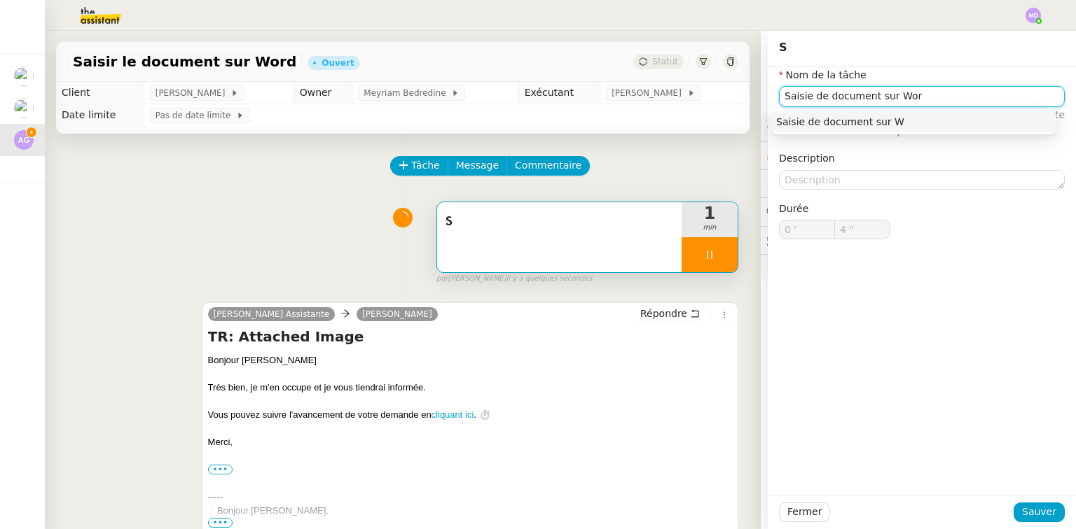
type input "6 ""
type input "Saisie de document sur Word"
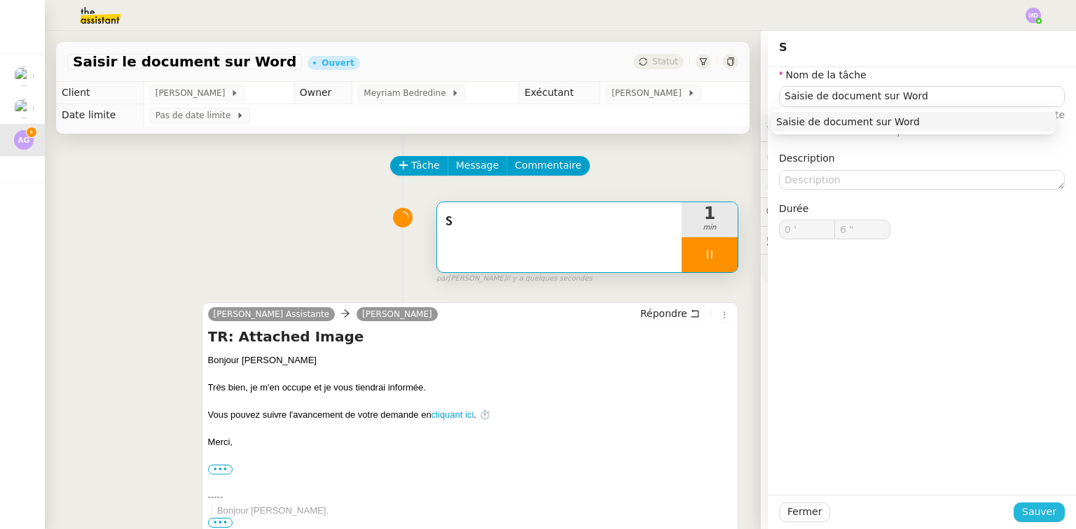
click at [1036, 516] on span "Sauver" at bounding box center [1039, 512] width 34 height 16
type input "7 ""
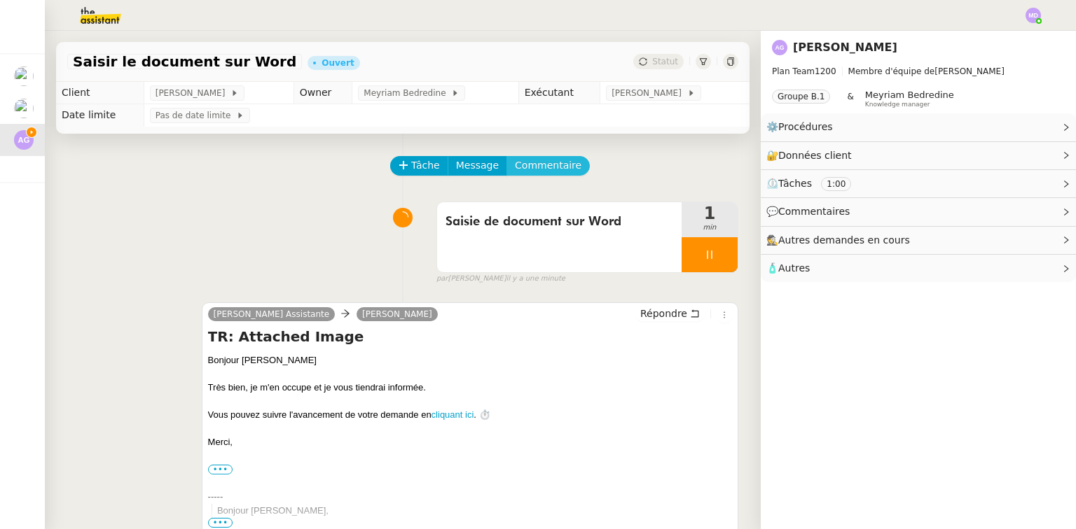
click at [543, 165] on span "Commentaire" at bounding box center [548, 166] width 67 height 16
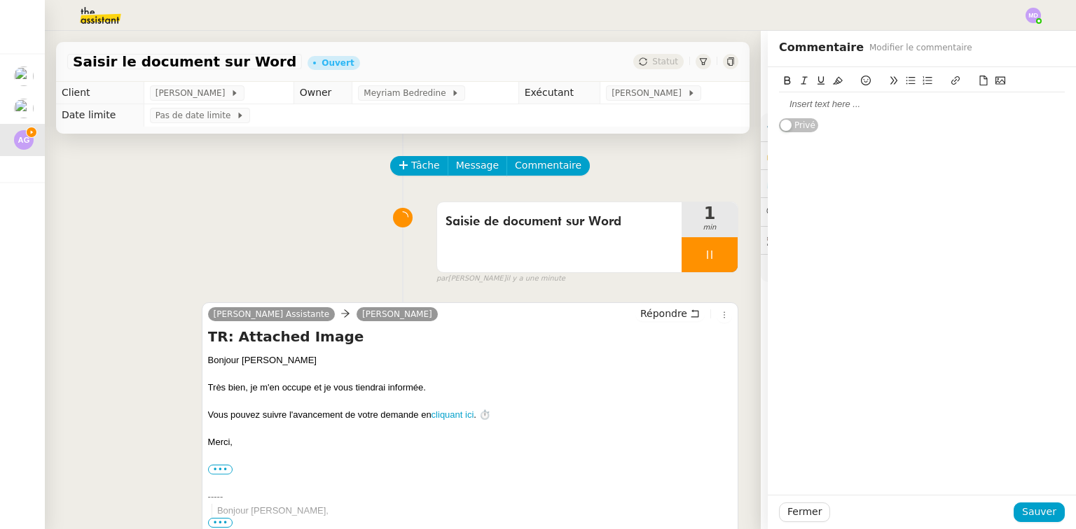
click at [838, 106] on div at bounding box center [922, 104] width 286 height 13
drag, startPoint x: 1031, startPoint y: 510, endPoint x: 996, endPoint y: 499, distance: 36.1
click at [1029, 509] on span "Sauver" at bounding box center [1039, 512] width 34 height 16
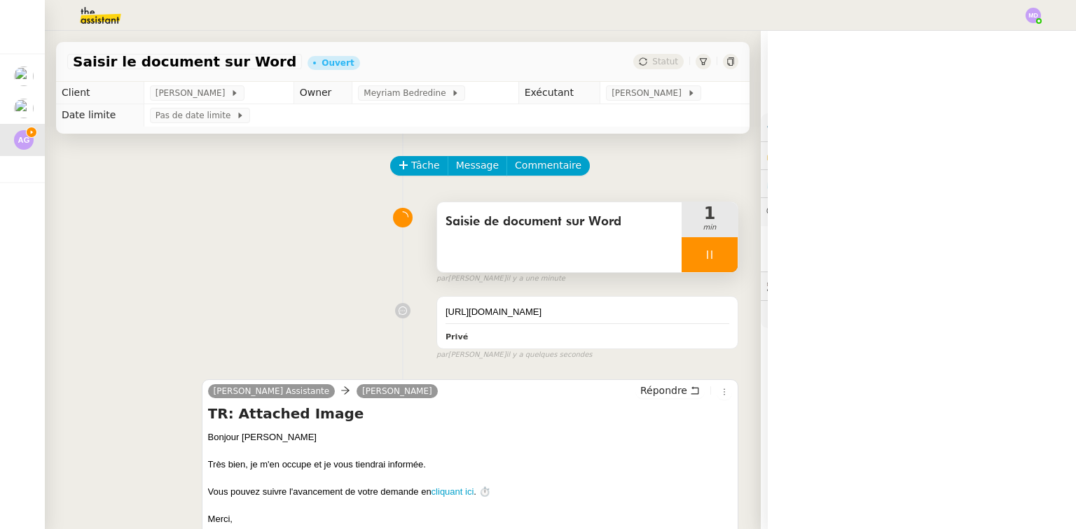
click at [715, 266] on div at bounding box center [709, 254] width 56 height 35
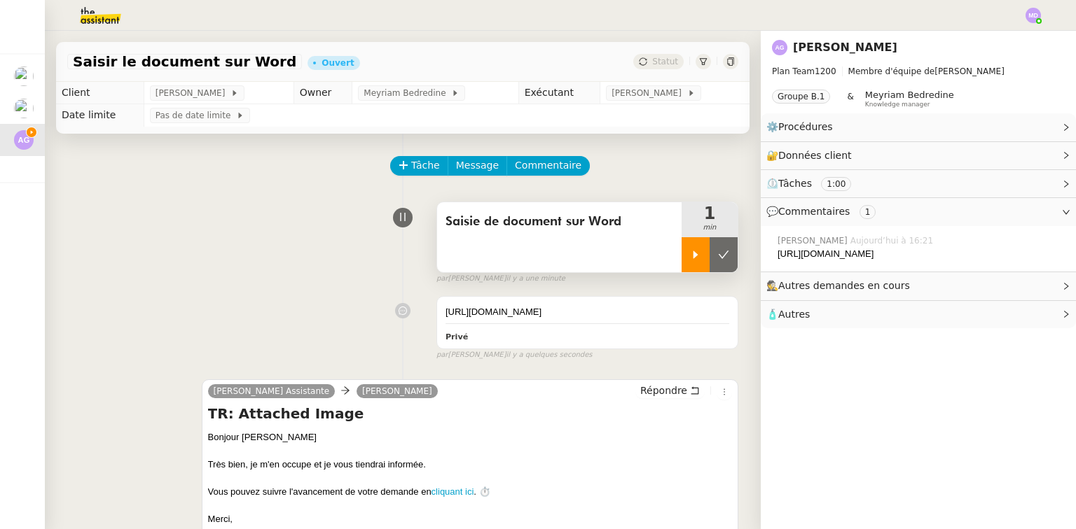
click at [715, 266] on button at bounding box center [723, 254] width 28 height 35
click at [681, 261] on button at bounding box center [709, 254] width 56 height 35
drag, startPoint x: 671, startPoint y: 261, endPoint x: 473, endPoint y: 94, distance: 259.4
click at [681, 260] on div at bounding box center [695, 254] width 28 height 35
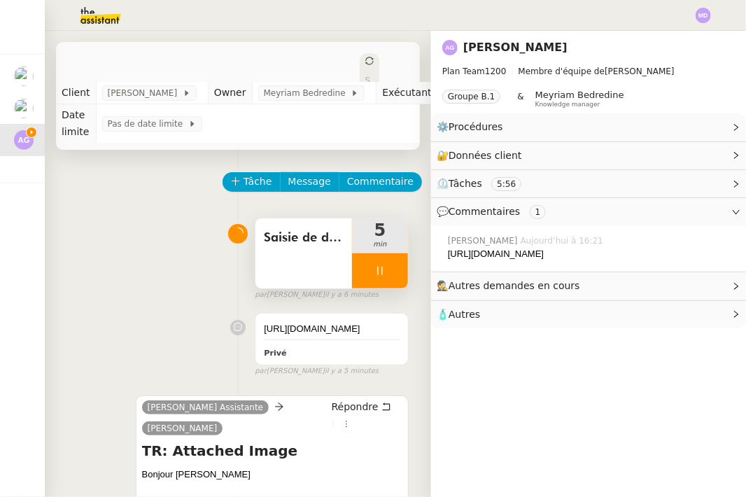
click at [365, 279] on div at bounding box center [380, 270] width 56 height 35
click at [389, 277] on icon at bounding box center [394, 270] width 11 height 11
